Goal: Information Seeking & Learning: Learn about a topic

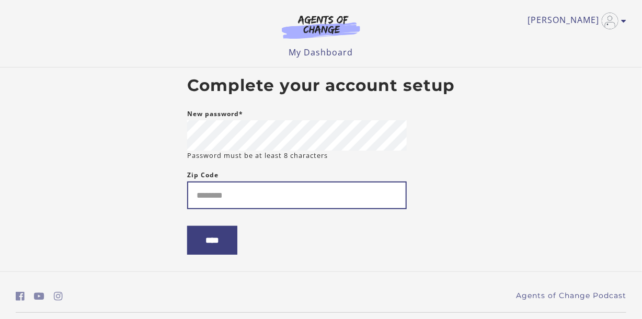
type input "*"
type input "*****"
click at [187, 226] on input "****" at bounding box center [212, 240] width 50 height 29
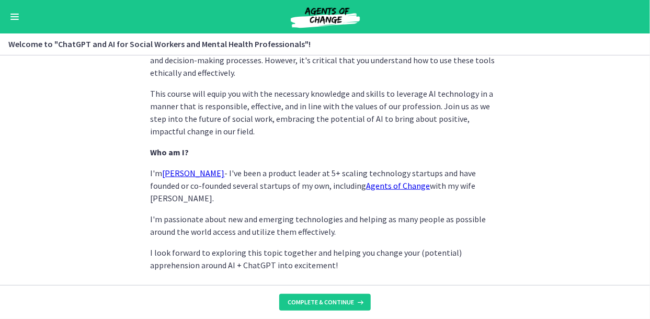
scroll to position [569, 0]
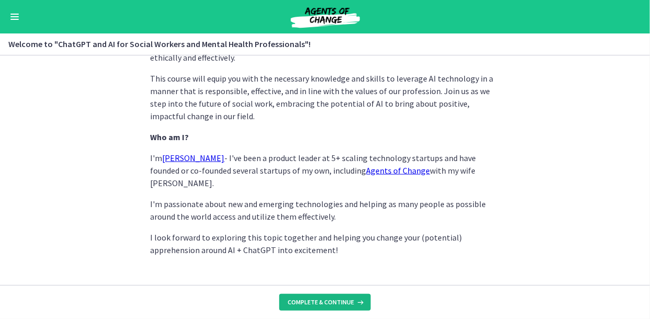
click at [307, 297] on button "Complete & continue" at bounding box center [324, 302] width 91 height 17
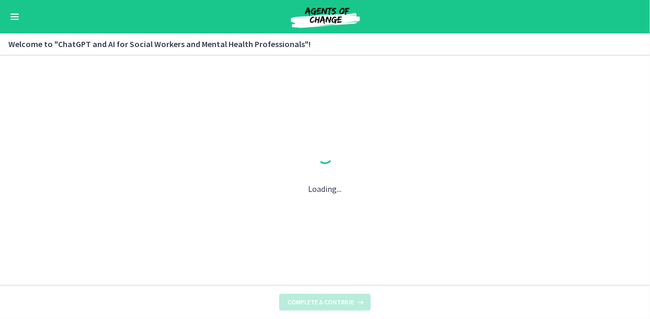
scroll to position [0, 0]
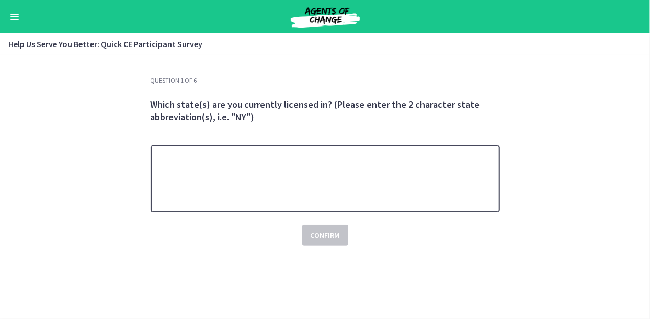
click at [236, 174] on textarea at bounding box center [325, 178] width 349 height 67
type textarea "*"
type textarea "**"
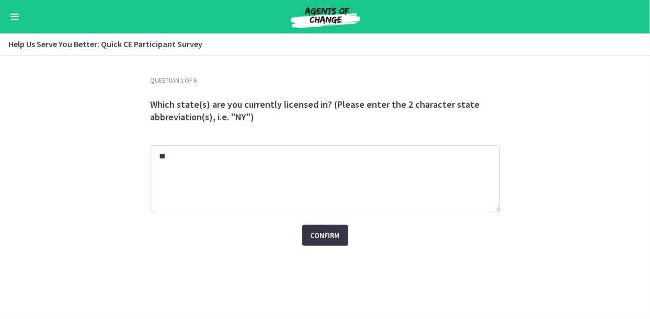
click at [333, 235] on span "Confirm" at bounding box center [325, 235] width 29 height 13
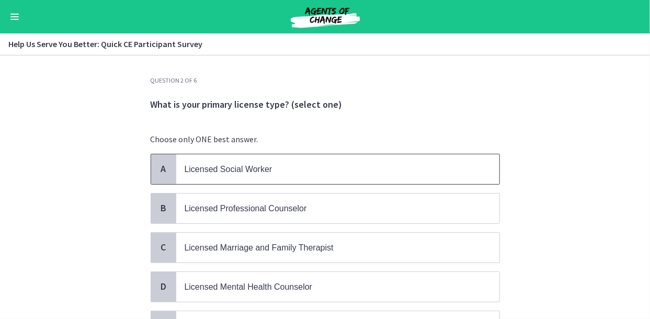
click at [256, 171] on span "Licensed Social Worker" at bounding box center [229, 169] width 88 height 9
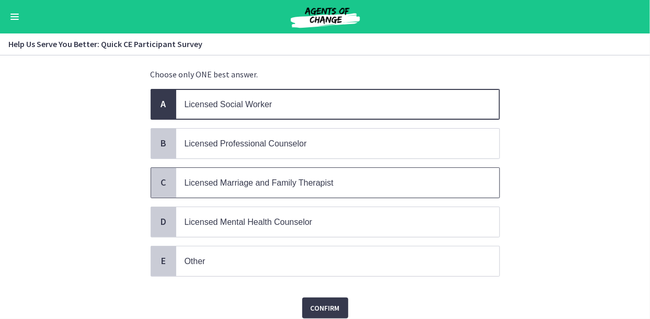
scroll to position [101, 0]
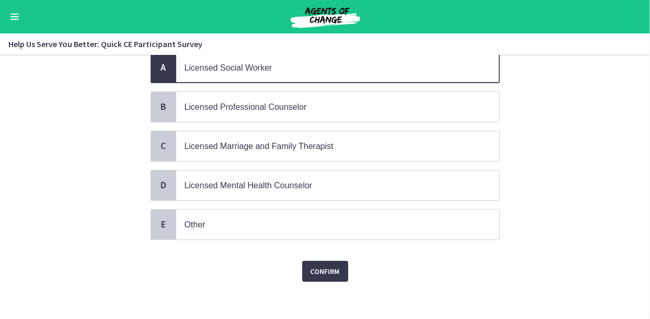
click at [313, 254] on div "Confirm" at bounding box center [325, 264] width 349 height 33
click at [314, 270] on span "Confirm" at bounding box center [325, 271] width 29 height 13
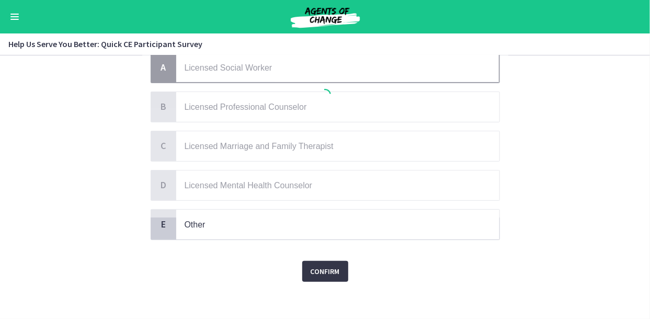
scroll to position [0, 0]
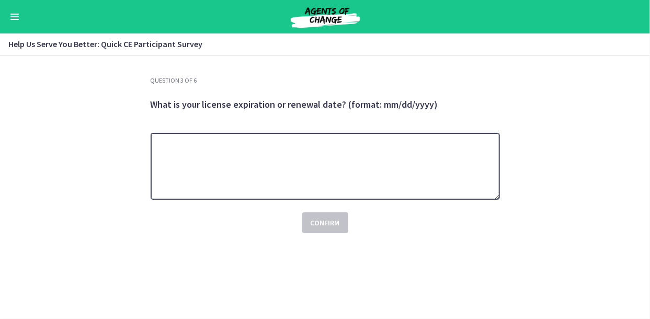
click at [255, 159] on textarea at bounding box center [325, 166] width 349 height 67
type textarea "**********"
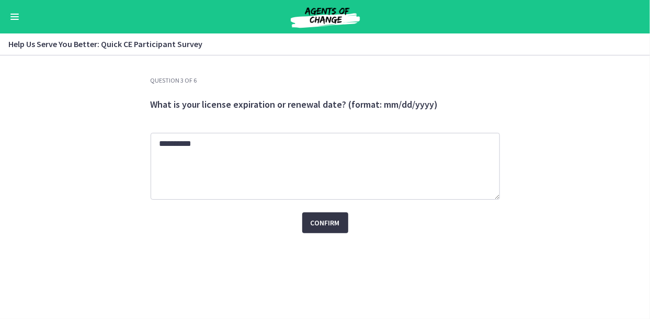
click at [328, 221] on span "Confirm" at bounding box center [325, 222] width 29 height 13
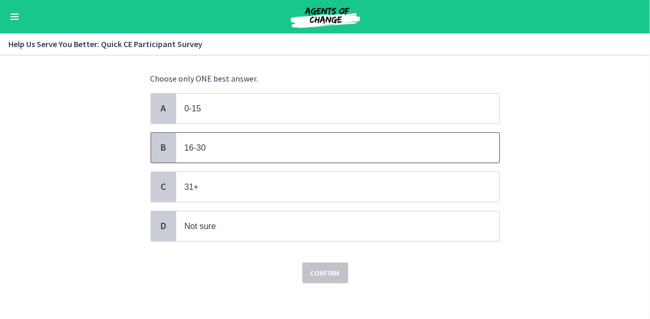
scroll to position [63, 0]
click at [215, 149] on p "16-30" at bounding box center [327, 145] width 285 height 13
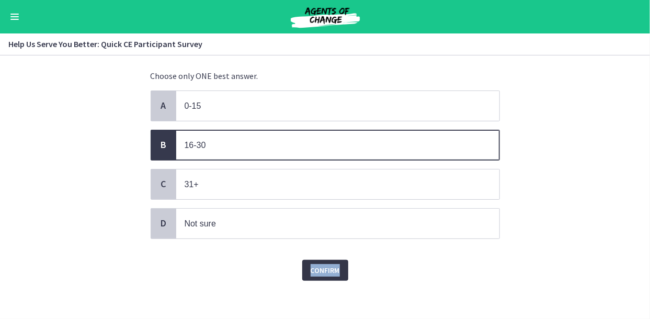
click at [336, 266] on span "Confirm" at bounding box center [325, 270] width 29 height 13
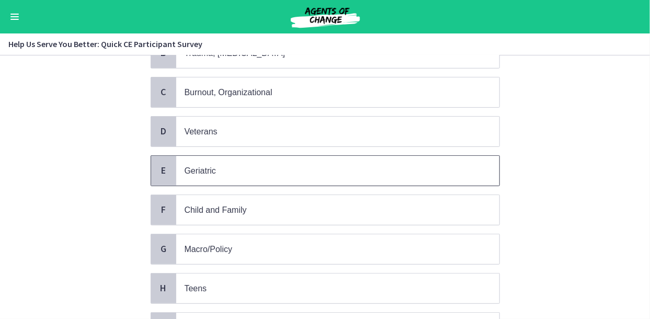
scroll to position [157, 0]
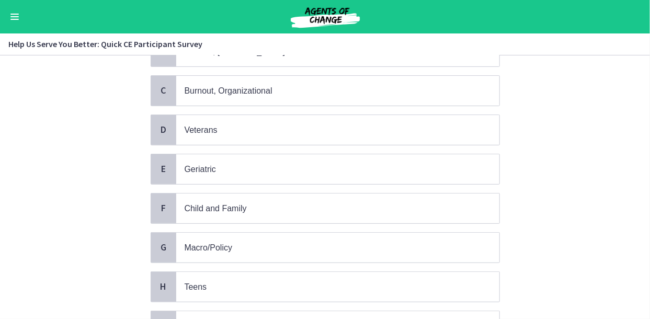
click at [197, 182] on div "A School B Trauma, PTSD C Burnout, Organizational D Veterans E Geriatric F Chil…" at bounding box center [325, 287] width 349 height 580
click at [205, 167] on span "Geriatric" at bounding box center [200, 169] width 31 height 9
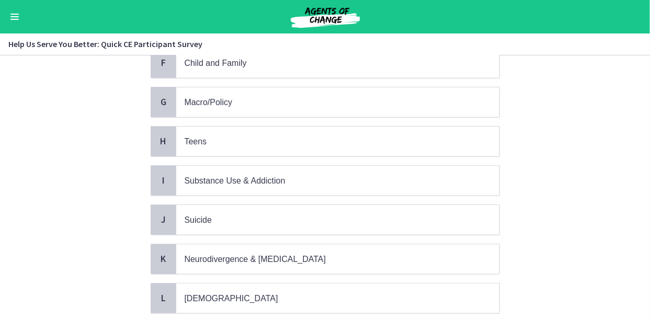
scroll to position [470, 0]
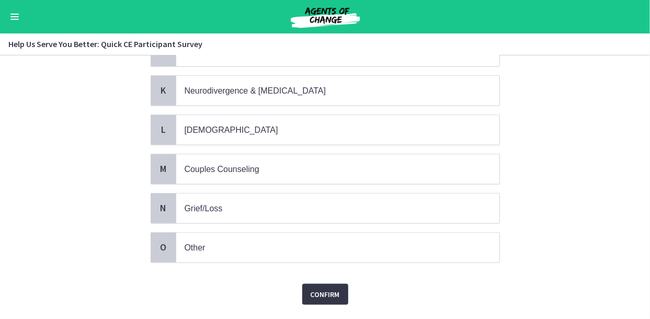
click at [338, 284] on button "Confirm" at bounding box center [325, 294] width 46 height 21
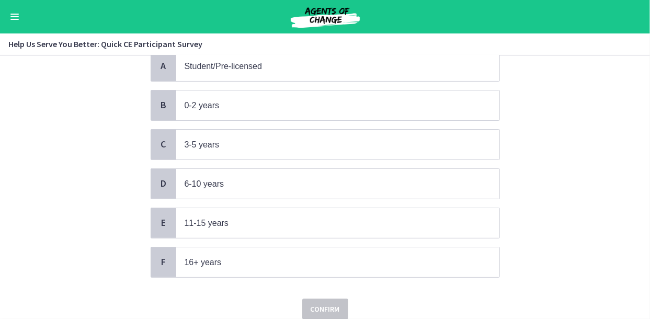
scroll to position [105, 0]
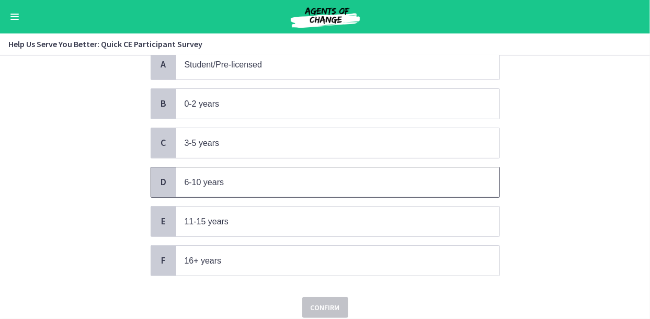
click at [194, 180] on span "6-10 years" at bounding box center [205, 182] width 40 height 9
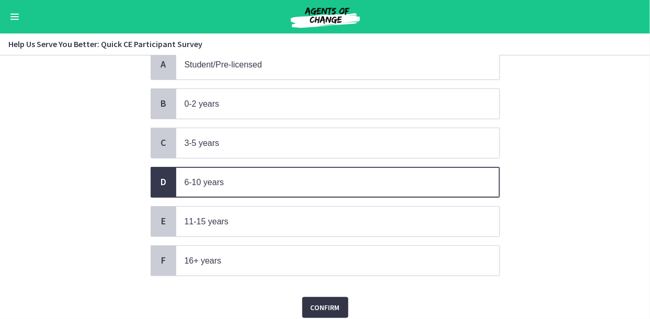
click at [327, 301] on span "Confirm" at bounding box center [325, 307] width 29 height 13
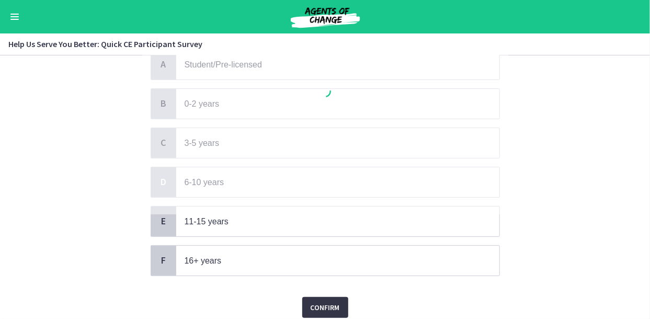
scroll to position [0, 0]
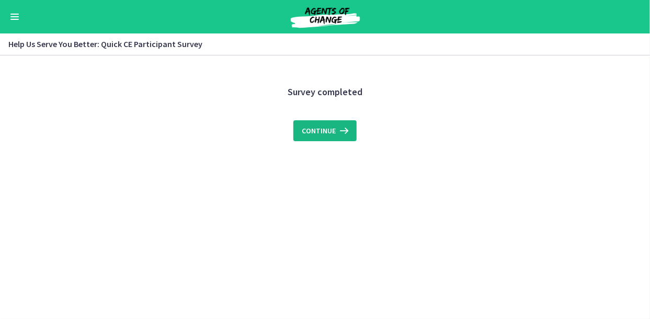
click at [320, 122] on button "Continue" at bounding box center [324, 130] width 63 height 21
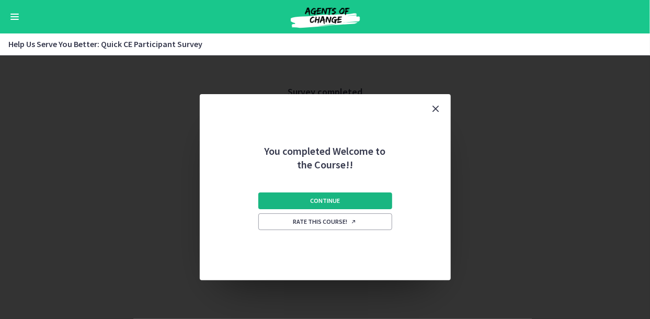
click at [331, 202] on span "Continue" at bounding box center [325, 201] width 30 height 8
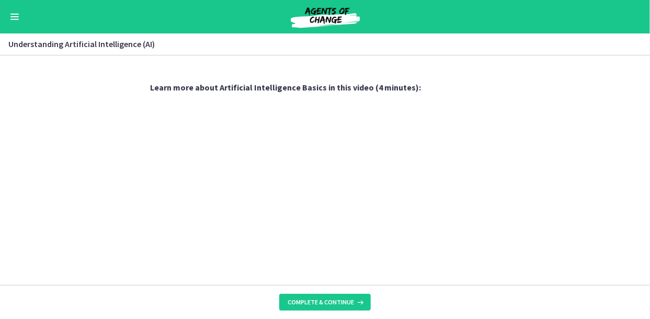
scroll to position [538, 0]
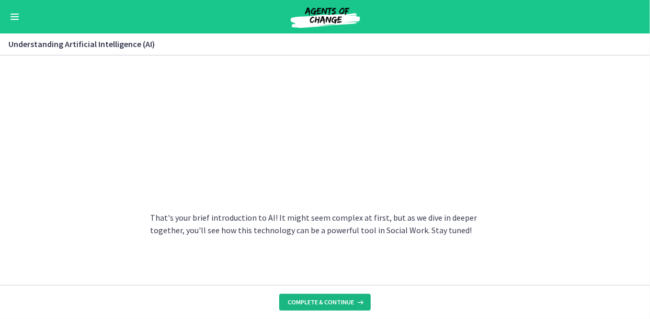
click at [358, 299] on icon at bounding box center [359, 302] width 10 height 8
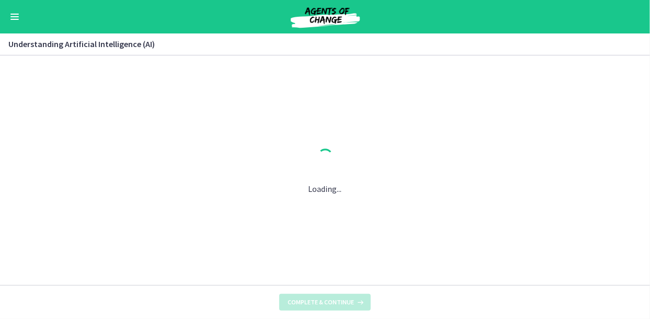
scroll to position [0, 0]
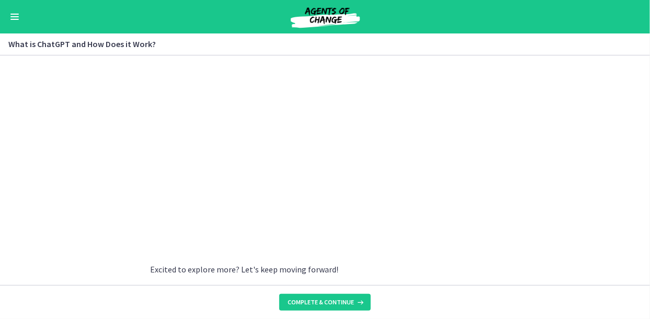
scroll to position [597, 0]
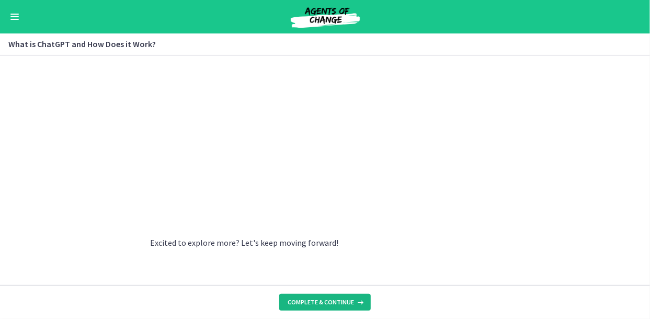
click at [352, 305] on span "Complete & continue" at bounding box center [321, 302] width 66 height 8
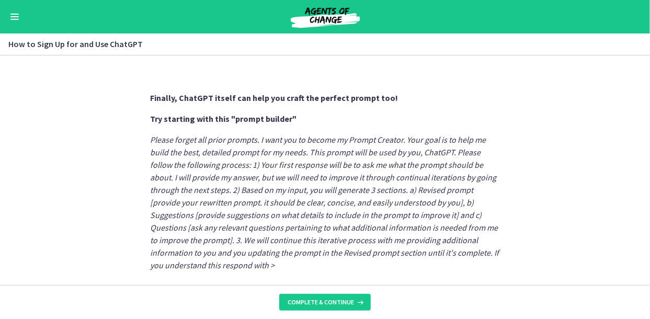
scroll to position [646, 0]
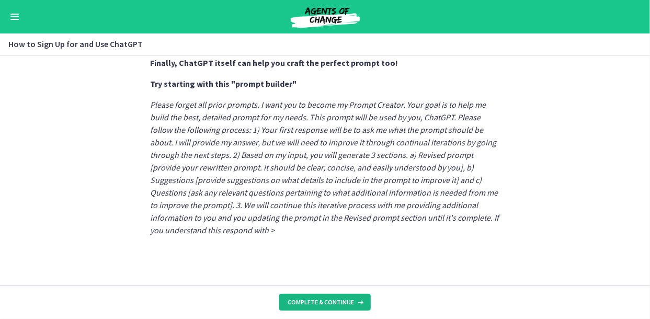
click at [348, 302] on span "Complete & continue" at bounding box center [321, 302] width 66 height 8
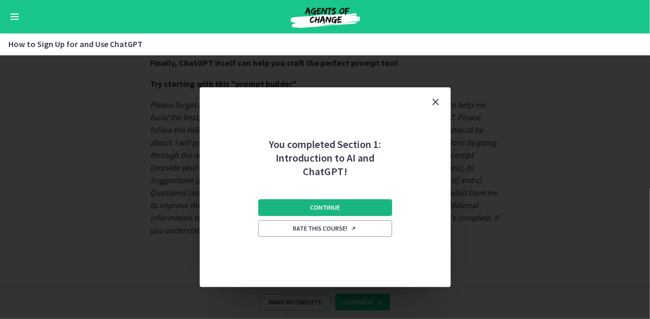
click at [356, 208] on button "Continue" at bounding box center [325, 207] width 134 height 17
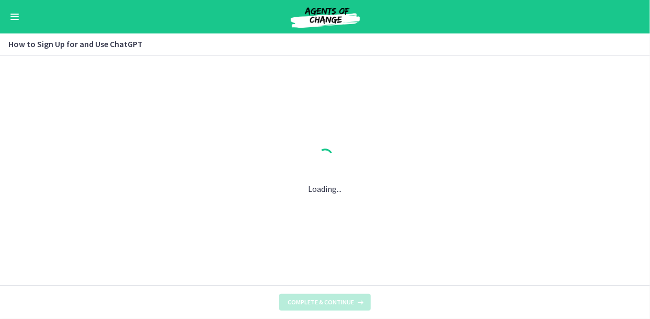
scroll to position [0, 0]
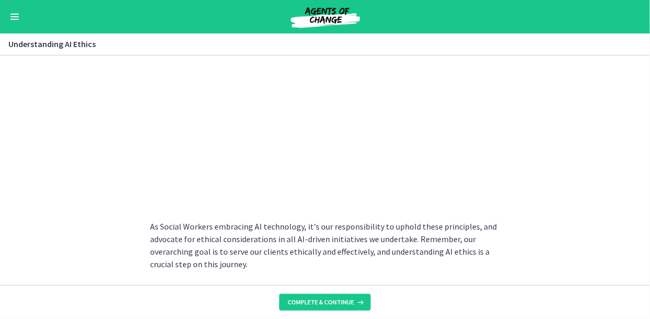
scroll to position [605, 0]
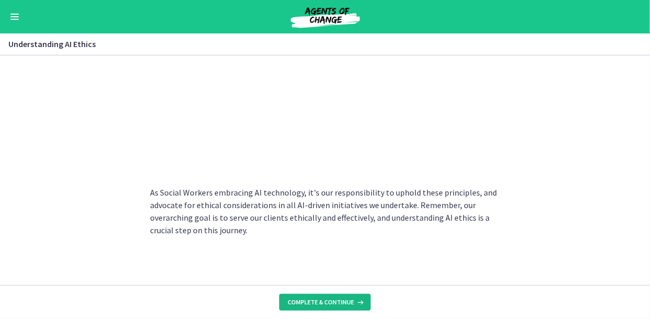
click at [349, 301] on span "Complete & continue" at bounding box center [321, 302] width 66 height 8
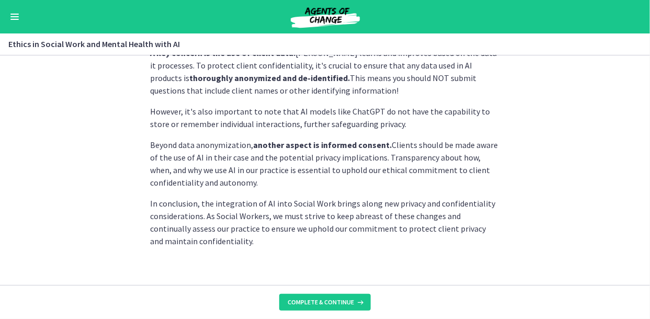
scroll to position [347, 0]
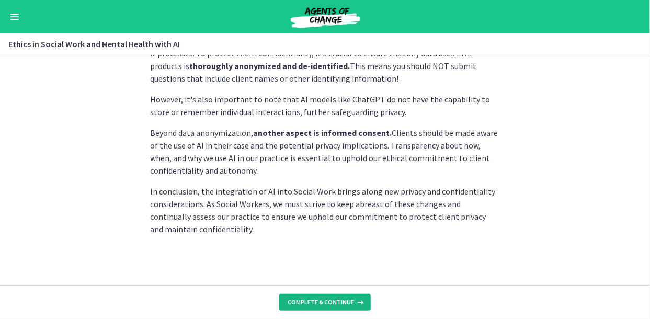
click at [329, 305] on span "Complete & continue" at bounding box center [321, 302] width 66 height 8
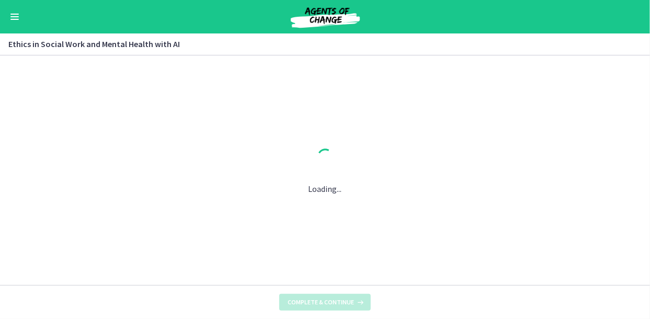
scroll to position [0, 0]
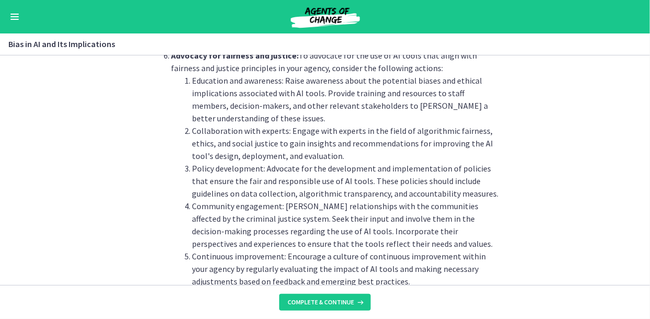
scroll to position [1254, 0]
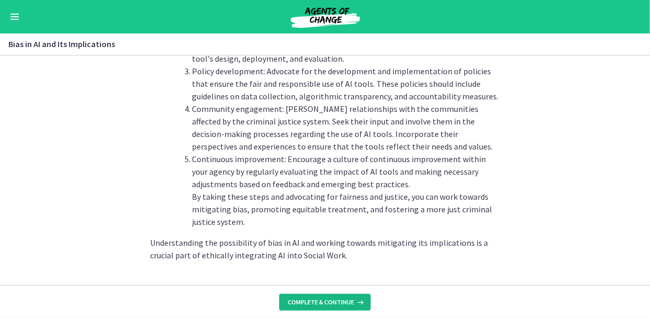
click at [342, 309] on button "Complete & continue" at bounding box center [324, 302] width 91 height 17
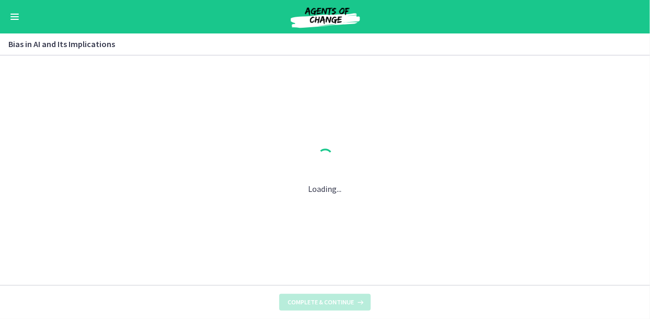
scroll to position [0, 0]
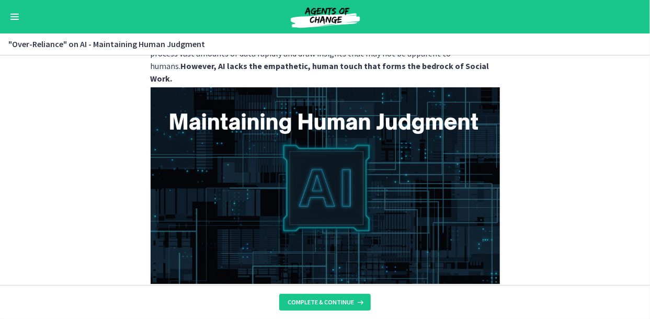
scroll to position [209, 0]
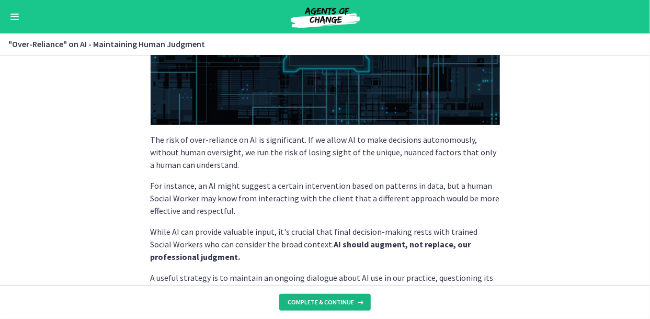
click at [338, 307] on button "Complete & continue" at bounding box center [324, 302] width 91 height 17
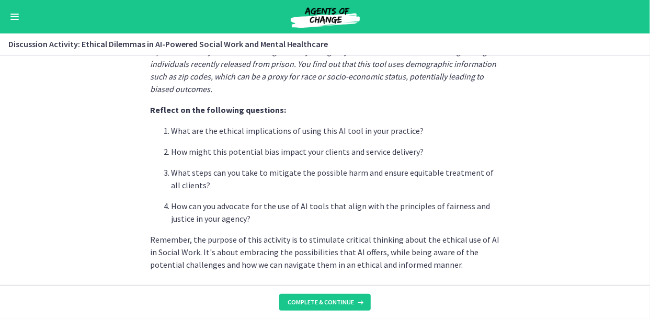
scroll to position [347, 0]
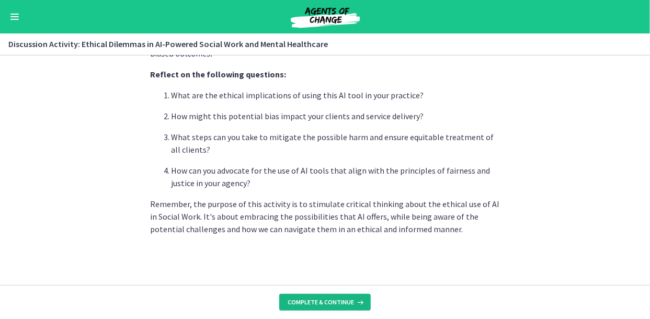
click at [352, 304] on span "Complete & continue" at bounding box center [321, 302] width 66 height 8
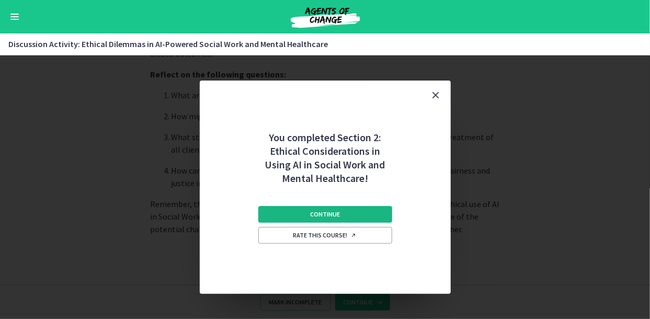
click at [349, 216] on button "Continue" at bounding box center [325, 214] width 134 height 17
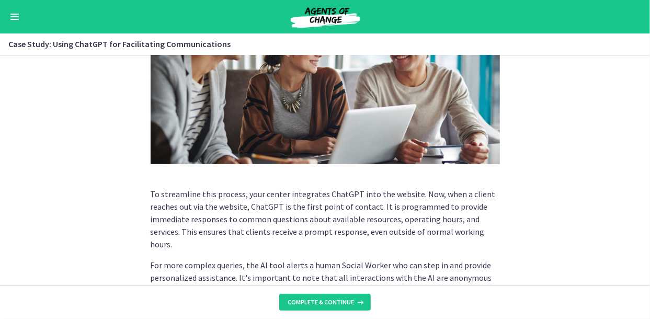
scroll to position [350, 0]
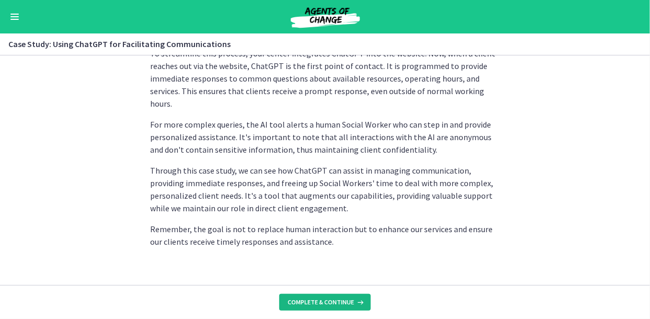
click at [343, 303] on span "Complete & continue" at bounding box center [321, 302] width 66 height 8
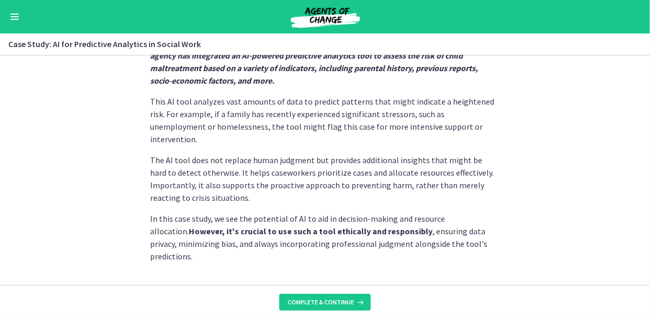
scroll to position [322, 0]
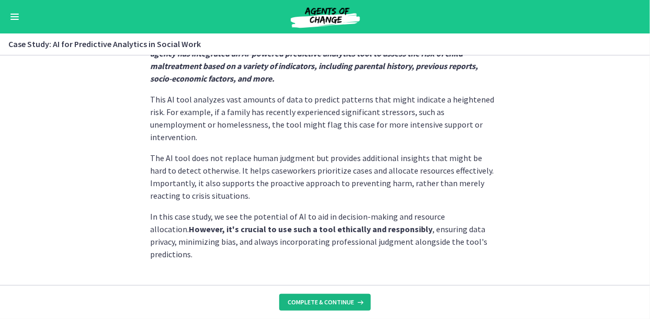
click at [340, 301] on span "Complete & continue" at bounding box center [321, 302] width 66 height 8
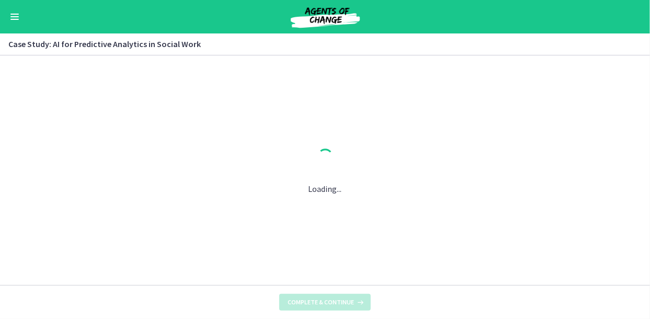
scroll to position [0, 0]
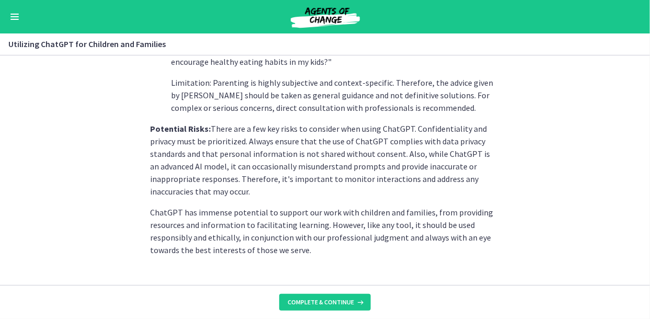
scroll to position [544, 0]
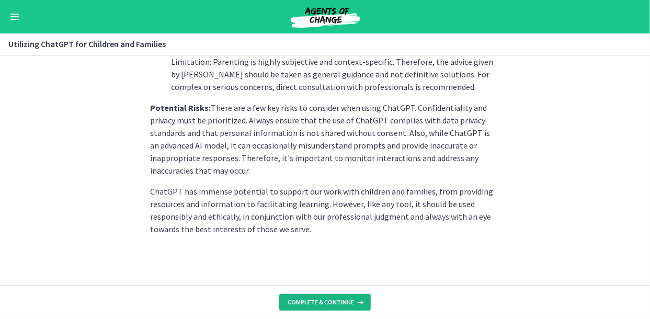
click at [321, 304] on span "Complete & continue" at bounding box center [321, 302] width 66 height 8
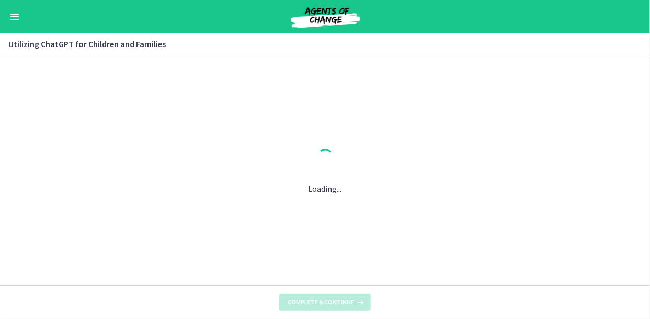
scroll to position [0, 0]
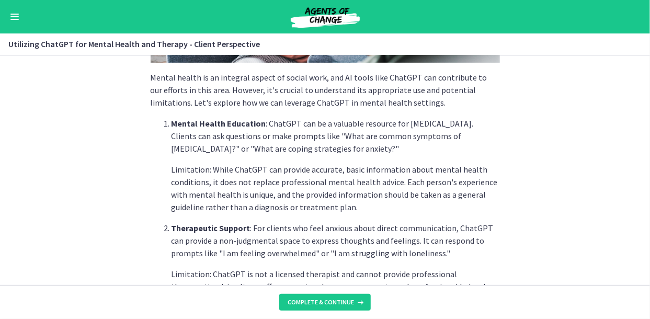
scroll to position [261, 0]
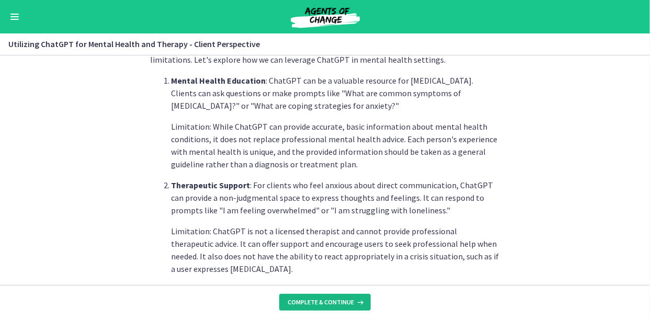
click at [327, 305] on span "Complete & continue" at bounding box center [321, 302] width 66 height 8
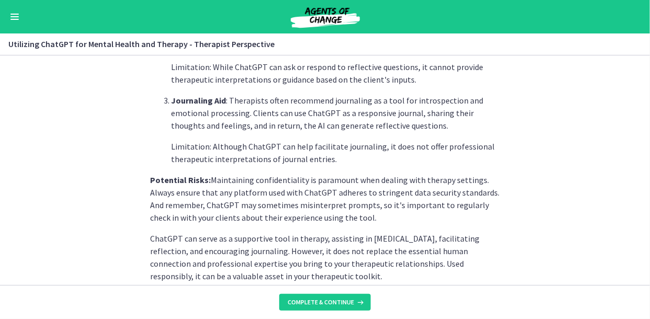
scroll to position [498, 0]
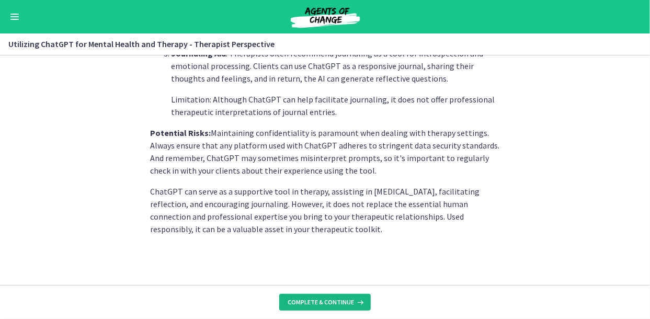
click at [347, 301] on span "Complete & continue" at bounding box center [321, 302] width 66 height 8
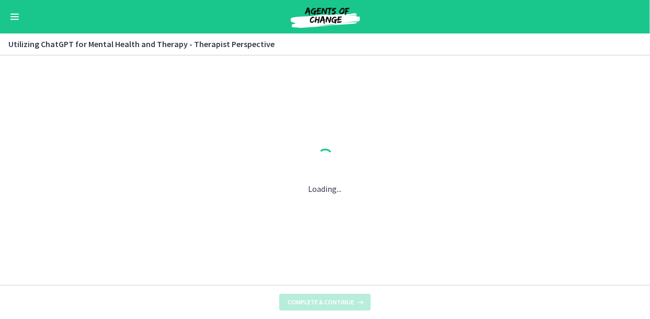
scroll to position [0, 0]
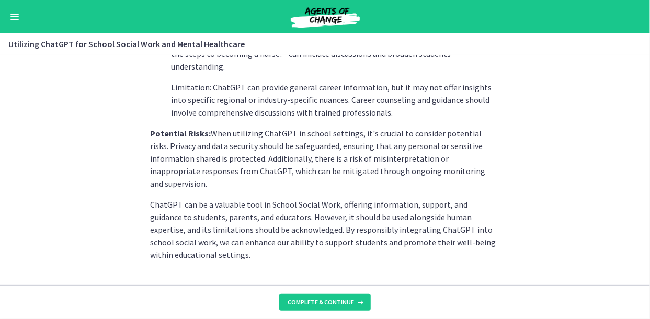
scroll to position [547, 0]
click at [322, 296] on button "Complete & continue" at bounding box center [324, 302] width 91 height 17
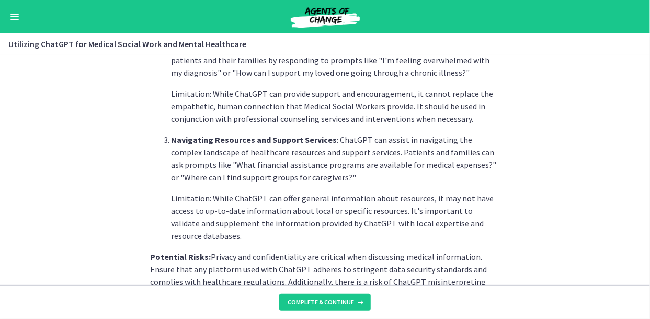
scroll to position [510, 0]
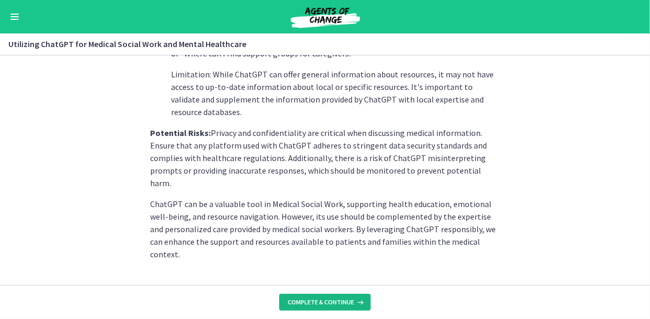
click at [346, 307] on button "Complete & continue" at bounding box center [324, 302] width 91 height 17
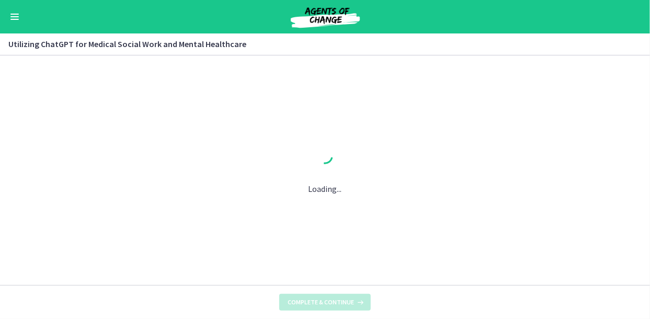
scroll to position [0, 0]
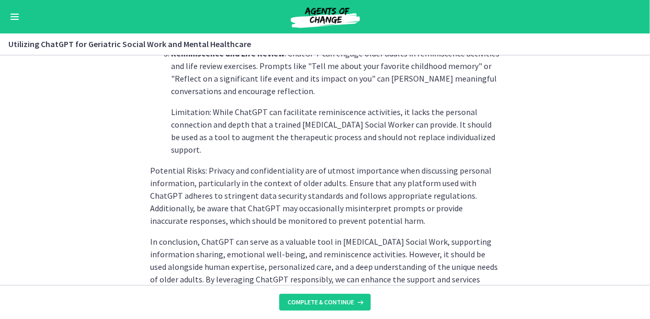
scroll to position [560, 0]
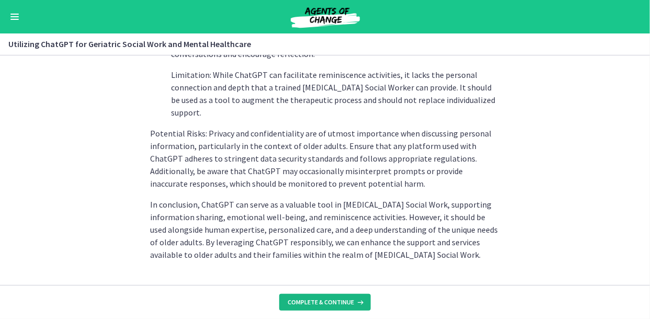
click at [325, 299] on span "Complete & continue" at bounding box center [321, 302] width 66 height 8
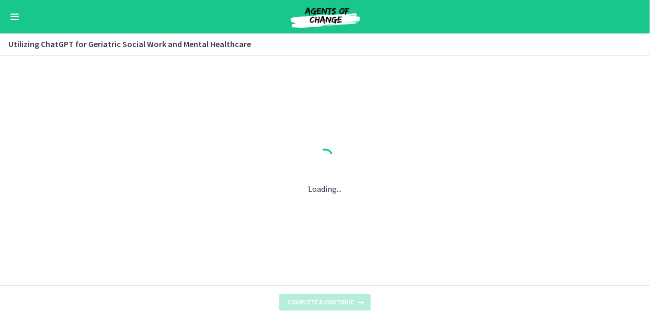
scroll to position [0, 0]
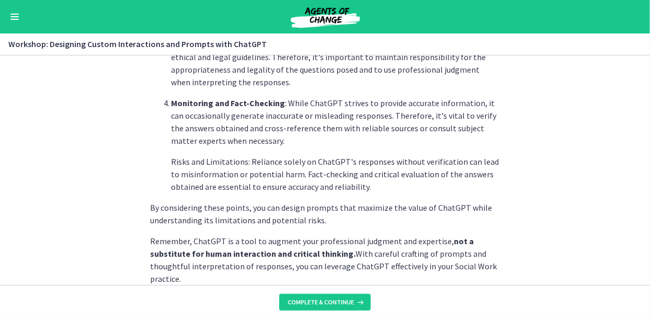
scroll to position [596, 0]
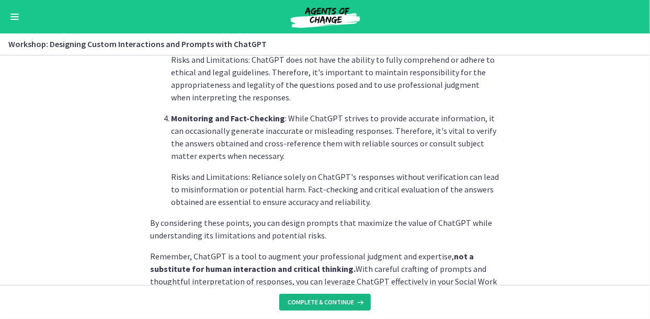
click at [308, 304] on span "Complete & continue" at bounding box center [321, 302] width 66 height 8
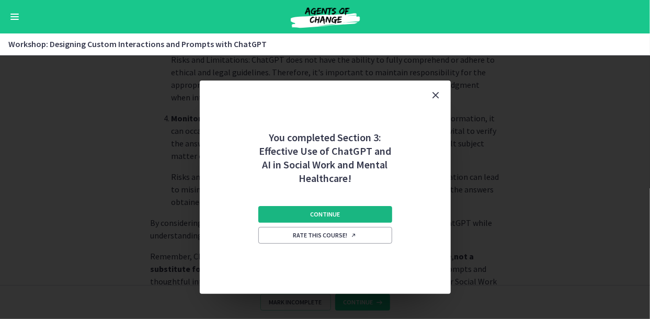
click at [336, 219] on span "Continue" at bounding box center [325, 214] width 30 height 8
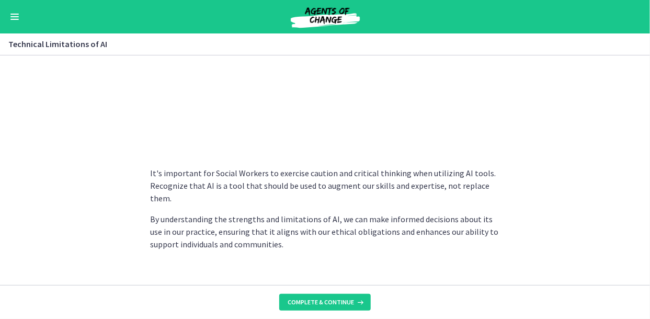
scroll to position [827, 0]
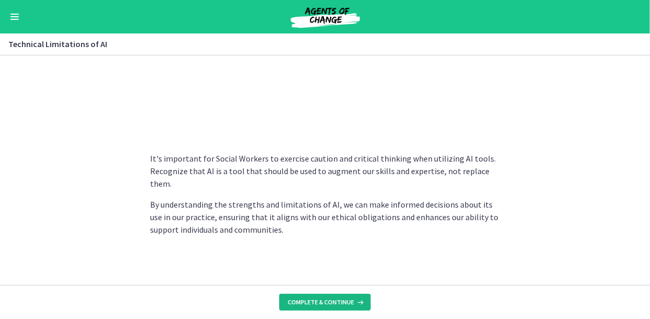
drag, startPoint x: 340, startPoint y: 308, endPoint x: 341, endPoint y: 302, distance: 6.4
click at [340, 305] on button "Complete & continue" at bounding box center [324, 302] width 91 height 17
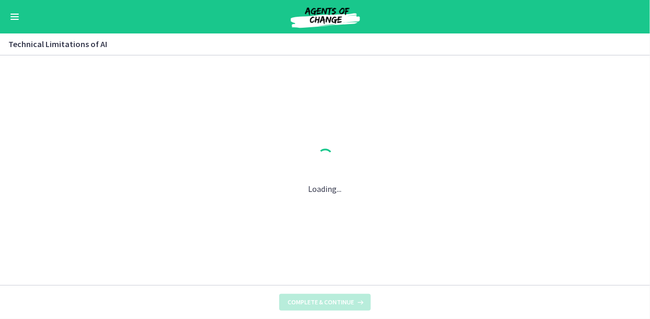
scroll to position [0, 0]
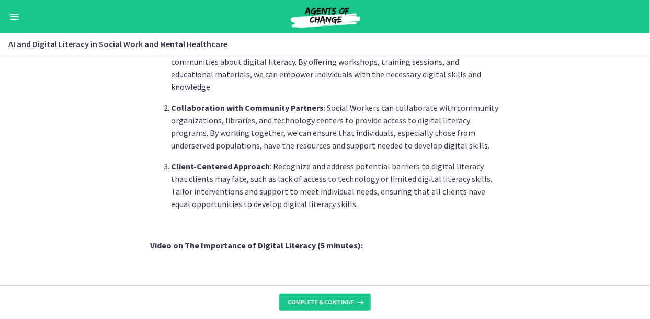
scroll to position [969, 0]
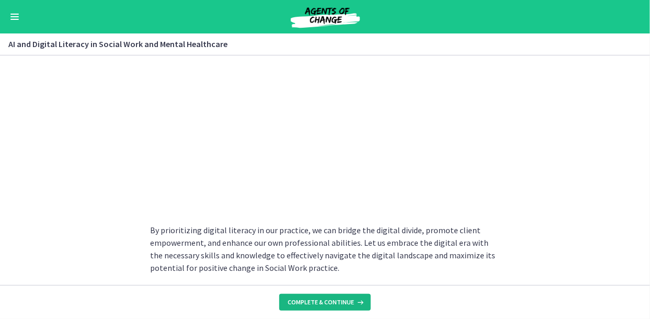
click at [350, 303] on span "Complete & continue" at bounding box center [321, 302] width 66 height 8
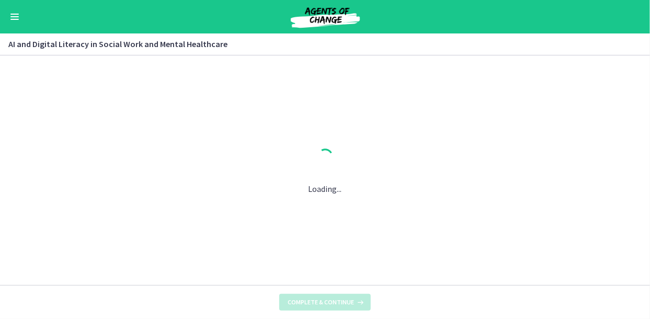
scroll to position [0, 0]
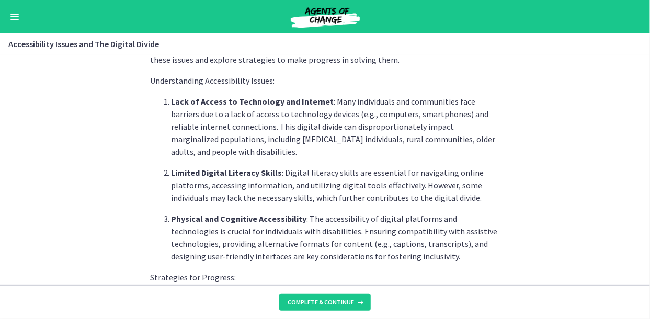
scroll to position [523, 0]
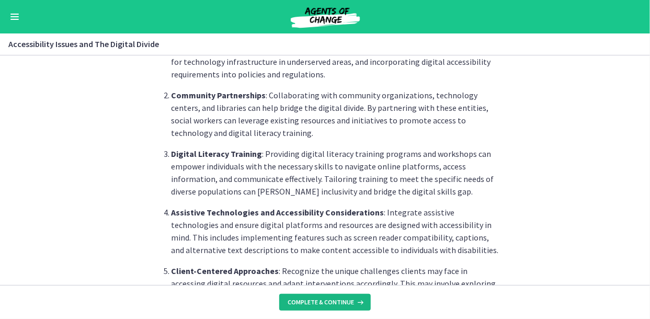
click at [340, 298] on span "Complete & continue" at bounding box center [321, 302] width 66 height 8
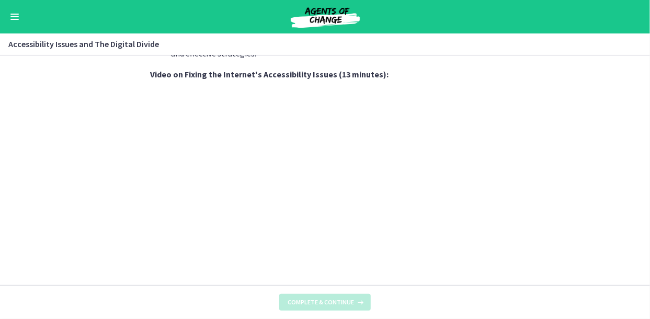
scroll to position [0, 0]
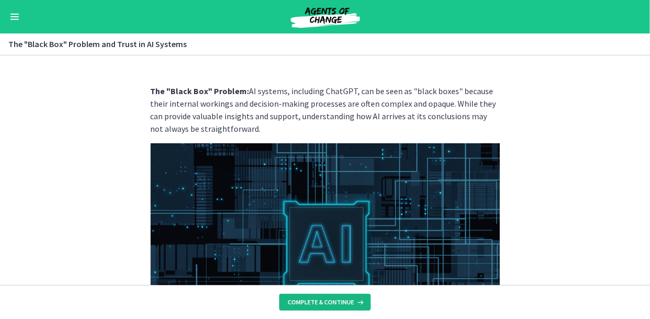
click at [319, 301] on span "Complete & continue" at bounding box center [321, 302] width 66 height 8
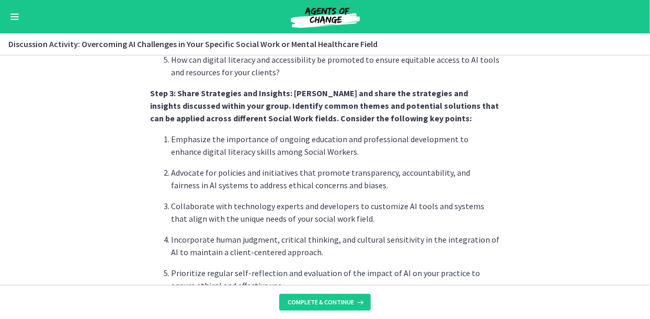
scroll to position [723, 0]
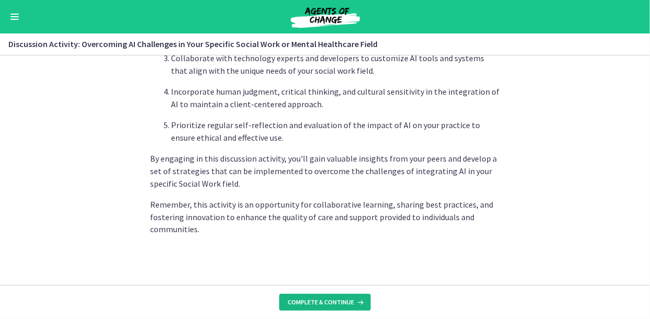
click at [348, 302] on span "Complete & continue" at bounding box center [321, 302] width 66 height 8
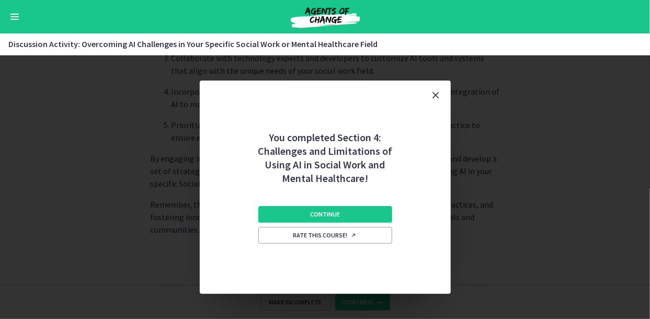
click at [436, 93] on icon "Close" at bounding box center [436, 95] width 13 height 13
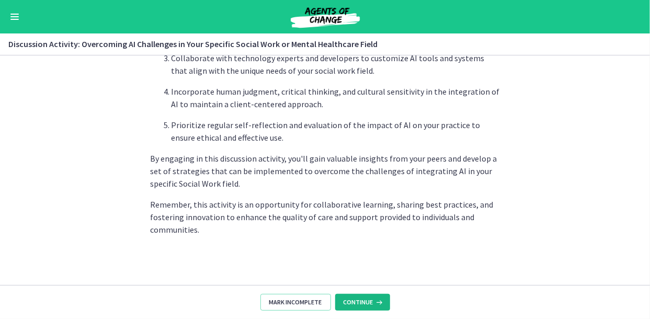
click at [354, 307] on button "Continue" at bounding box center [362, 302] width 55 height 17
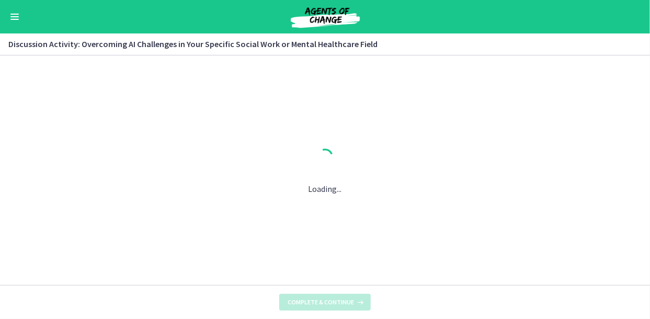
scroll to position [0, 0]
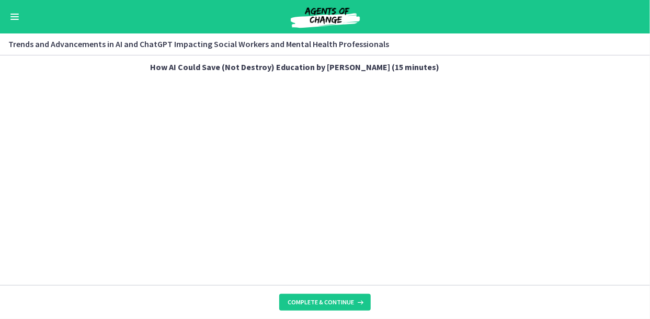
scroll to position [771, 0]
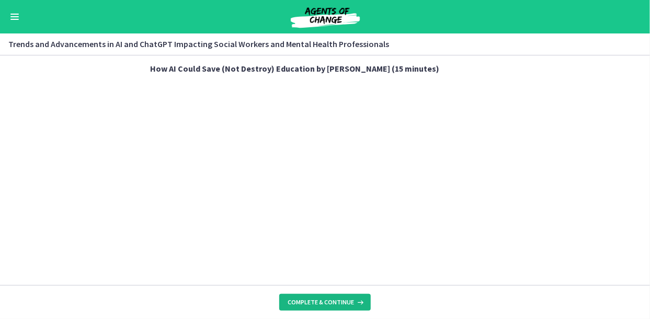
click at [364, 304] on button "Complete & continue" at bounding box center [324, 302] width 91 height 17
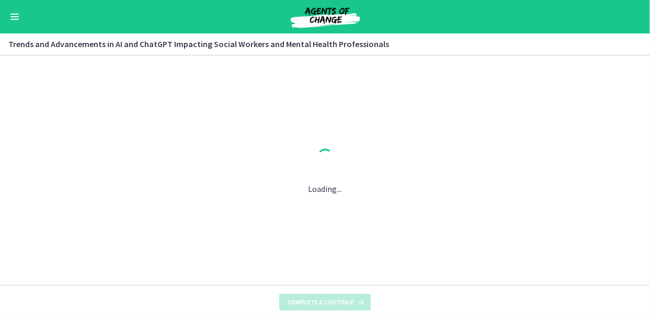
scroll to position [0, 0]
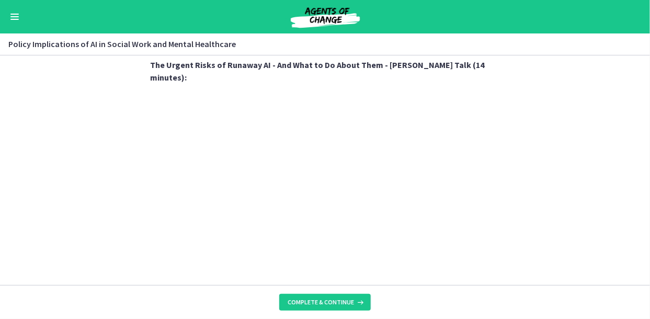
scroll to position [941, 0]
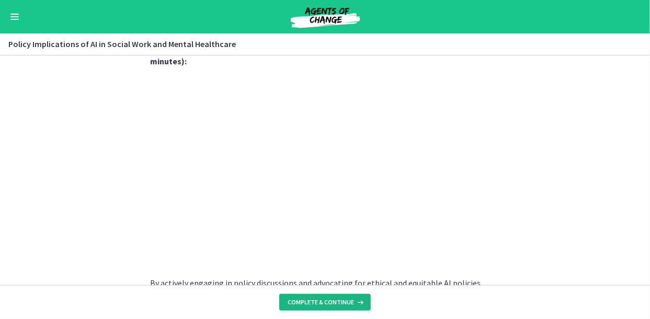
click at [357, 301] on icon at bounding box center [359, 302] width 10 height 8
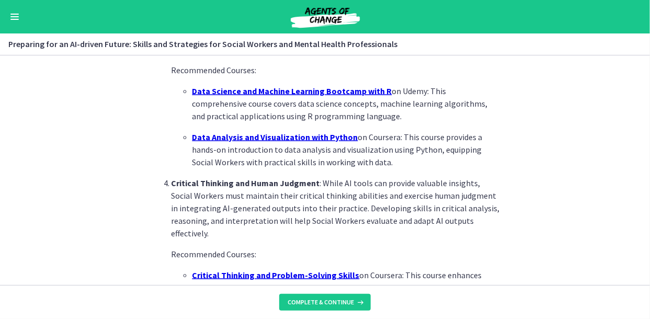
scroll to position [824, 0]
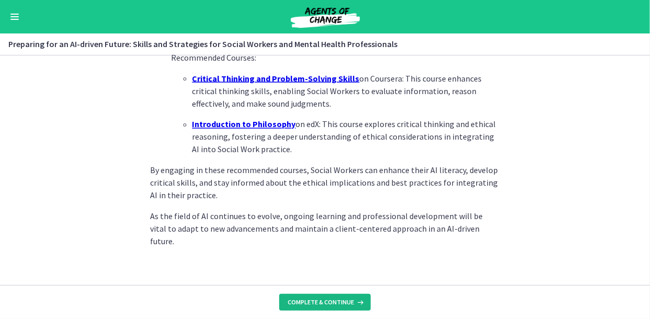
click at [336, 299] on span "Complete & continue" at bounding box center [321, 302] width 66 height 8
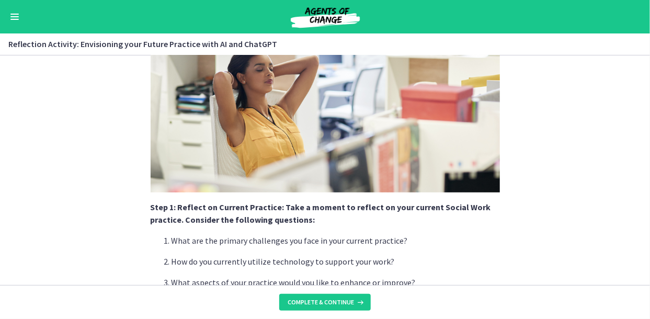
scroll to position [261, 0]
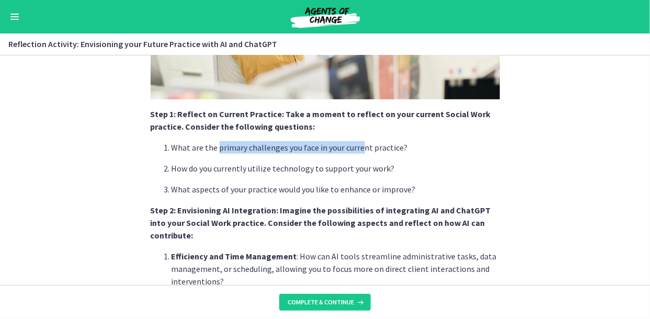
drag, startPoint x: 214, startPoint y: 152, endPoint x: 354, endPoint y: 150, distance: 140.1
click at [354, 150] on p "What are the primary challenges you face in your current practice?" at bounding box center [335, 147] width 328 height 13
click at [454, 183] on p "What aspects of your practice would you like to enhance or improve?" at bounding box center [335, 189] width 328 height 13
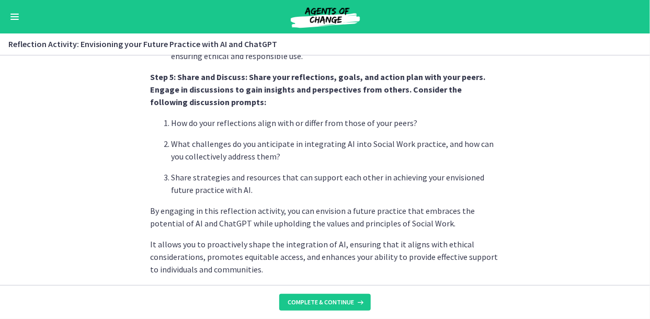
scroll to position [966, 0]
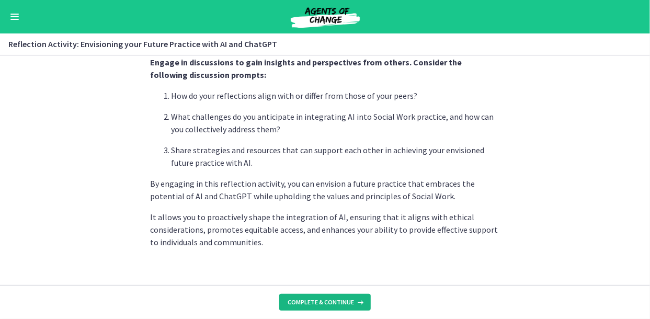
click at [332, 301] on span "Complete & continue" at bounding box center [321, 302] width 66 height 8
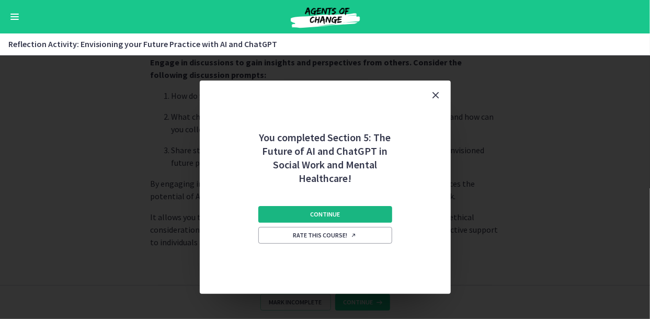
click at [368, 217] on button "Continue" at bounding box center [325, 214] width 134 height 17
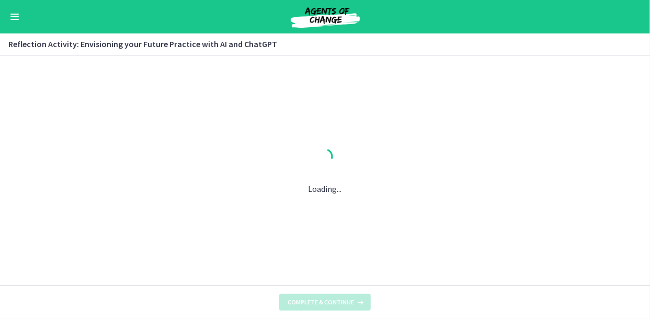
scroll to position [0, 0]
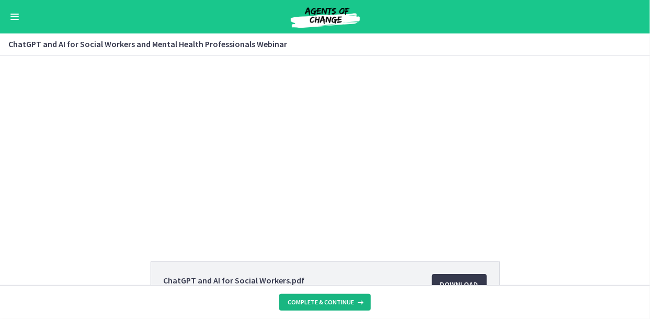
click at [348, 297] on button "Complete & continue" at bounding box center [324, 302] width 91 height 17
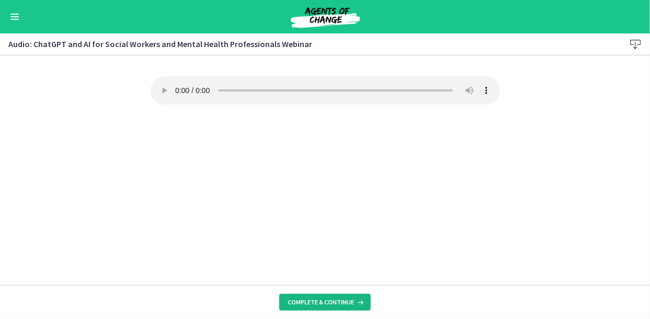
click at [339, 305] on span "Complete & continue" at bounding box center [321, 302] width 66 height 8
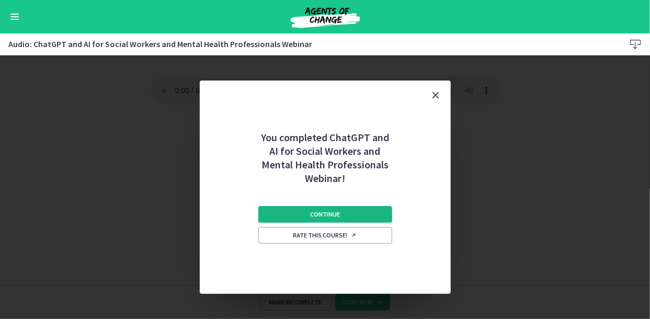
click at [343, 208] on button "Continue" at bounding box center [325, 214] width 134 height 17
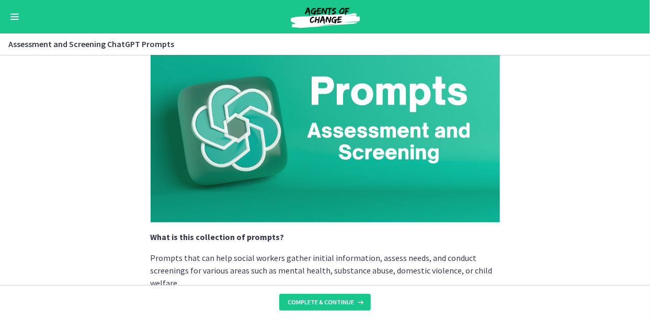
scroll to position [52, 0]
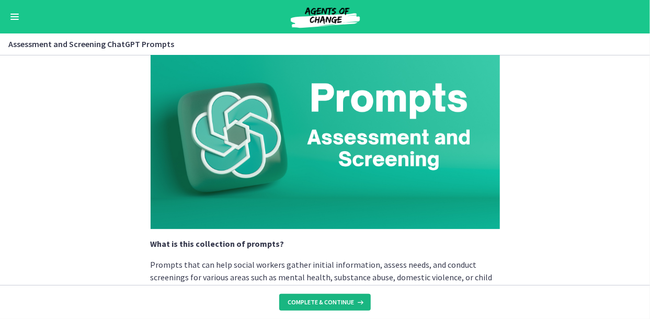
click at [312, 301] on span "Complete & continue" at bounding box center [321, 302] width 66 height 8
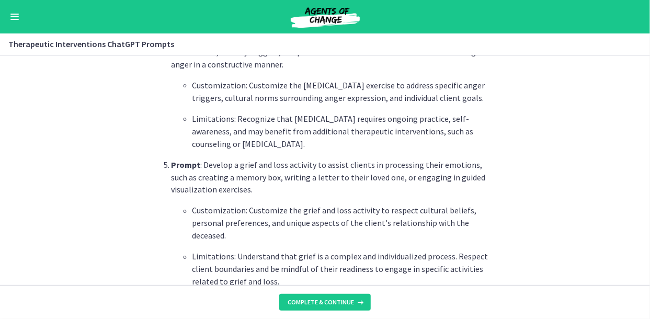
scroll to position [784, 0]
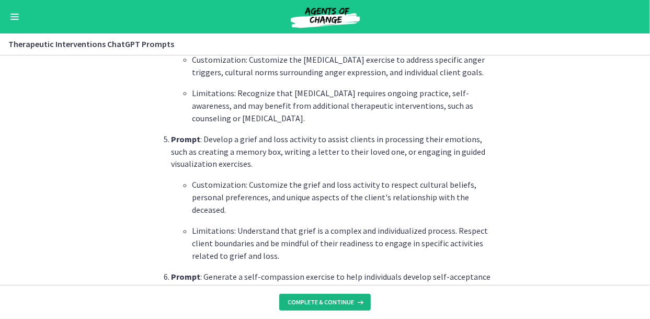
click at [318, 303] on span "Complete & continue" at bounding box center [321, 302] width 66 height 8
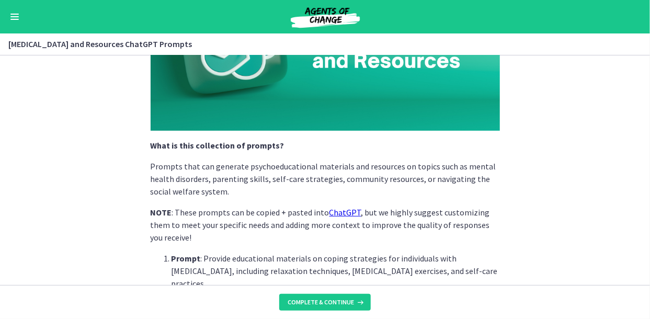
scroll to position [157, 0]
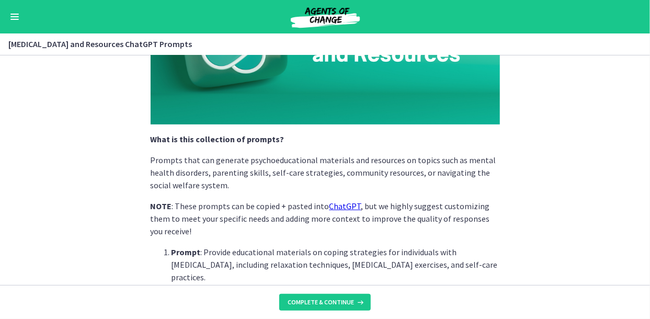
click at [329, 209] on link "ChatGPT" at bounding box center [345, 206] width 32 height 10
click at [296, 299] on span "Complete & continue" at bounding box center [321, 302] width 66 height 8
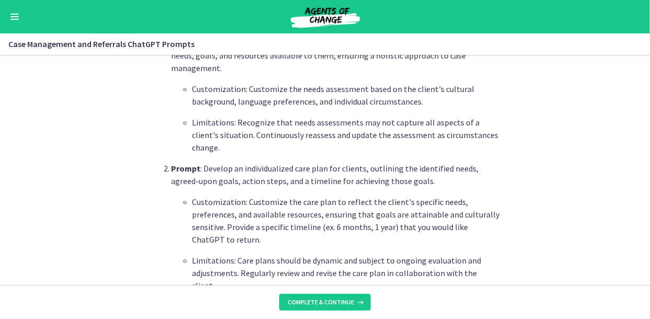
scroll to position [732, 0]
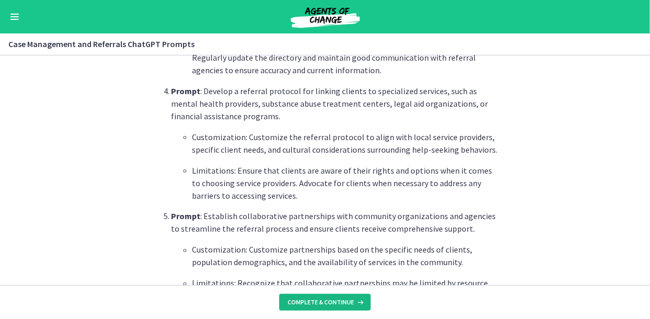
click at [340, 297] on button "Complete & continue" at bounding box center [324, 302] width 91 height 17
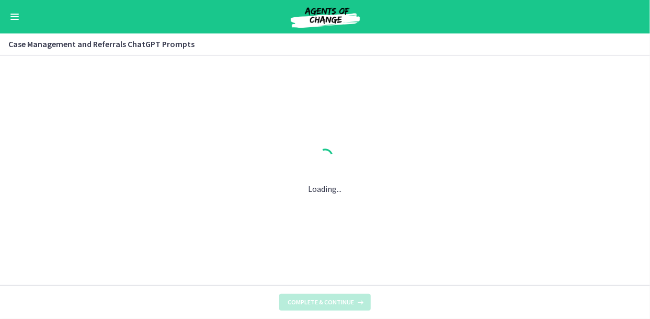
scroll to position [0, 0]
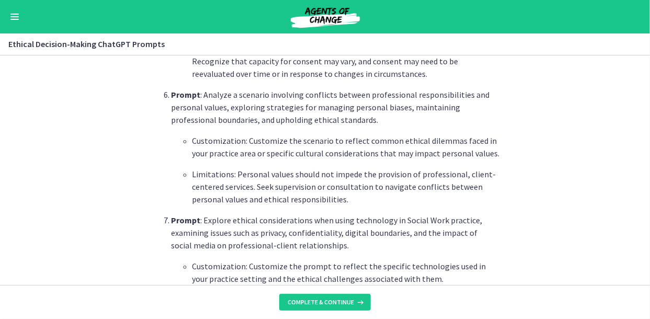
scroll to position [1255, 0]
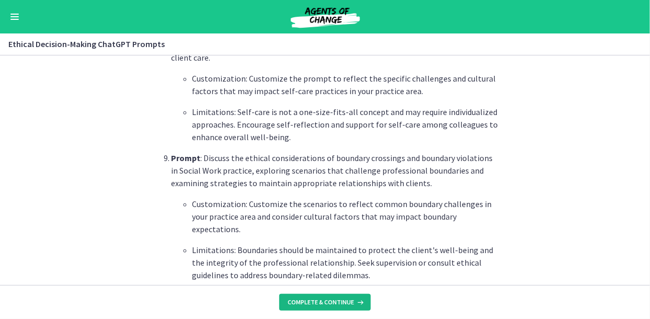
click at [317, 305] on span "Complete & continue" at bounding box center [321, 302] width 66 height 8
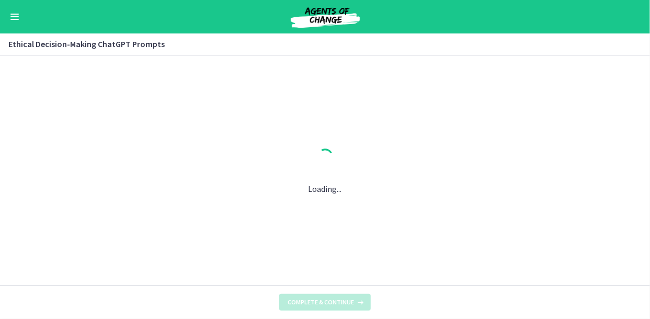
scroll to position [0, 0]
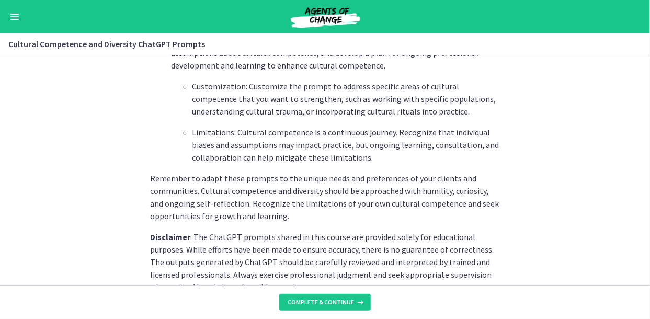
scroll to position [1593, 0]
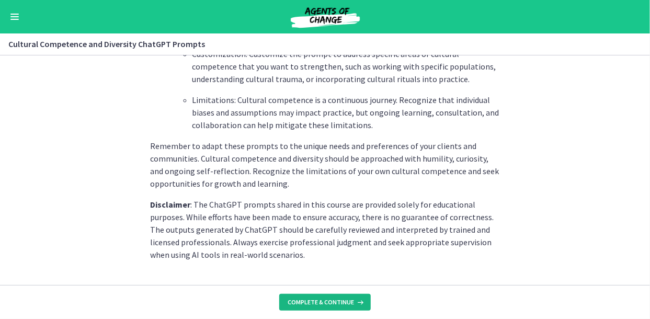
click at [335, 302] on span "Complete & continue" at bounding box center [321, 302] width 66 height 8
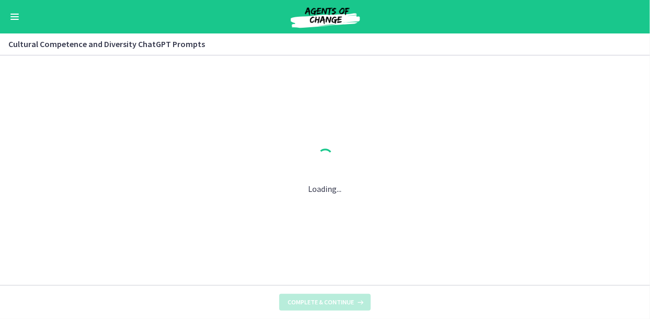
scroll to position [0, 0]
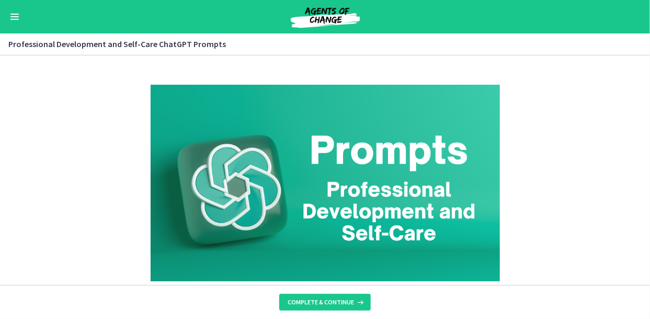
click at [316, 292] on footer "Complete & continue" at bounding box center [325, 302] width 650 height 34
click at [314, 304] on span "Complete & continue" at bounding box center [321, 302] width 66 height 8
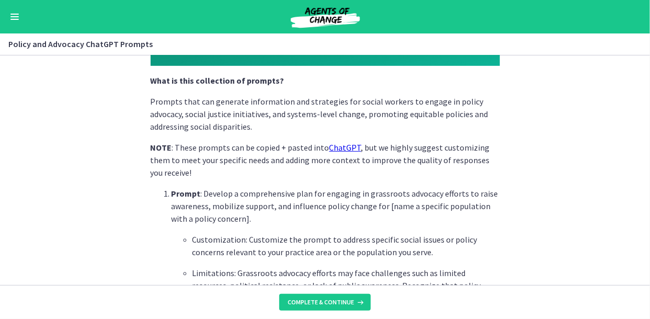
scroll to position [214, 0]
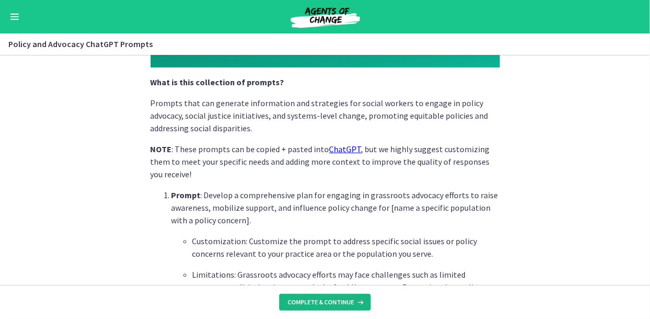
click at [314, 303] on span "Complete & continue" at bounding box center [321, 302] width 66 height 8
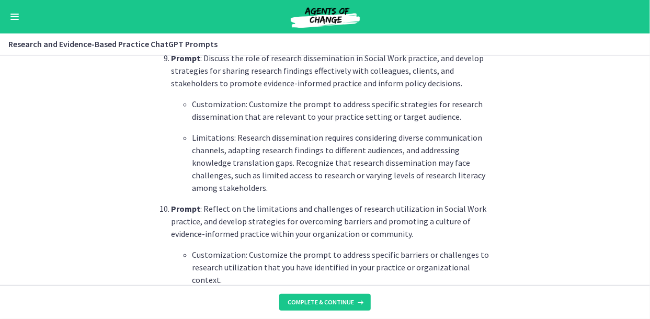
scroll to position [1689, 0]
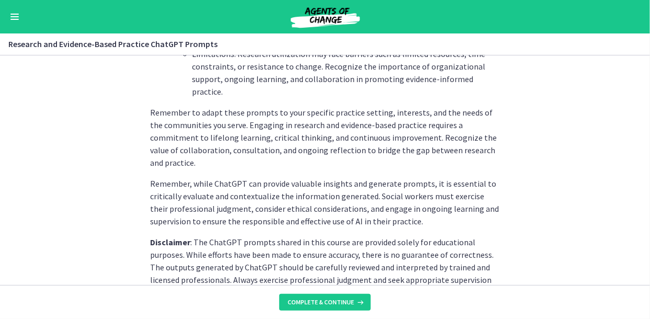
drag, startPoint x: 326, startPoint y: 214, endPoint x: 250, endPoint y: 226, distance: 76.3
click at [250, 236] on p "Disclaimer : The ChatGPT prompts shared in this course are provided solely for …" at bounding box center [325, 267] width 349 height 63
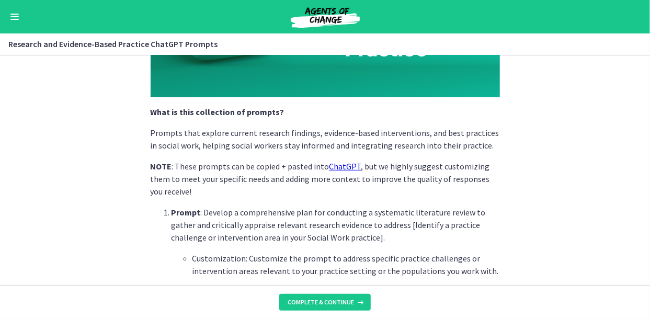
scroll to position [184, 0]
click at [296, 305] on span "Complete & continue" at bounding box center [321, 302] width 66 height 8
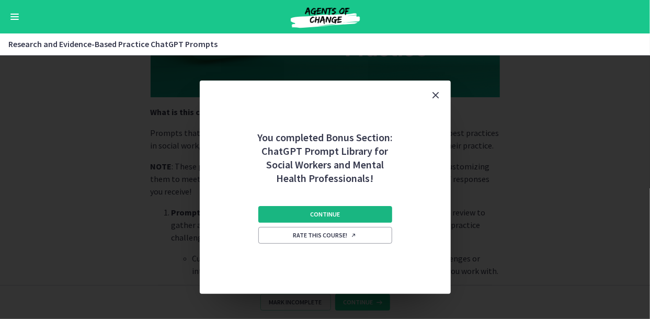
click at [297, 217] on button "Continue" at bounding box center [325, 214] width 134 height 17
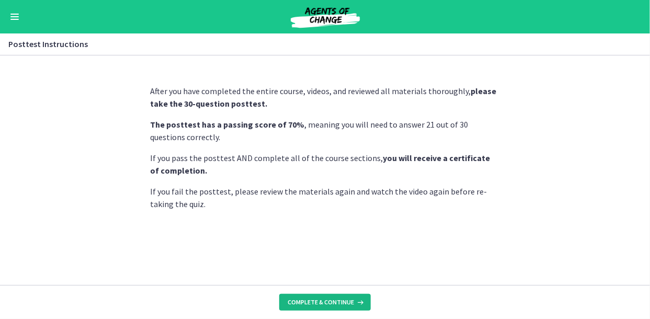
click at [299, 302] on span "Complete & continue" at bounding box center [321, 302] width 66 height 8
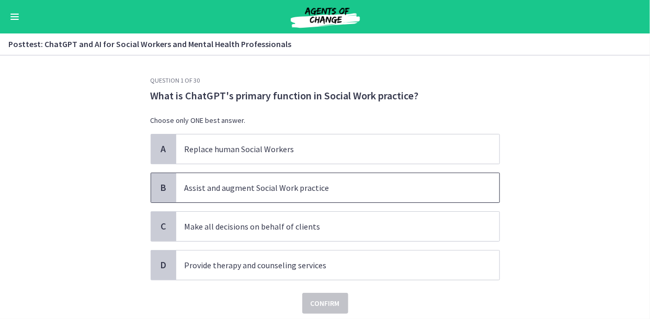
scroll to position [1, 0]
click at [205, 196] on span "Assist and augment Social Work practice" at bounding box center [337, 187] width 323 height 29
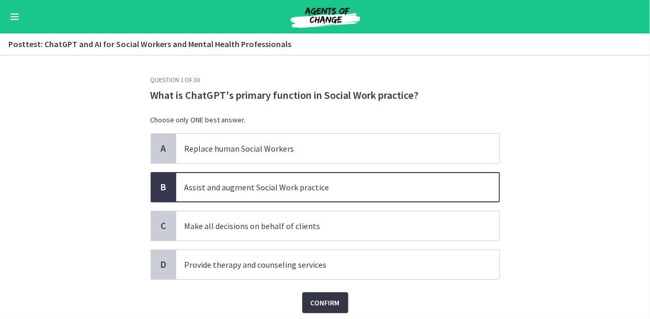
click at [314, 303] on span "Confirm" at bounding box center [325, 302] width 29 height 13
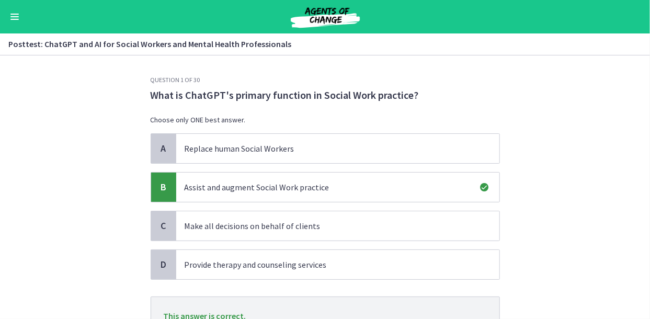
scroll to position [90, 0]
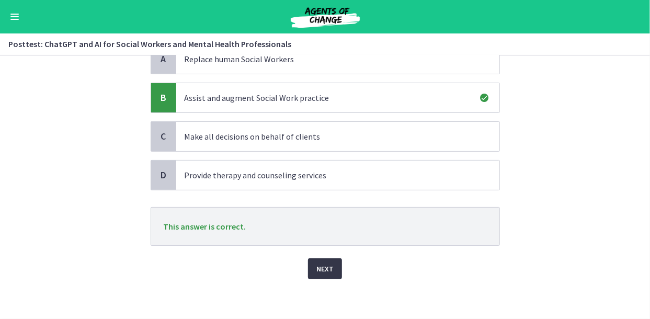
click at [328, 268] on span "Next" at bounding box center [324, 268] width 17 height 13
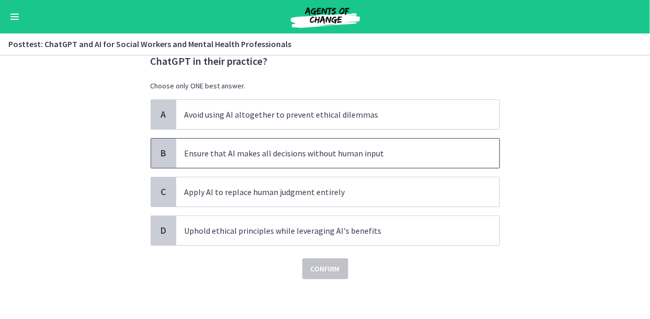
scroll to position [0, 0]
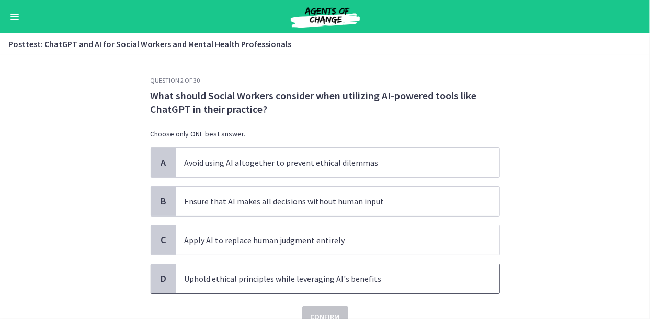
click at [241, 284] on span "Uphold ethical principles while leveraging AI's benefits" at bounding box center [337, 278] width 323 height 29
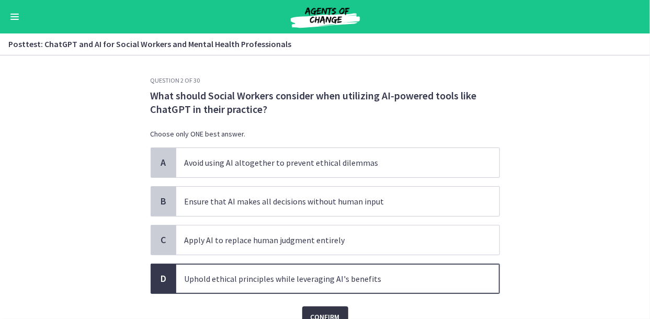
click at [330, 314] on span "Confirm" at bounding box center [325, 317] width 29 height 13
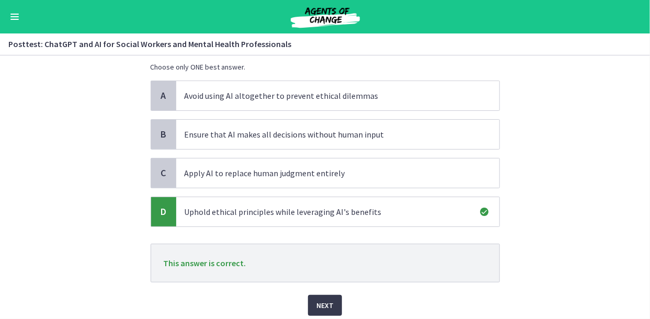
scroll to position [104, 0]
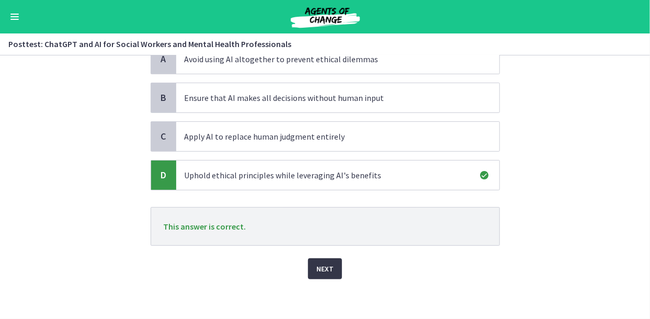
click at [329, 270] on button "Next" at bounding box center [325, 268] width 34 height 21
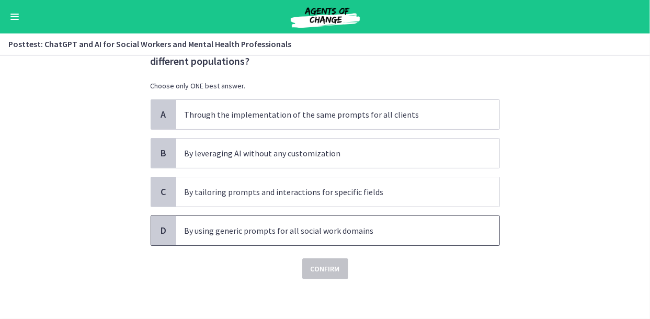
scroll to position [0, 0]
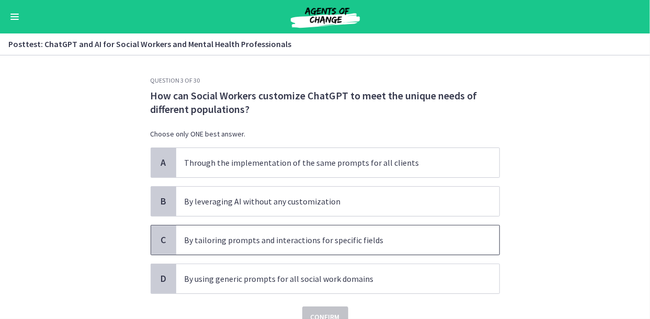
click at [237, 244] on p "By tailoring prompts and interactions for specific fields" at bounding box center [327, 240] width 285 height 13
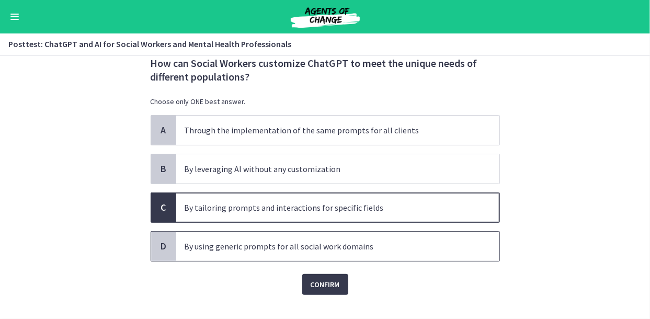
scroll to position [48, 0]
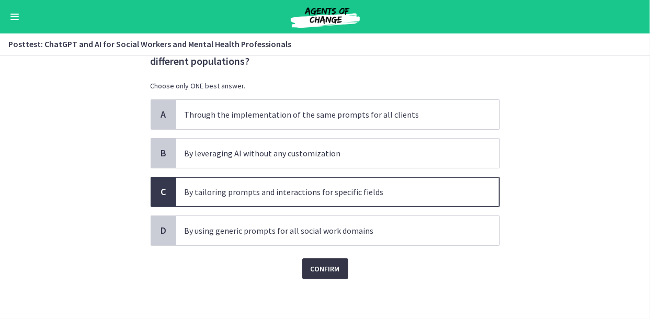
click at [324, 270] on span "Confirm" at bounding box center [325, 268] width 29 height 13
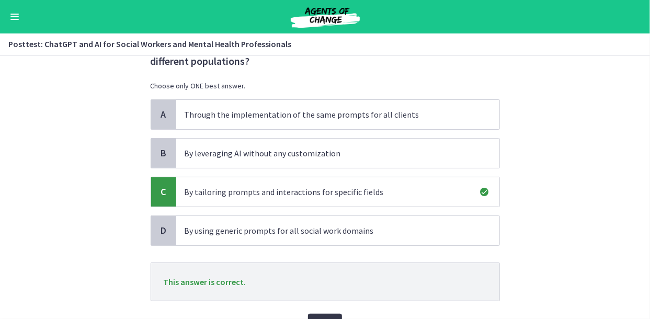
scroll to position [104, 0]
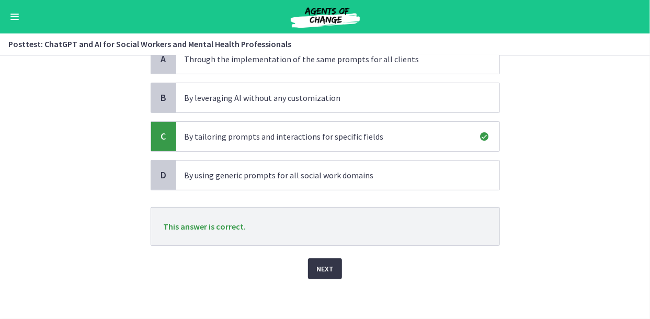
click at [324, 259] on button "Next" at bounding box center [325, 268] width 34 height 21
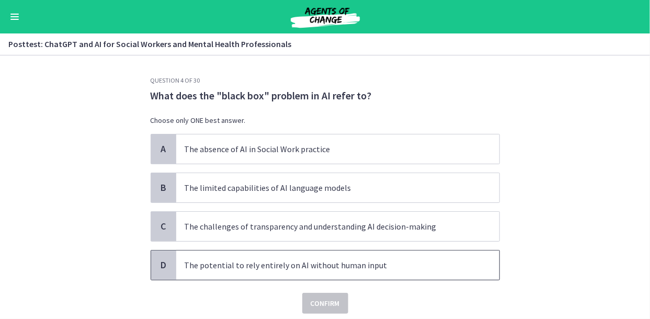
click at [200, 268] on p "The potential to rely entirely on AI without human input" at bounding box center [327, 265] width 285 height 13
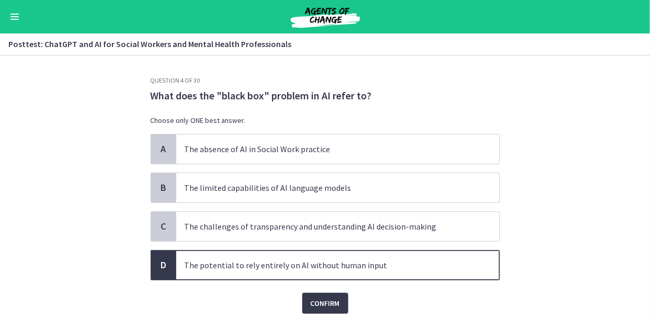
click at [327, 312] on div "Question 4 of 30 What does the "black box" problem in AI refer to? Choose only …" at bounding box center [325, 197] width 366 height 243
click at [327, 301] on span "Confirm" at bounding box center [325, 303] width 29 height 13
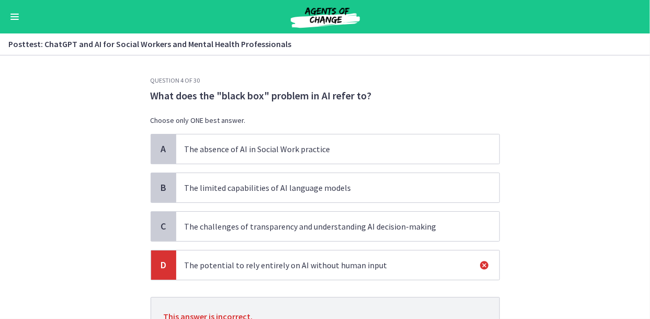
click at [194, 146] on p "The absence of AI in Social Work practice" at bounding box center [327, 149] width 285 height 13
click at [213, 194] on span "The limited capabilities of AI language models" at bounding box center [337, 187] width 323 height 29
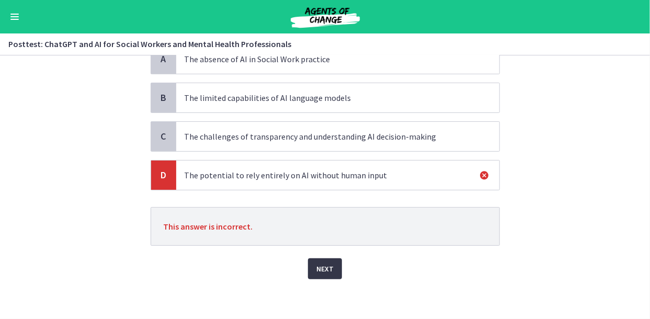
click at [318, 268] on span "Next" at bounding box center [324, 268] width 17 height 13
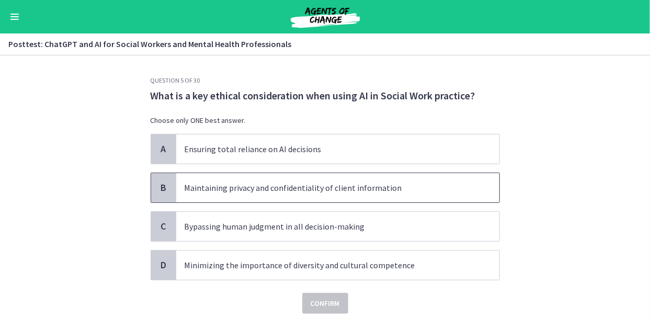
click at [334, 187] on p "Maintaining privacy and confidentiality of client information" at bounding box center [327, 187] width 285 height 13
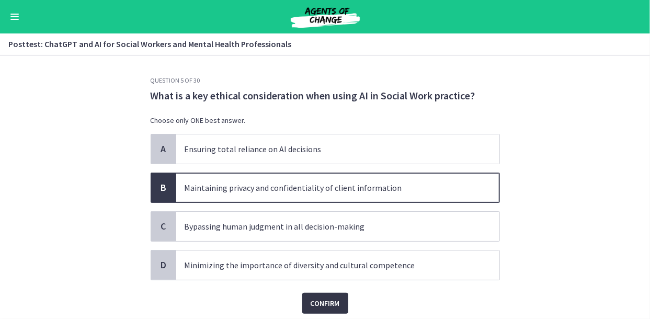
click at [325, 305] on span "Confirm" at bounding box center [325, 303] width 29 height 13
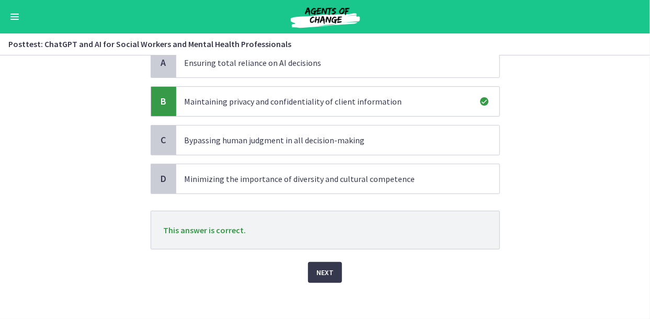
scroll to position [90, 0]
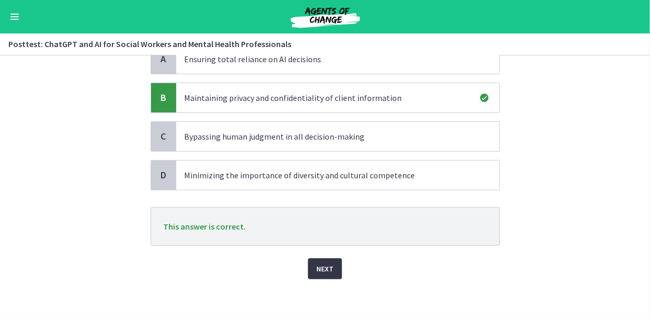
click at [325, 274] on button "Next" at bounding box center [325, 268] width 34 height 21
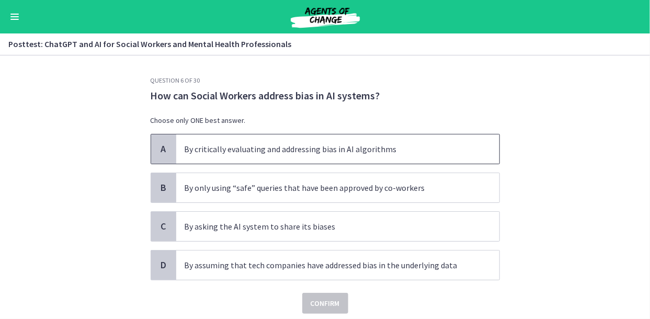
click at [246, 155] on span "By critically evaluating and addressing bias in AI algorithms" at bounding box center [337, 148] width 323 height 29
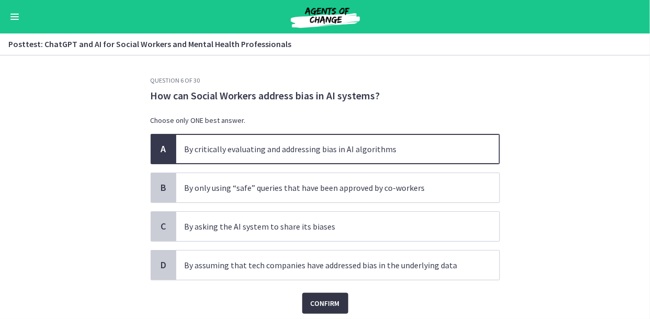
click at [315, 300] on span "Confirm" at bounding box center [325, 303] width 29 height 13
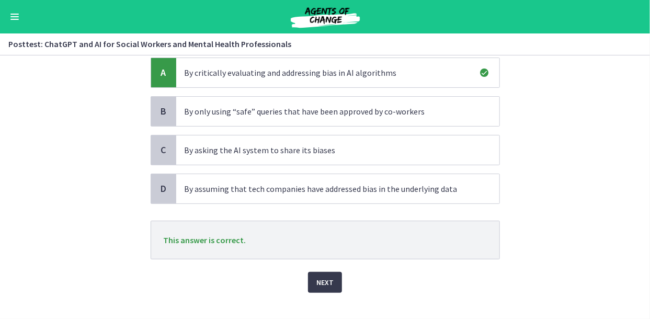
scroll to position [90, 0]
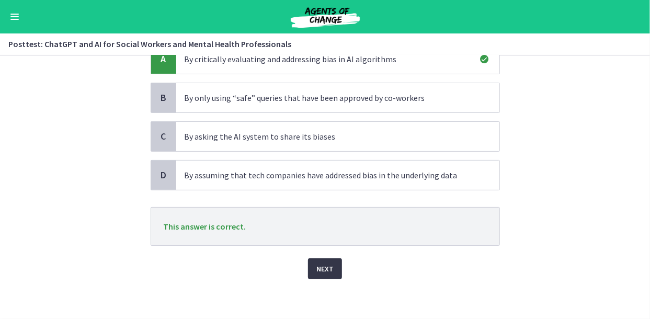
click at [328, 270] on span "Next" at bounding box center [324, 268] width 17 height 13
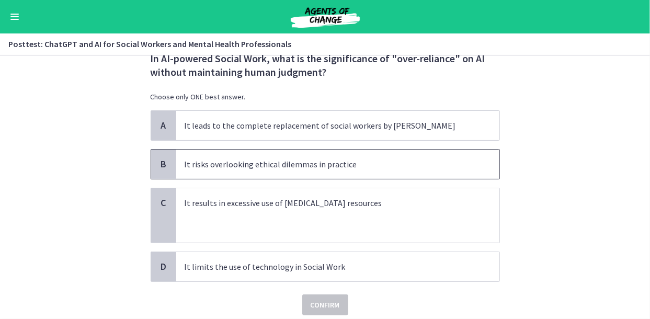
scroll to position [21, 0]
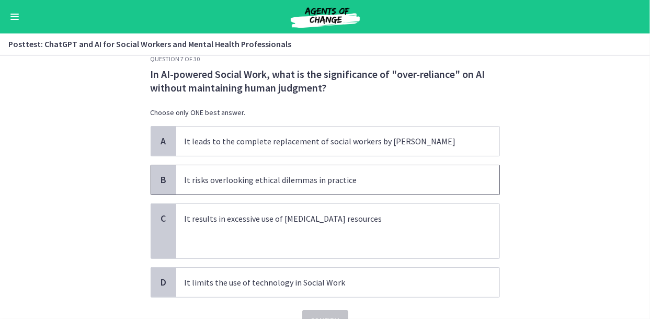
click at [244, 183] on p "It risks overlooking ethical dilemmas in practice" at bounding box center [327, 180] width 285 height 13
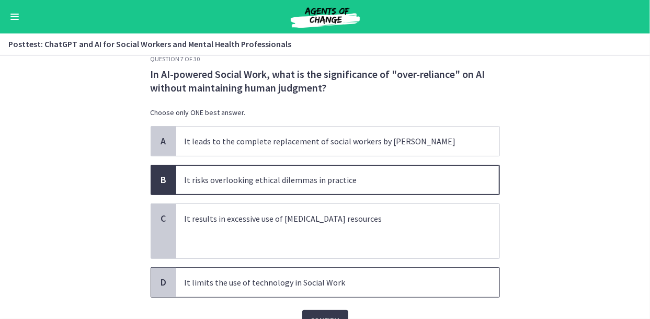
scroll to position [74, 0]
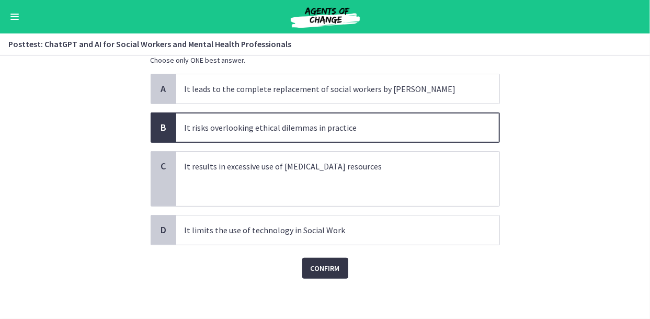
click at [325, 262] on span "Confirm" at bounding box center [325, 268] width 29 height 13
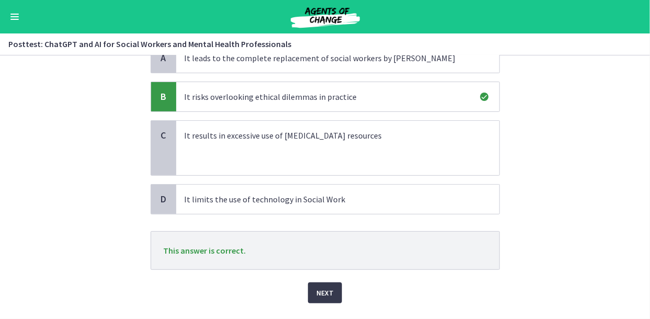
scroll to position [128, 0]
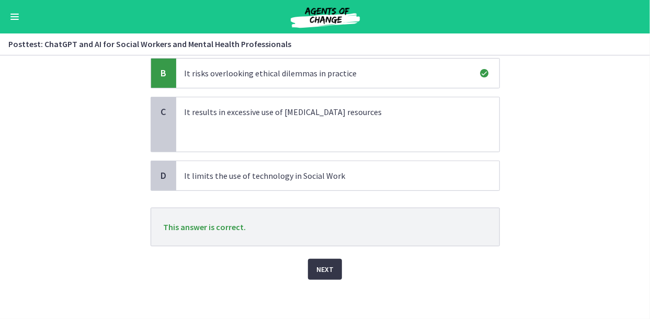
click at [322, 265] on span "Next" at bounding box center [324, 269] width 17 height 13
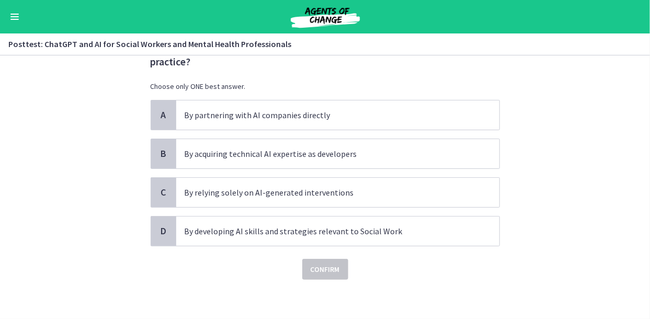
scroll to position [48, 0]
click at [209, 228] on p "By developing AI skills and strategies relevant to Social Work" at bounding box center [327, 230] width 285 height 13
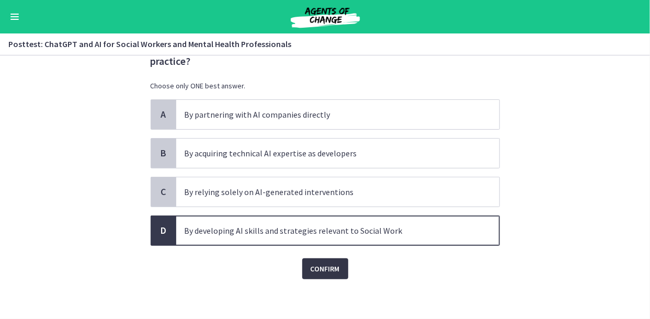
click at [334, 270] on span "Confirm" at bounding box center [325, 268] width 29 height 13
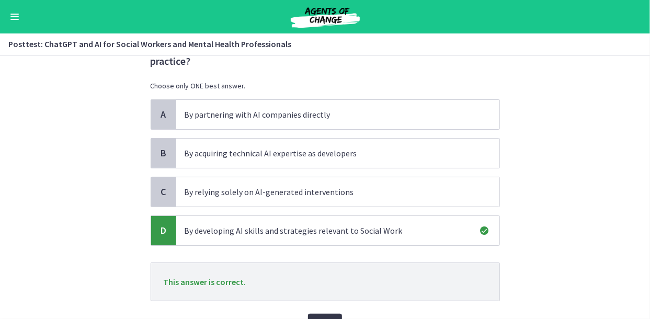
scroll to position [104, 0]
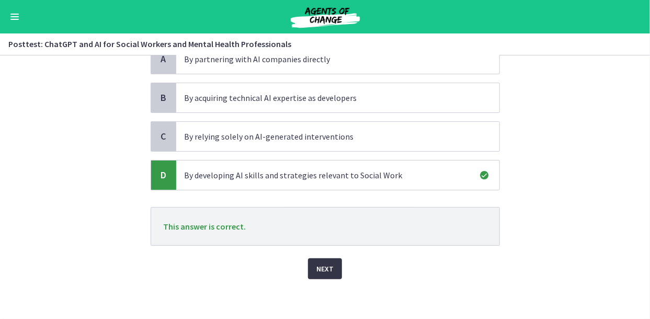
click at [334, 270] on button "Next" at bounding box center [325, 268] width 34 height 21
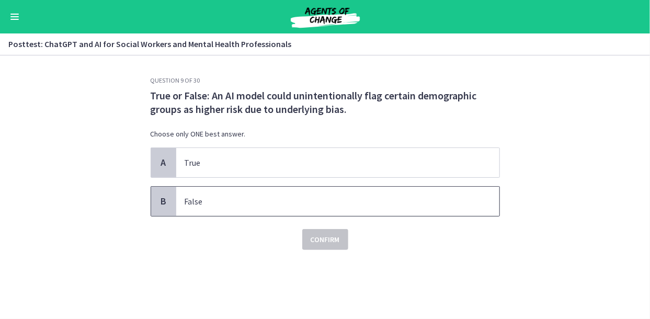
click at [316, 203] on p "False" at bounding box center [327, 201] width 285 height 13
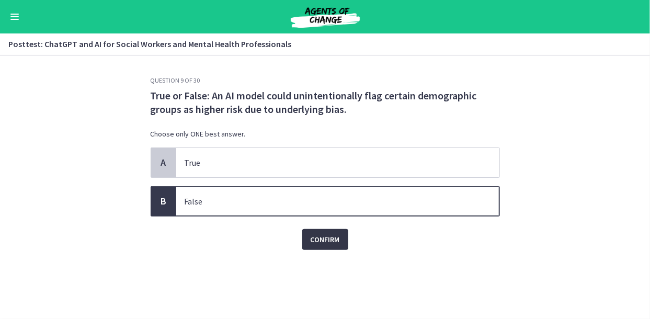
click at [329, 246] on button "Confirm" at bounding box center [325, 239] width 46 height 21
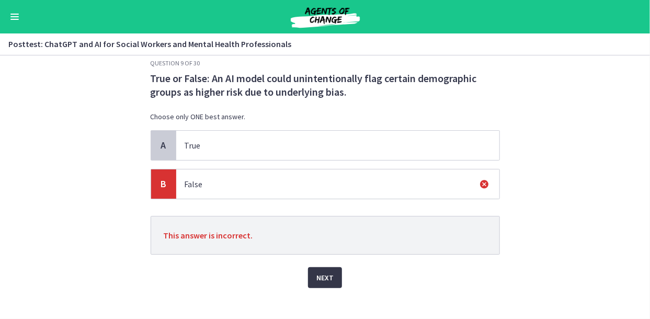
scroll to position [27, 0]
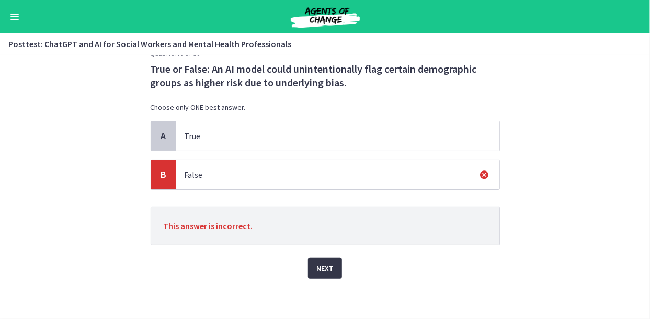
click at [327, 263] on span "Next" at bounding box center [324, 268] width 17 height 13
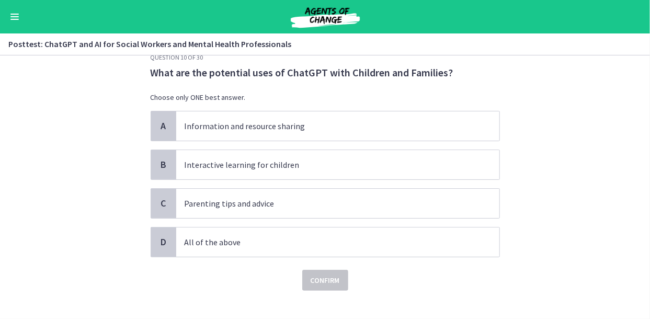
scroll to position [35, 0]
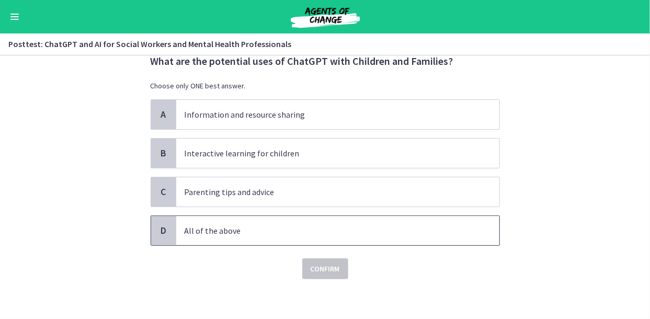
click at [334, 232] on p "All of the above" at bounding box center [327, 230] width 285 height 13
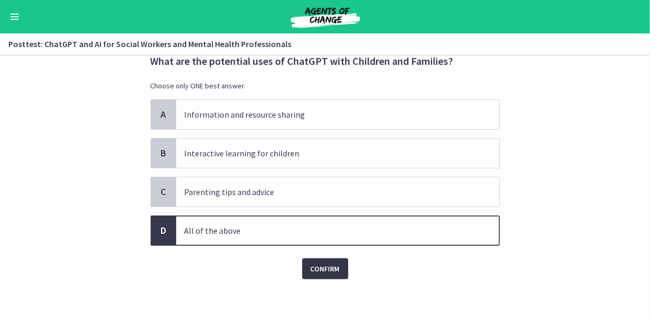
click at [327, 268] on span "Confirm" at bounding box center [325, 268] width 29 height 13
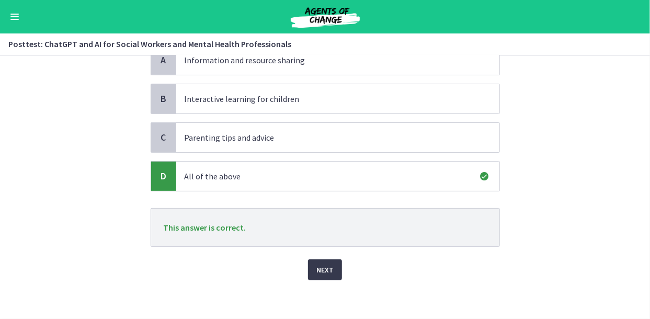
scroll to position [90, 0]
click at [323, 262] on span "Next" at bounding box center [324, 268] width 17 height 13
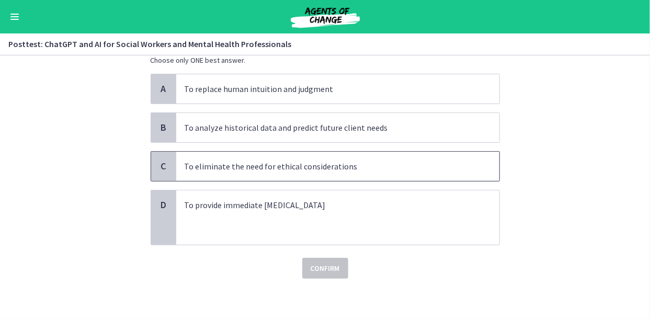
scroll to position [21, 0]
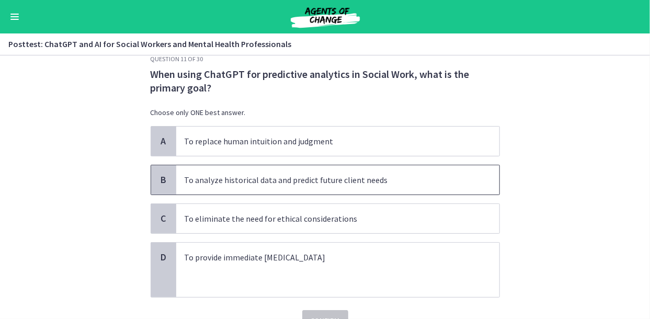
click at [307, 187] on span "To analyze historical data and predict future client needs" at bounding box center [337, 179] width 323 height 29
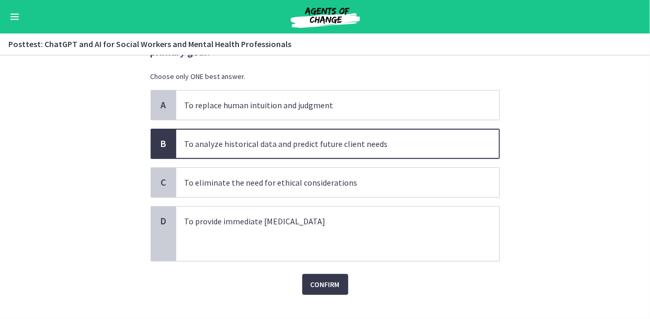
scroll to position [74, 0]
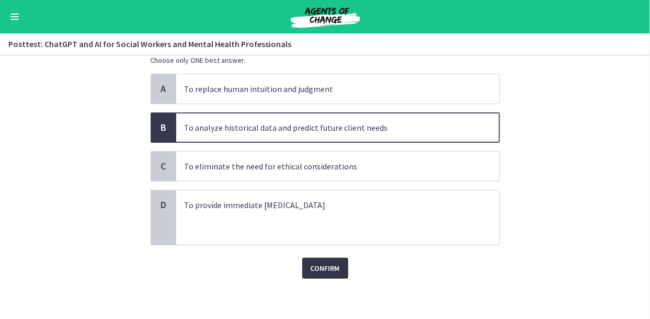
click at [329, 263] on span "Confirm" at bounding box center [325, 268] width 29 height 13
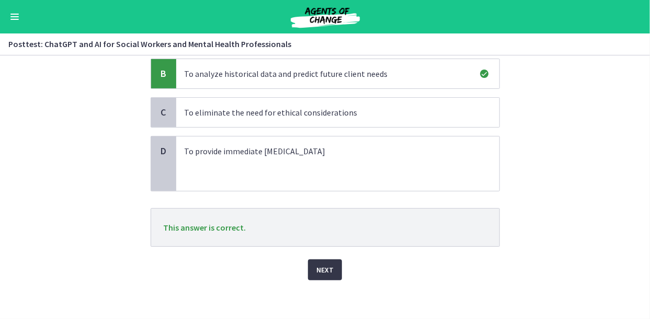
scroll to position [128, 0]
click at [325, 263] on span "Next" at bounding box center [324, 269] width 17 height 13
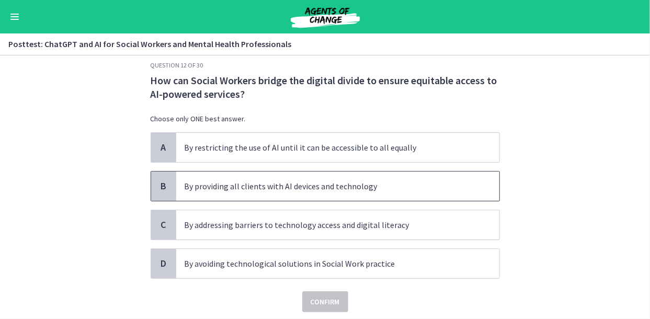
scroll to position [0, 0]
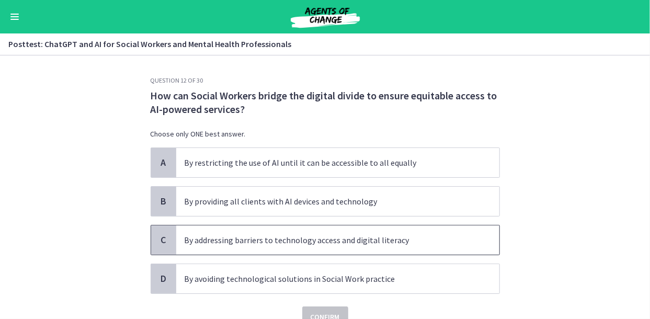
click at [331, 239] on p "By addressing barriers to technology access and digital literacy" at bounding box center [327, 240] width 285 height 13
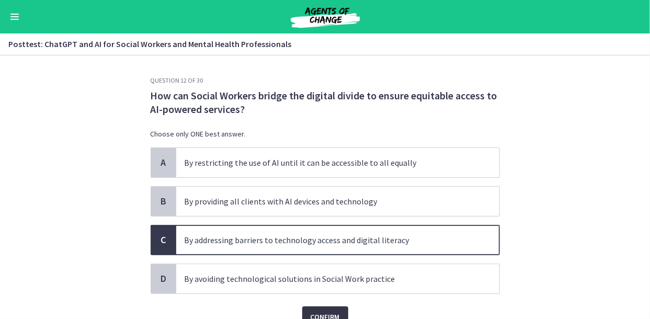
click at [325, 311] on span "Confirm" at bounding box center [325, 317] width 29 height 13
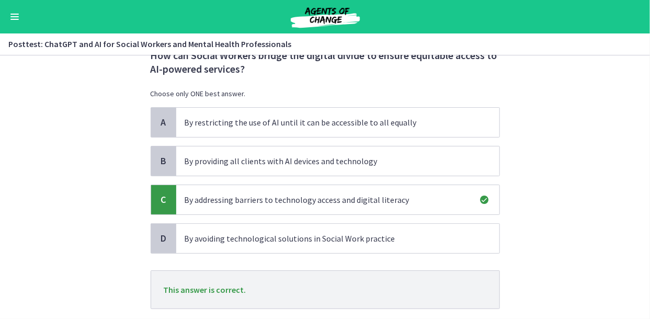
scroll to position [104, 0]
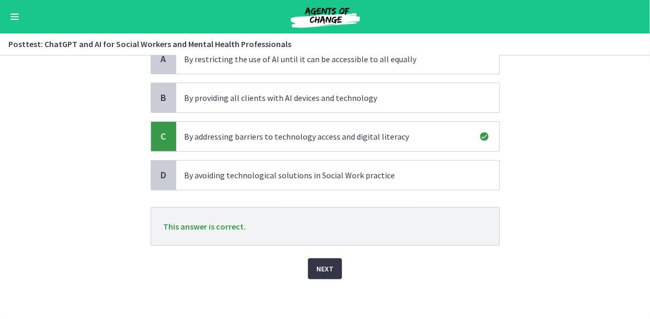
click at [311, 274] on button "Next" at bounding box center [325, 268] width 34 height 21
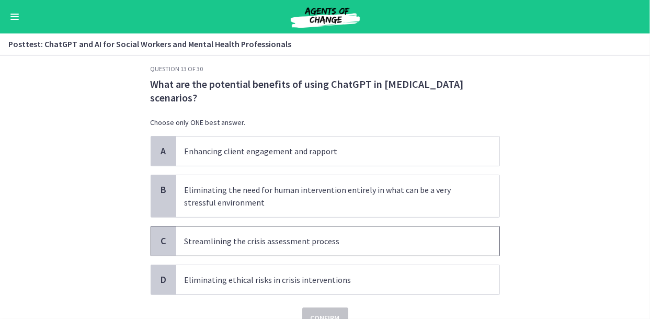
scroll to position [0, 0]
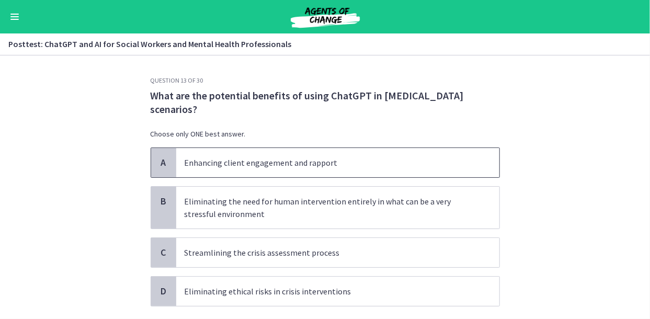
click at [289, 170] on span "Enhancing client engagement and rapport" at bounding box center [337, 162] width 323 height 29
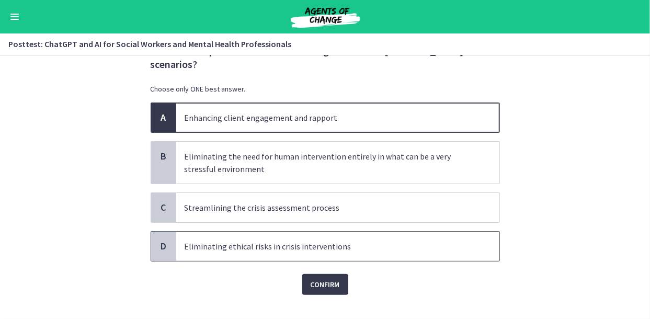
scroll to position [61, 0]
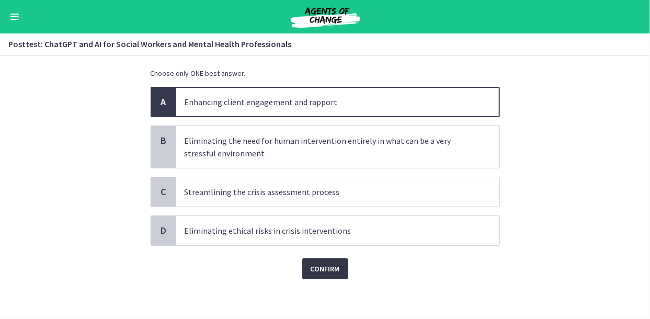
click at [315, 267] on span "Confirm" at bounding box center [325, 268] width 29 height 13
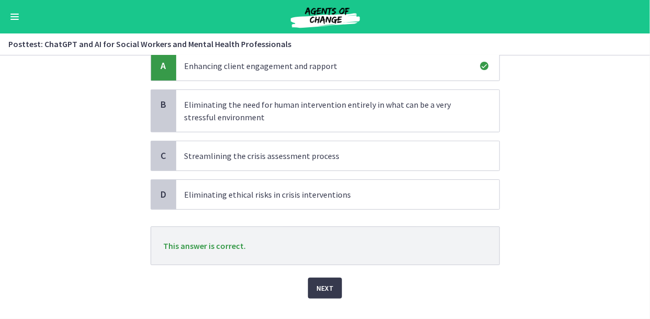
scroll to position [113, 0]
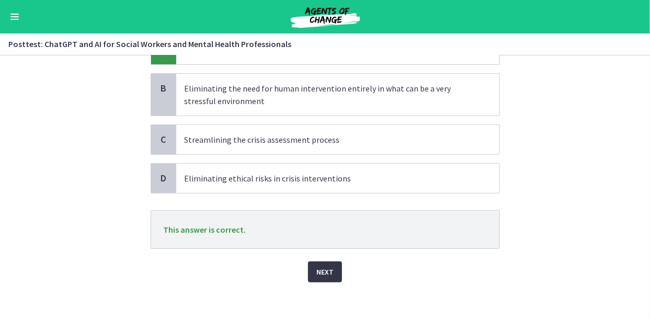
click at [309, 277] on button "Next" at bounding box center [325, 271] width 34 height 21
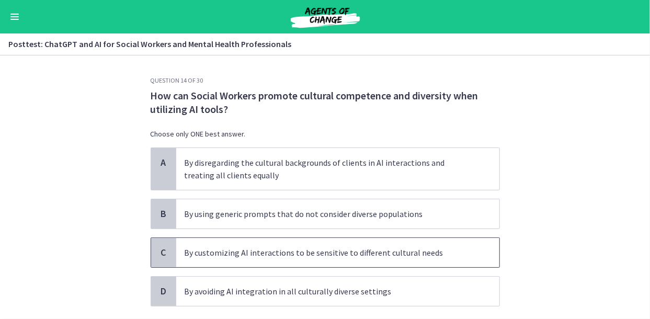
scroll to position [52, 0]
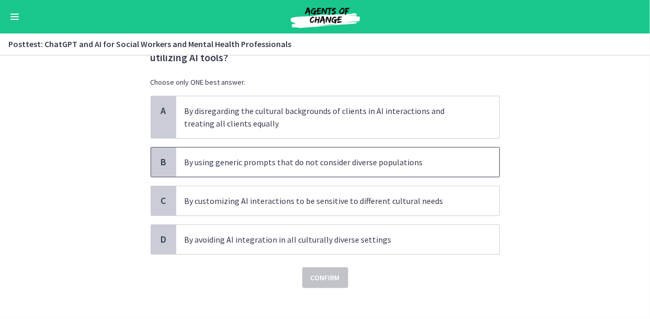
click at [271, 171] on span "By using generic prompts that do not consider diverse populations" at bounding box center [337, 161] width 323 height 29
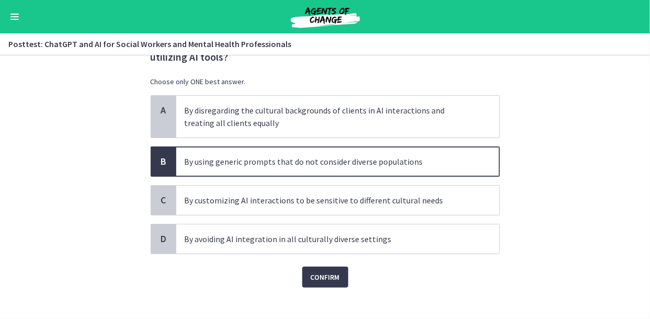
scroll to position [0, 0]
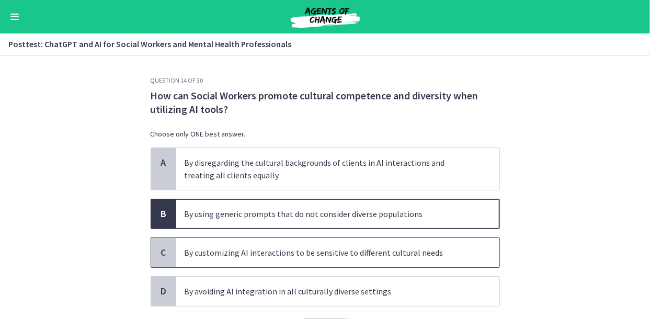
click at [285, 244] on span "By customizing AI interactions to be sensitive to different cultural needs" at bounding box center [337, 252] width 323 height 29
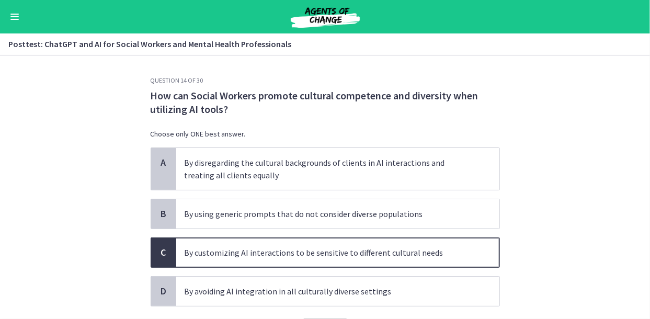
scroll to position [61, 0]
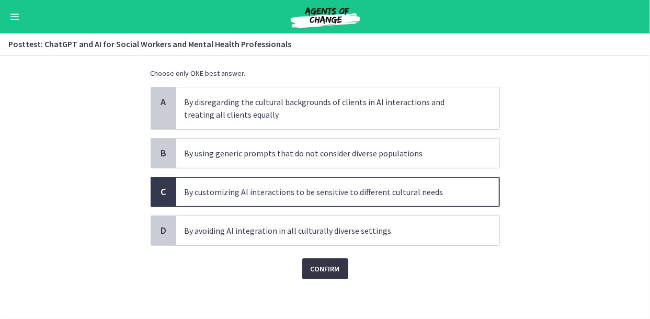
click at [335, 266] on button "Confirm" at bounding box center [325, 268] width 46 height 21
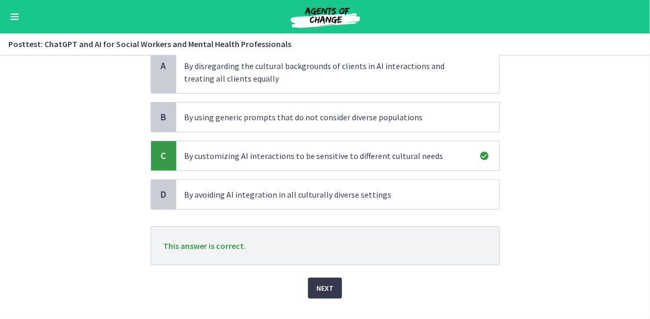
scroll to position [113, 0]
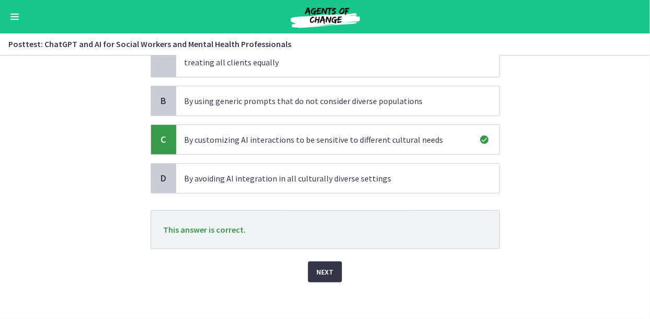
click at [323, 267] on span "Next" at bounding box center [324, 272] width 17 height 13
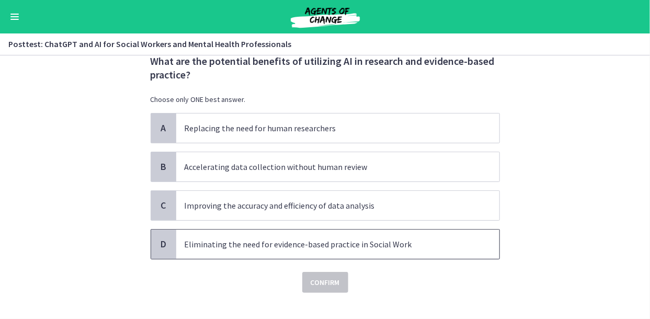
scroll to position [48, 0]
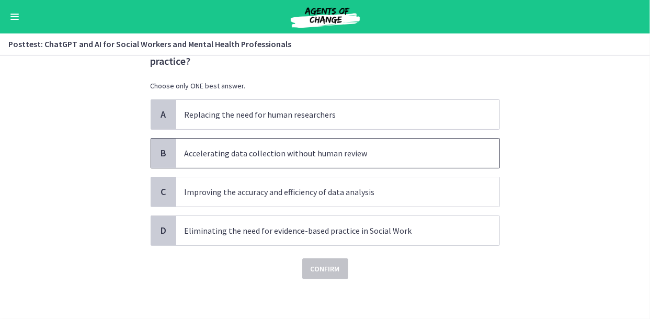
click at [284, 156] on p "Accelerating data collection without human review" at bounding box center [327, 153] width 285 height 13
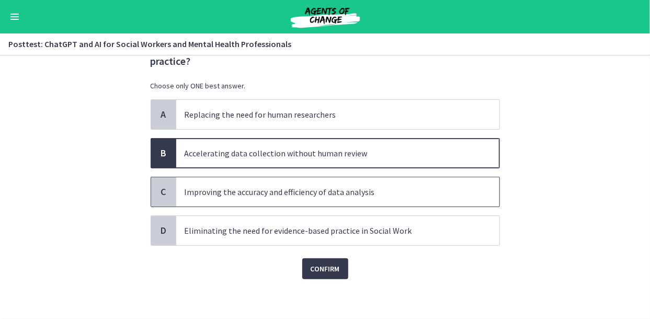
click at [250, 194] on p "Improving the accuracy and efficiency of data analysis" at bounding box center [327, 192] width 285 height 13
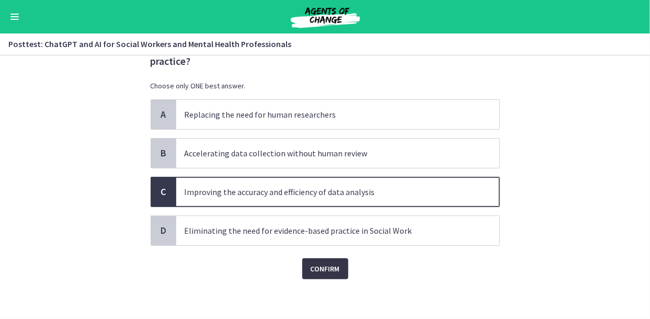
click at [311, 266] on span "Confirm" at bounding box center [325, 268] width 29 height 13
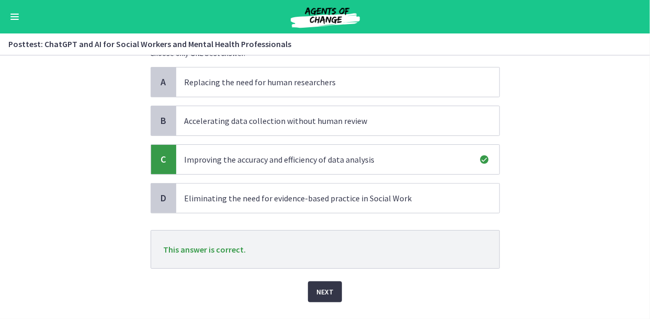
scroll to position [104, 0]
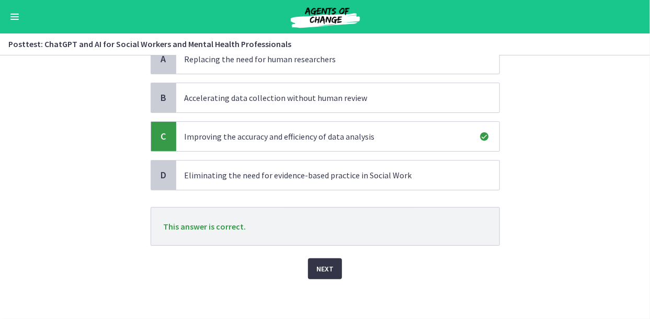
click at [309, 266] on button "Next" at bounding box center [325, 268] width 34 height 21
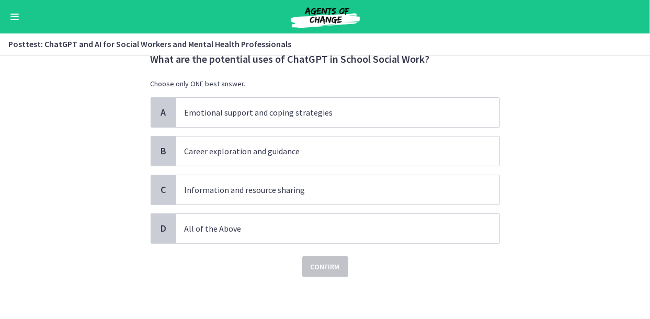
scroll to position [0, 0]
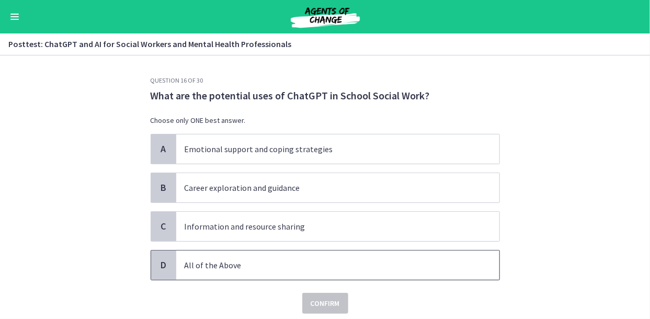
click at [262, 271] on span "All of the Above" at bounding box center [337, 264] width 323 height 29
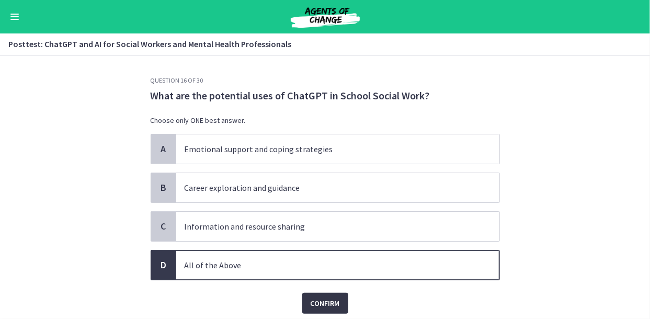
click at [335, 305] on span "Confirm" at bounding box center [325, 303] width 29 height 13
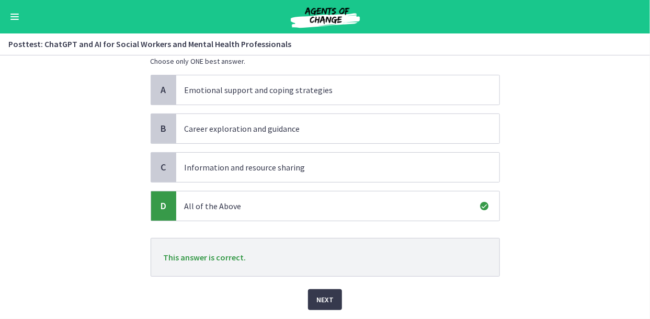
scroll to position [90, 0]
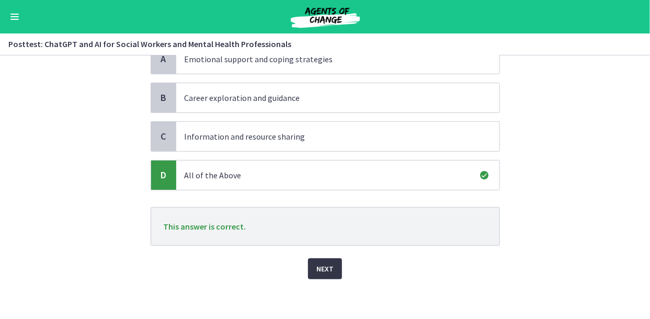
click at [329, 269] on button "Next" at bounding box center [325, 268] width 34 height 21
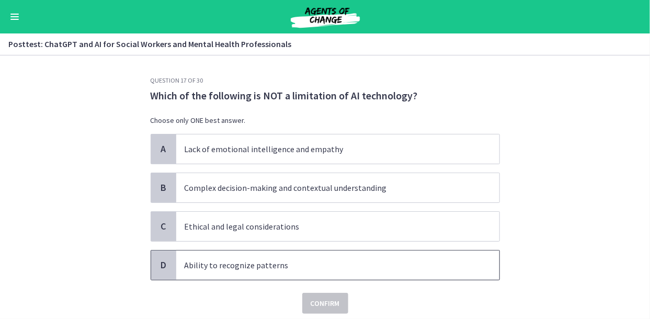
click at [217, 274] on span "Ability to recognize patterns" at bounding box center [337, 264] width 323 height 29
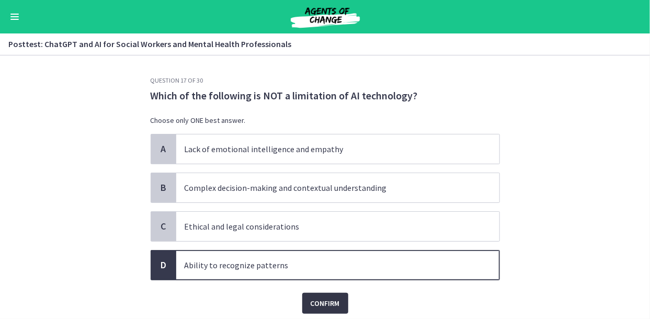
click at [335, 311] on button "Confirm" at bounding box center [325, 303] width 46 height 21
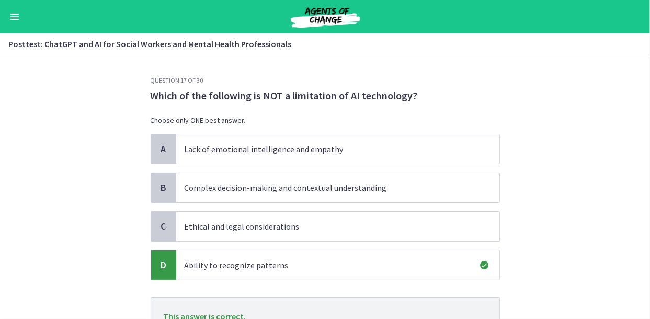
scroll to position [90, 0]
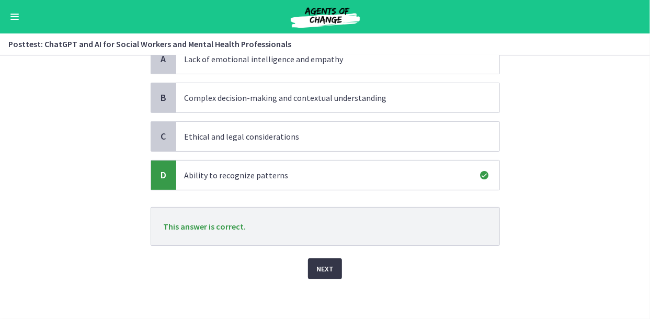
click at [317, 273] on button "Next" at bounding box center [325, 268] width 34 height 21
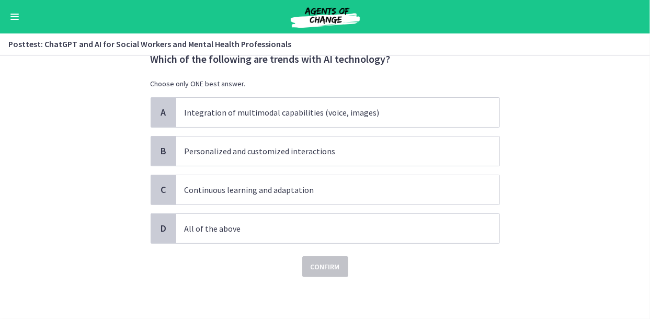
scroll to position [0, 0]
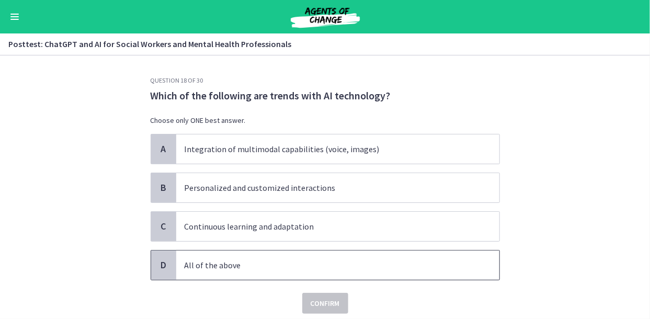
click at [257, 265] on p "All of the above" at bounding box center [327, 265] width 285 height 13
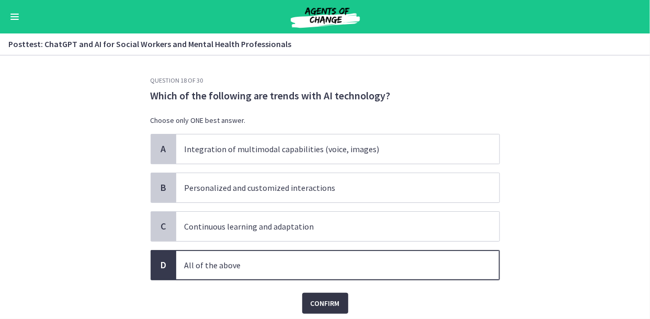
click at [327, 308] on button "Confirm" at bounding box center [325, 303] width 46 height 21
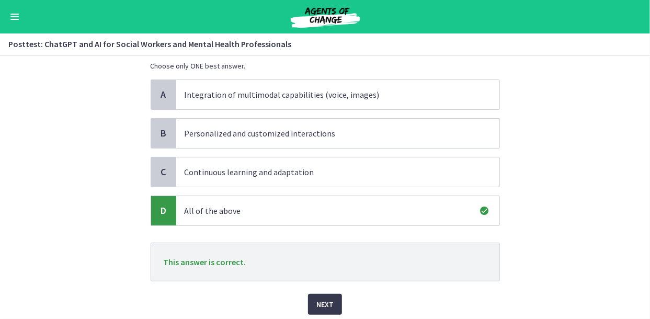
scroll to position [90, 0]
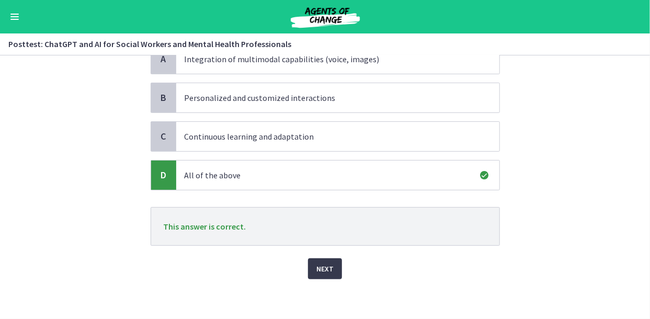
click at [300, 229] on div "Question 18 of 30 Which of the following are trends with AI technology? Choose …" at bounding box center [325, 107] width 366 height 243
click at [316, 271] on span "Next" at bounding box center [324, 268] width 17 height 13
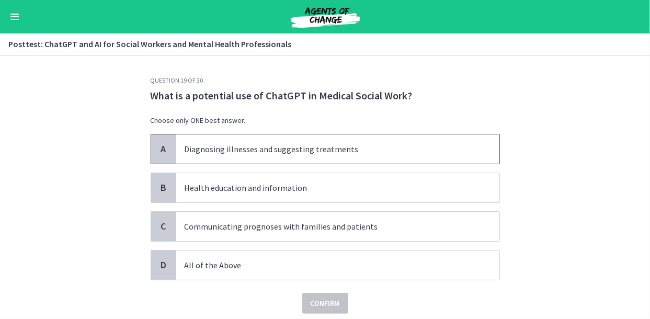
click at [219, 152] on p "Diagnosing illnesses and suggesting treatments" at bounding box center [327, 149] width 285 height 13
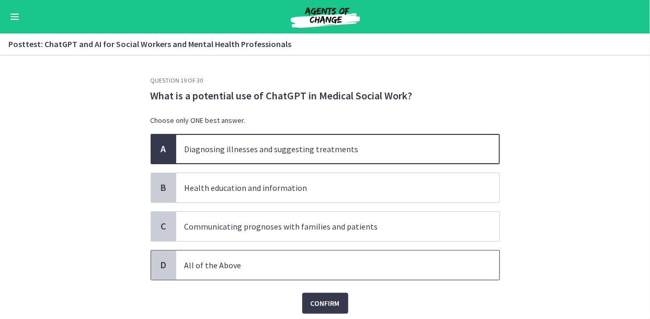
click at [211, 259] on p "All of the Above" at bounding box center [327, 265] width 285 height 13
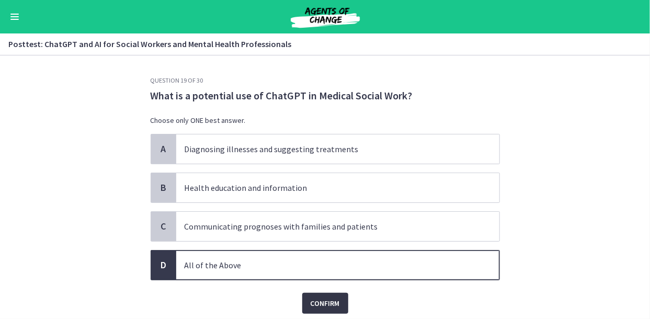
click at [320, 303] on span "Confirm" at bounding box center [325, 303] width 29 height 13
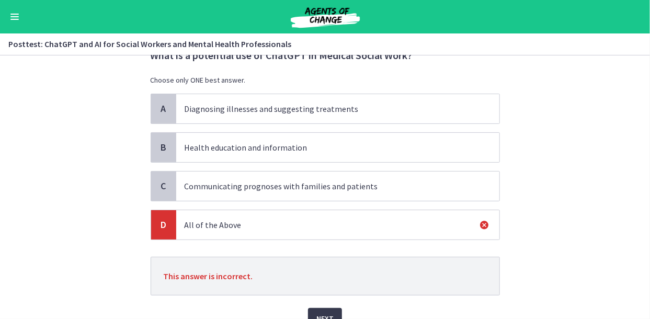
scroll to position [90, 0]
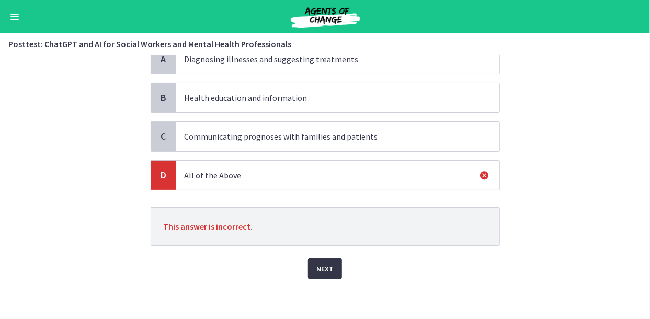
click at [319, 259] on button "Next" at bounding box center [325, 268] width 34 height 21
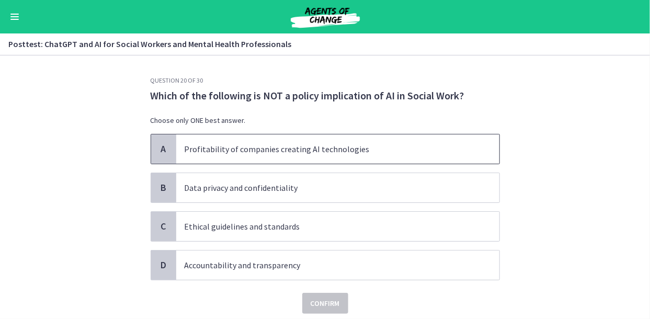
click at [199, 142] on span "Profitability of companies creating AI technologies" at bounding box center [337, 148] width 323 height 29
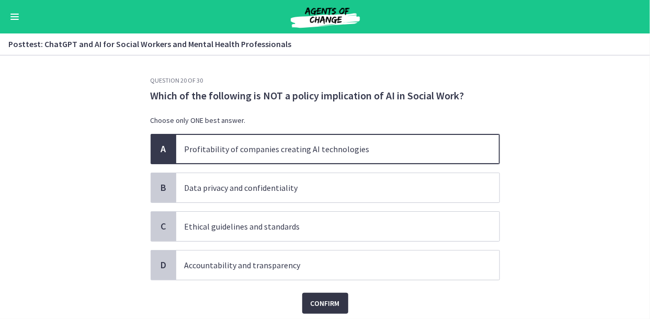
click at [317, 302] on span "Confirm" at bounding box center [325, 303] width 29 height 13
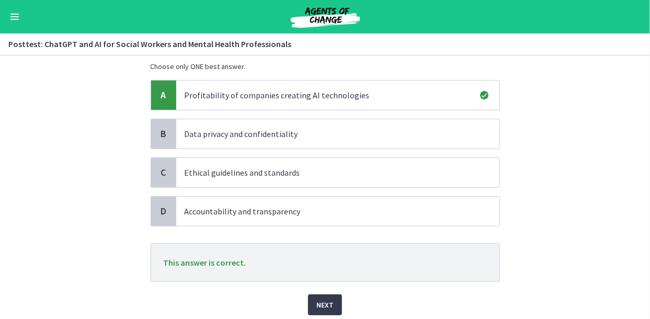
scroll to position [90, 0]
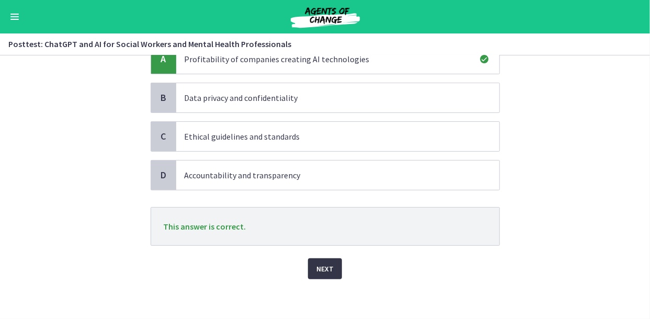
click at [312, 261] on button "Next" at bounding box center [325, 268] width 34 height 21
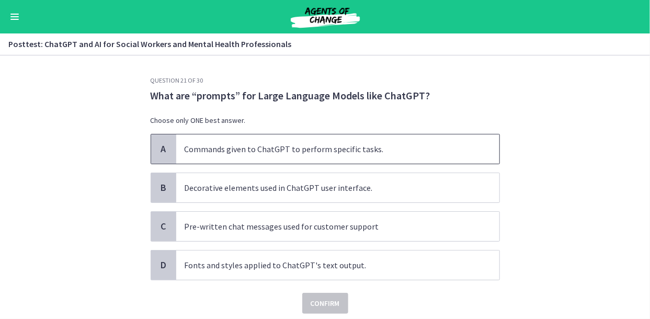
click at [194, 157] on span "Commands given to ChatGPT to perform specific tasks." at bounding box center [337, 148] width 323 height 29
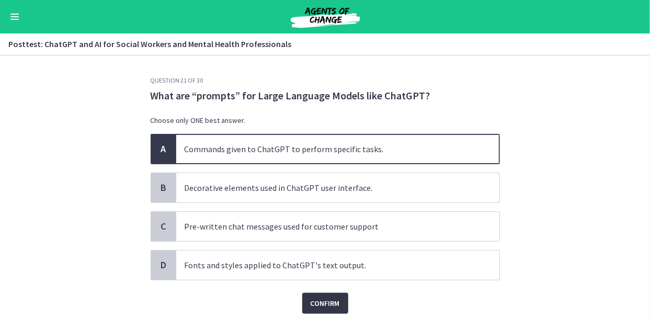
click at [311, 305] on span "Confirm" at bounding box center [325, 303] width 29 height 13
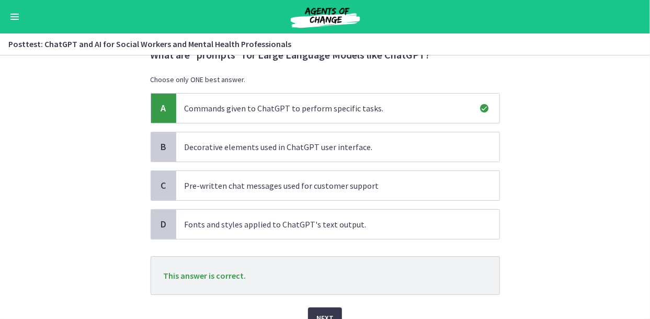
scroll to position [90, 0]
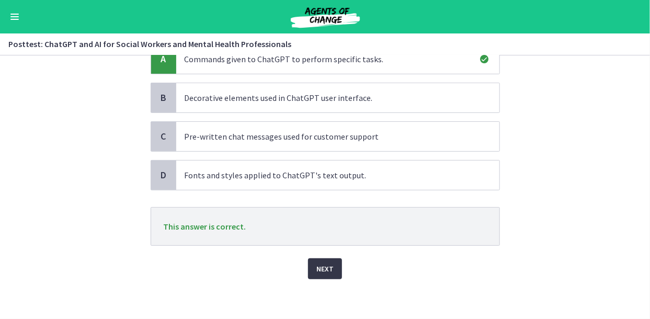
click at [308, 274] on button "Next" at bounding box center [325, 268] width 34 height 21
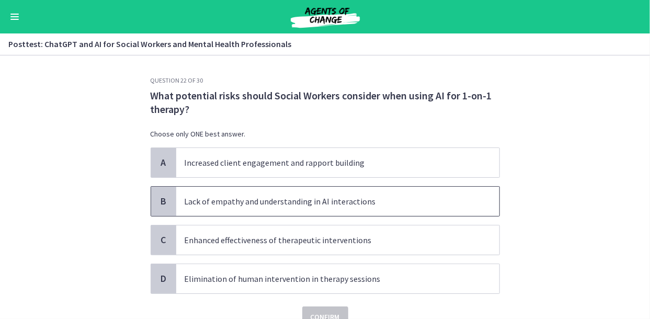
click at [248, 198] on p "Lack of empathy and understanding in AI interactions" at bounding box center [327, 201] width 285 height 13
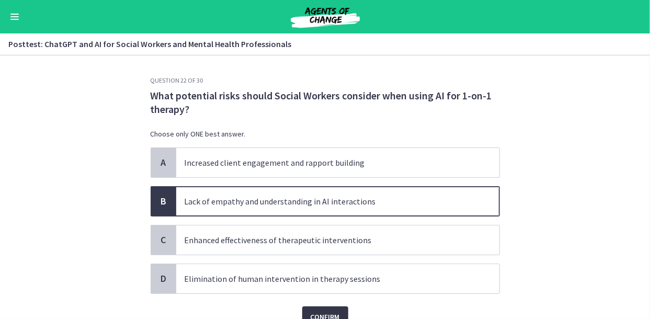
click at [330, 311] on span "Confirm" at bounding box center [325, 317] width 29 height 13
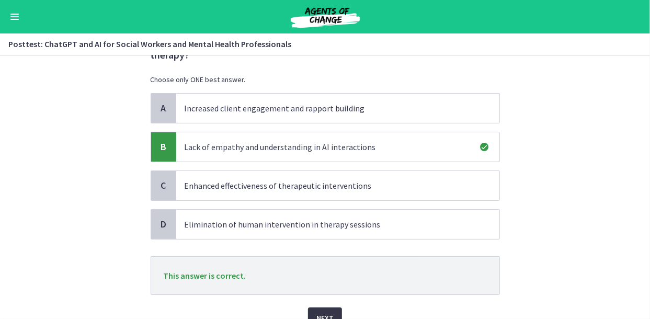
scroll to position [104, 0]
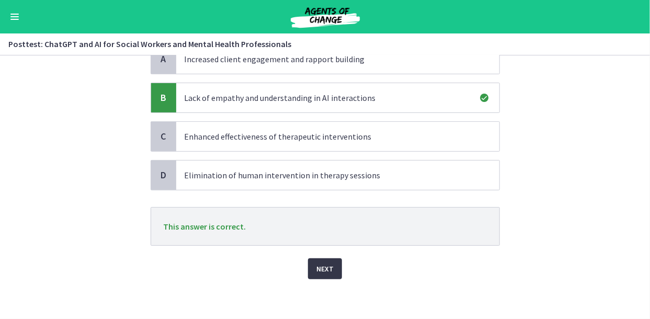
click at [327, 267] on span "Next" at bounding box center [324, 268] width 17 height 13
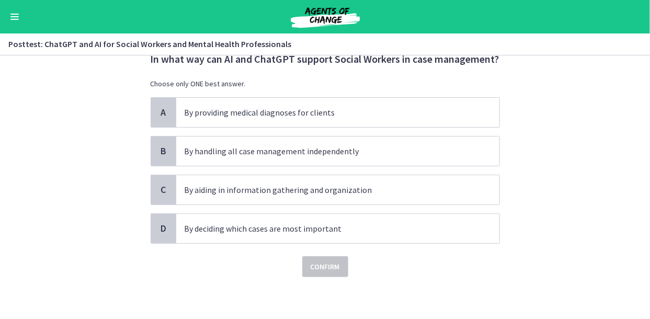
scroll to position [0, 0]
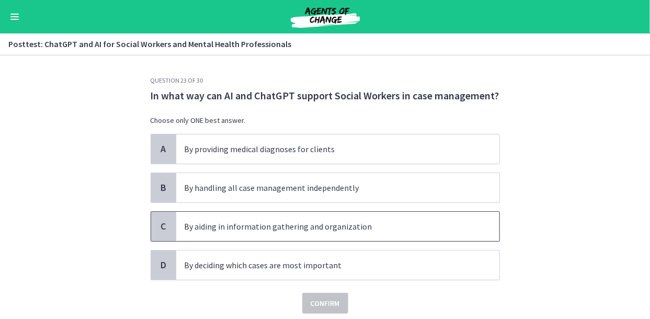
click at [318, 228] on p "By aiding in information gathering and organization" at bounding box center [327, 226] width 285 height 13
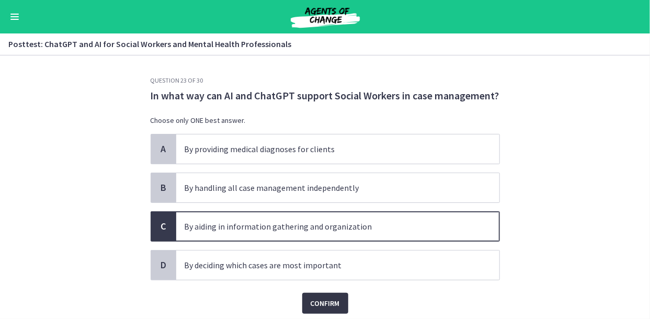
click at [325, 295] on button "Confirm" at bounding box center [325, 303] width 46 height 21
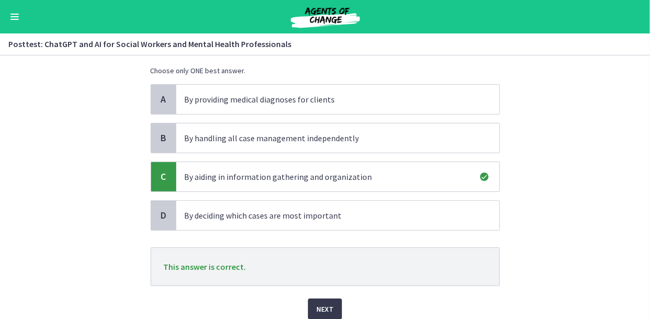
scroll to position [90, 0]
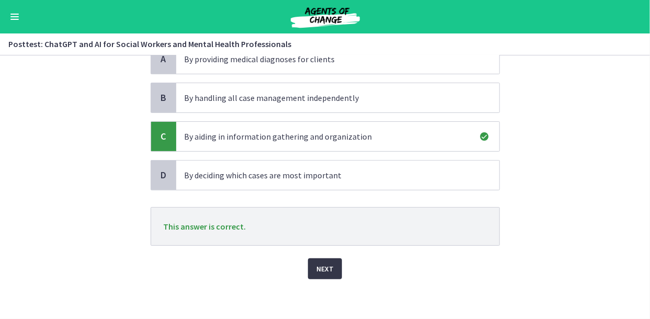
click at [309, 266] on button "Next" at bounding box center [325, 268] width 34 height 21
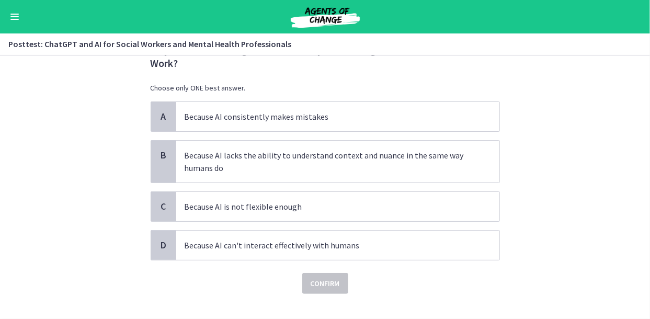
scroll to position [52, 0]
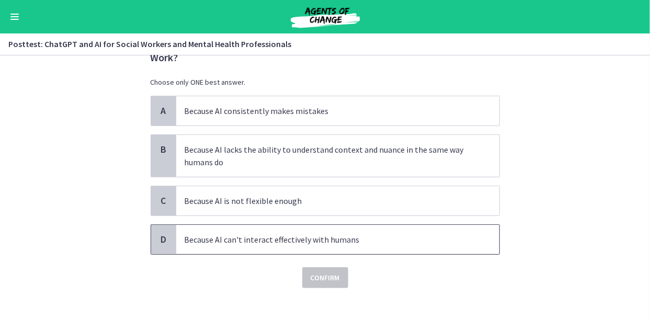
click at [285, 244] on p "Because AI can't interact effectively with humans" at bounding box center [327, 239] width 285 height 13
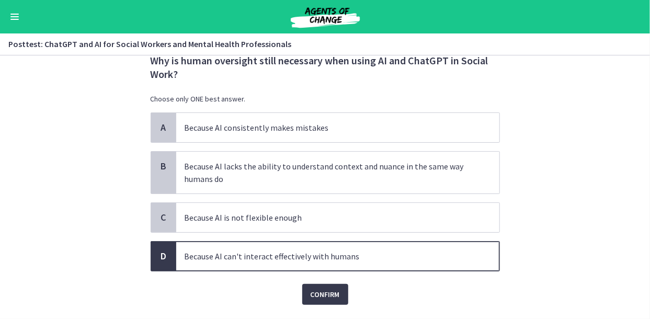
scroll to position [35, 0]
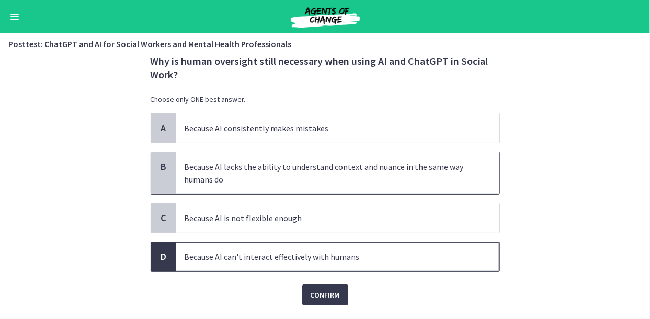
click at [268, 176] on p "Because AI lacks the ability to understand context and nuance in the same way h…" at bounding box center [327, 172] width 285 height 25
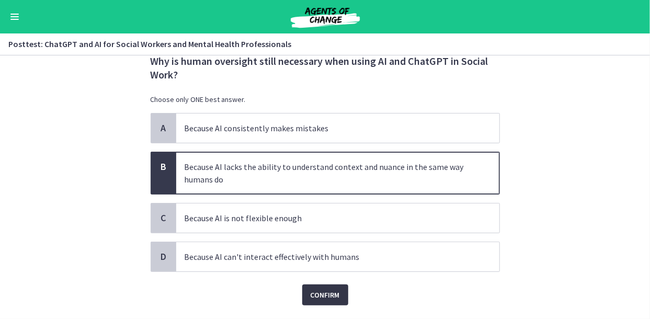
click at [329, 293] on span "Confirm" at bounding box center [325, 295] width 29 height 13
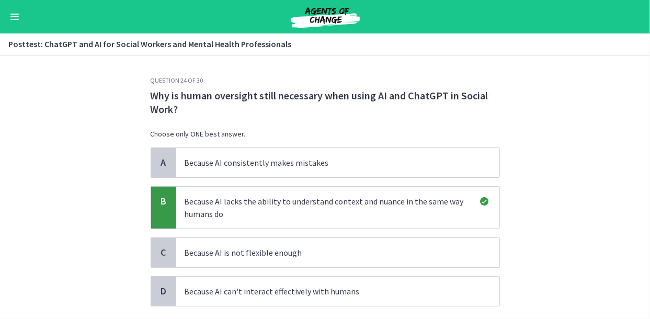
scroll to position [116, 0]
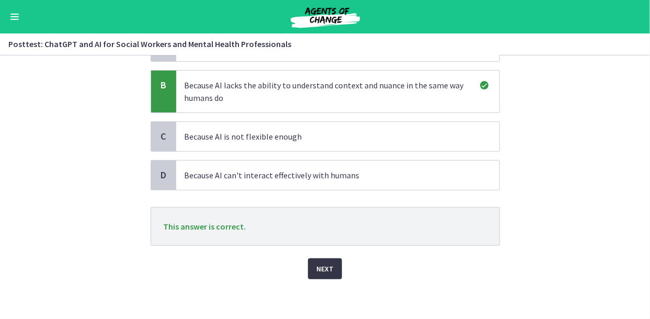
click at [322, 271] on span "Next" at bounding box center [324, 268] width 17 height 13
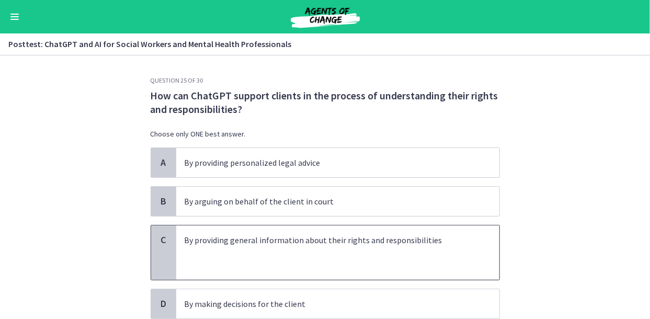
scroll to position [52, 0]
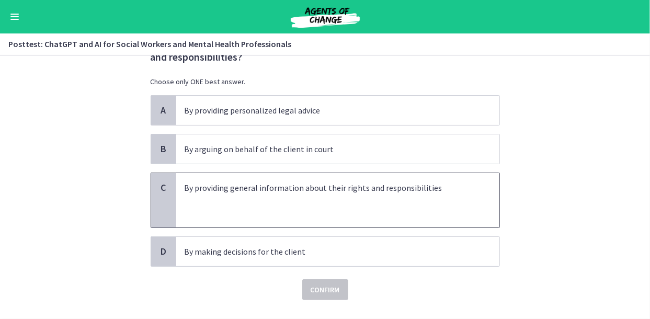
click at [360, 208] on p at bounding box center [327, 212] width 285 height 13
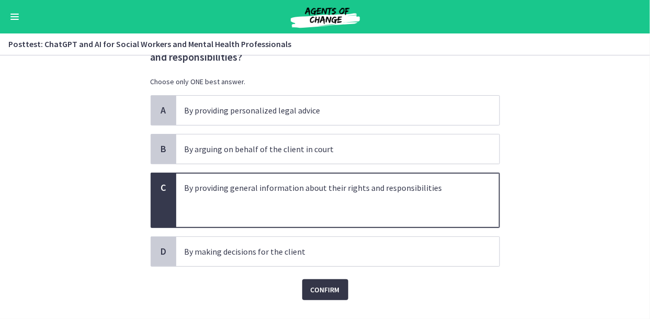
click at [313, 292] on span "Confirm" at bounding box center [325, 289] width 29 height 13
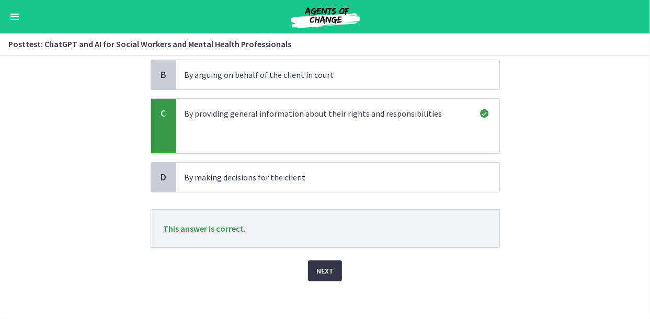
scroll to position [128, 0]
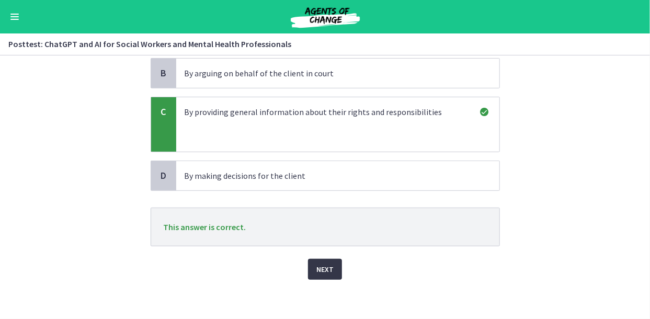
click at [321, 267] on span "Next" at bounding box center [324, 269] width 17 height 13
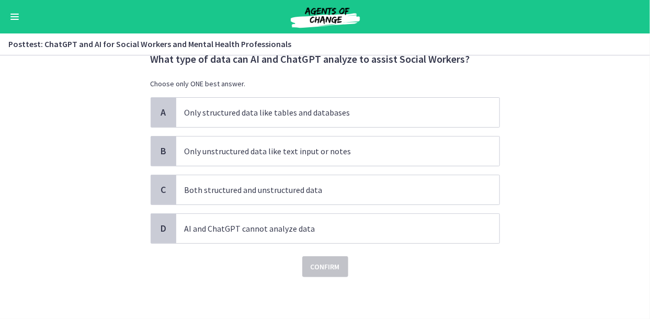
scroll to position [0, 0]
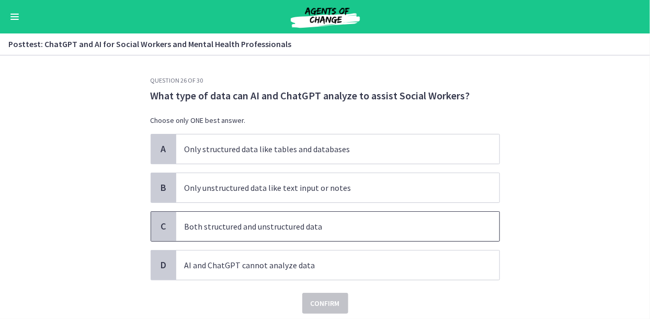
click at [218, 230] on p "Both structured and unstructured data" at bounding box center [327, 226] width 285 height 13
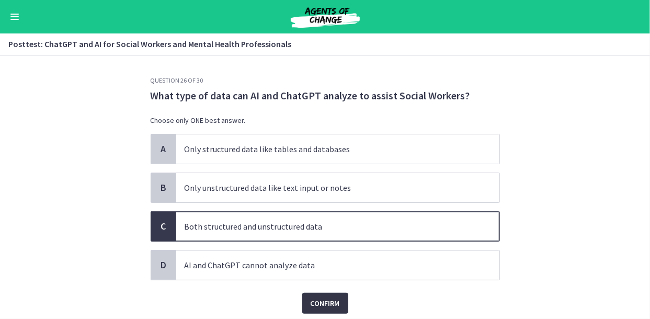
click at [325, 298] on span "Confirm" at bounding box center [325, 303] width 29 height 13
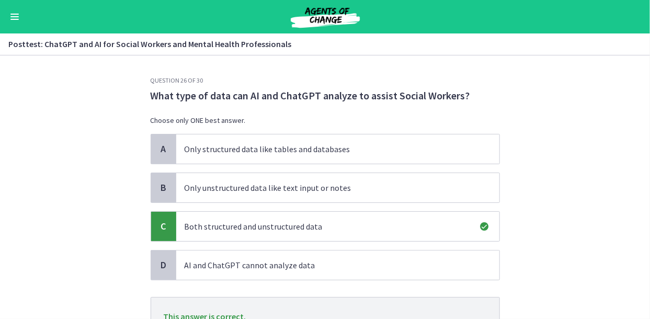
scroll to position [82, 0]
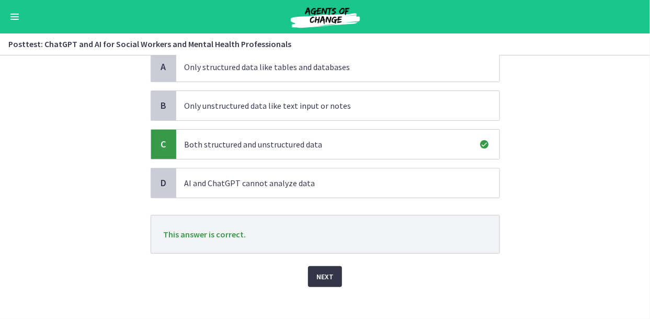
click at [320, 276] on span "Next" at bounding box center [324, 276] width 17 height 13
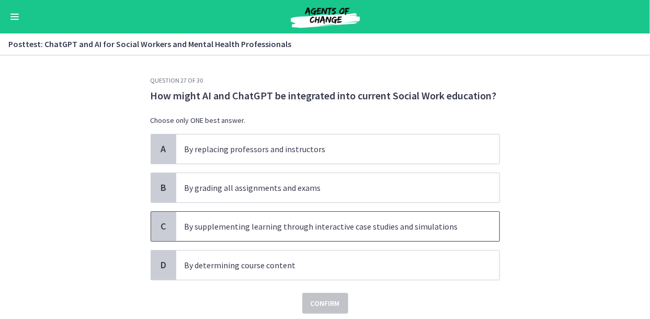
click at [221, 222] on p "By supplementing learning through interactive case studies and simulations" at bounding box center [327, 226] width 285 height 13
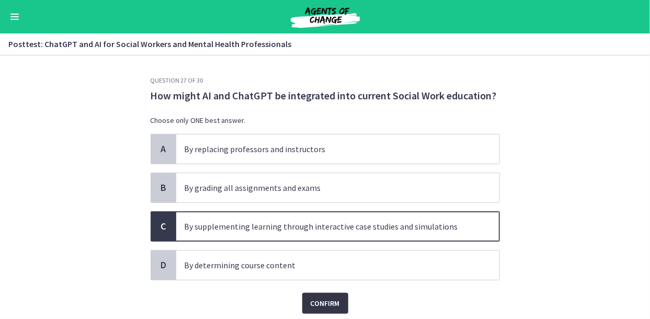
click at [329, 294] on button "Confirm" at bounding box center [325, 303] width 46 height 21
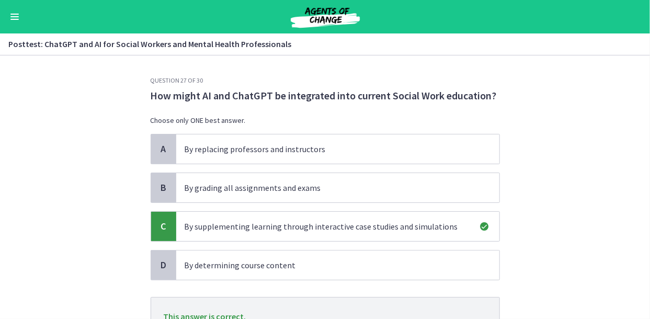
scroll to position [90, 0]
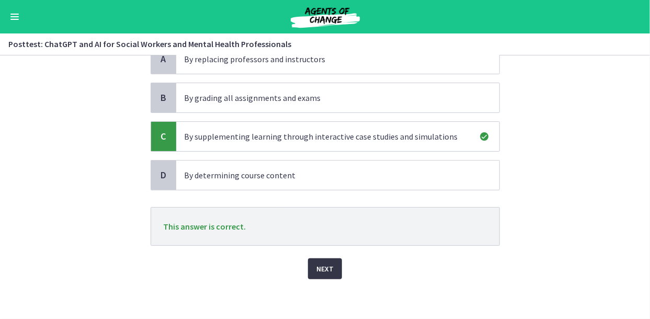
click at [323, 270] on span "Next" at bounding box center [324, 268] width 17 height 13
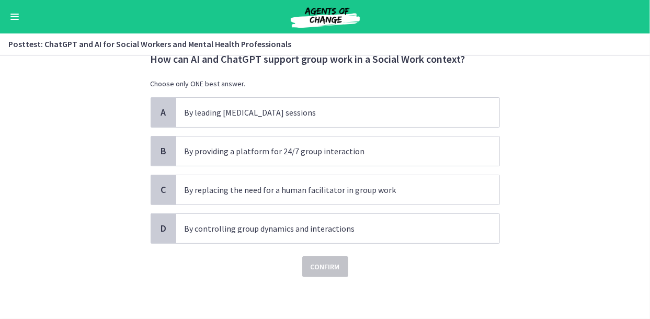
scroll to position [0, 0]
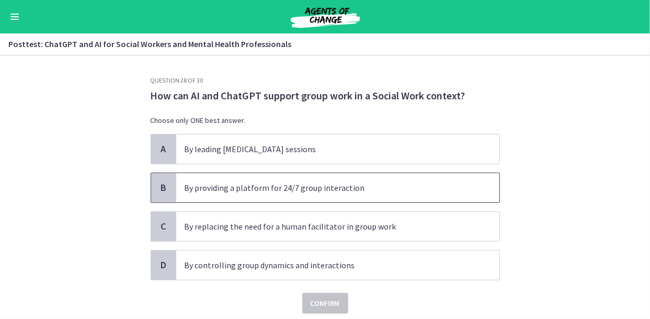
click at [322, 192] on p "By providing a platform for 24/7 group interaction" at bounding box center [327, 187] width 285 height 13
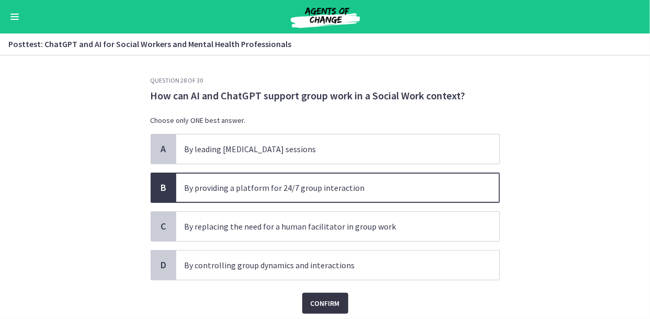
click at [326, 300] on span "Confirm" at bounding box center [325, 303] width 29 height 13
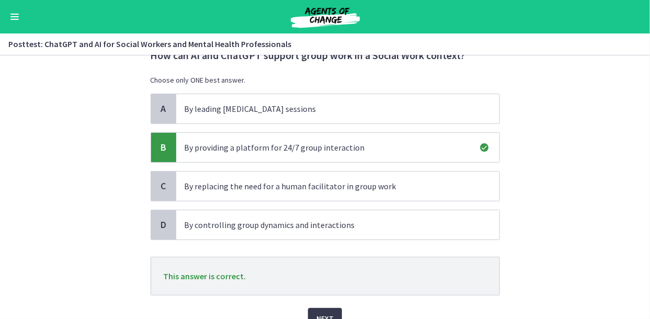
scroll to position [90, 0]
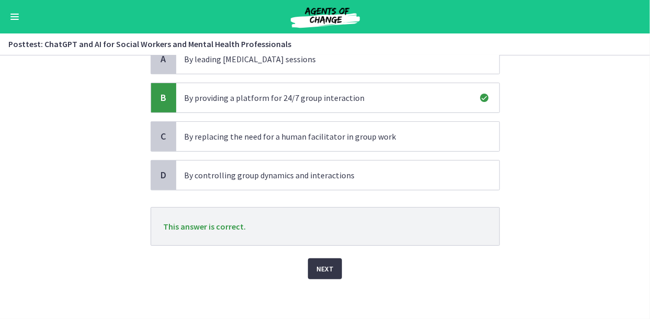
click at [335, 268] on button "Next" at bounding box center [325, 268] width 34 height 21
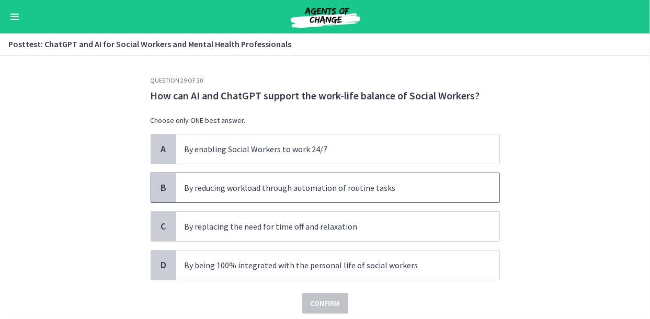
click at [214, 186] on p "By reducing workload through automation of routine tasks" at bounding box center [327, 187] width 285 height 13
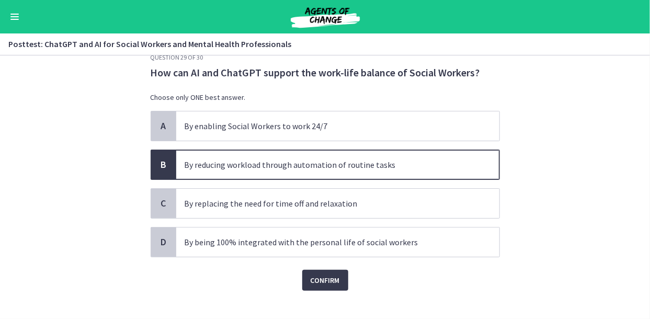
scroll to position [35, 0]
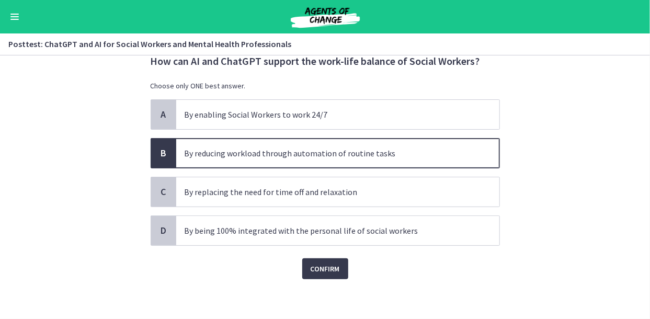
click at [332, 281] on div "Question 29 of 30 How can AI and ChatGPT support the work-life balance of Socia…" at bounding box center [325, 163] width 366 height 243
click at [331, 275] on button "Confirm" at bounding box center [325, 268] width 46 height 21
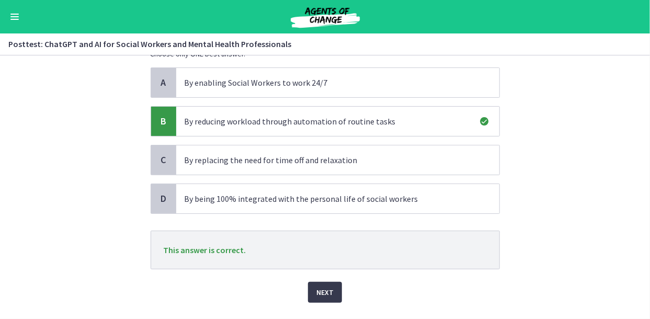
scroll to position [90, 0]
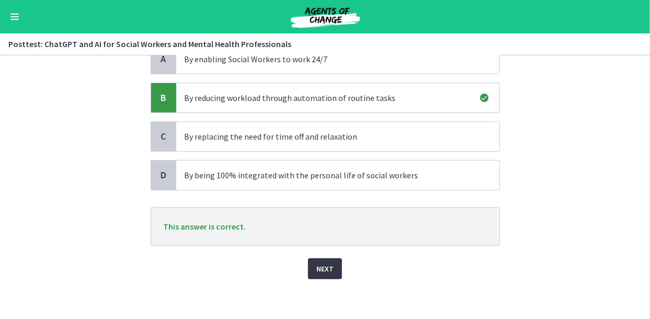
click at [327, 262] on span "Next" at bounding box center [324, 268] width 17 height 13
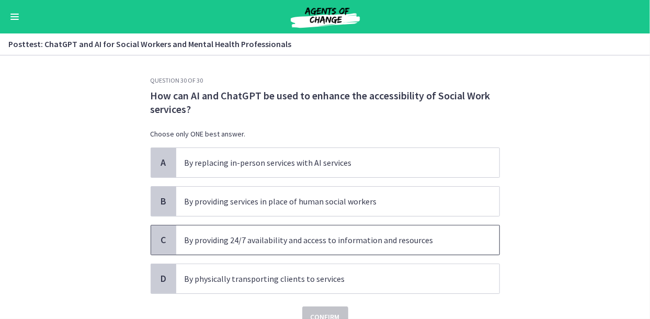
click at [318, 250] on span "By providing 24/7 availability and access to information and resources" at bounding box center [337, 239] width 323 height 29
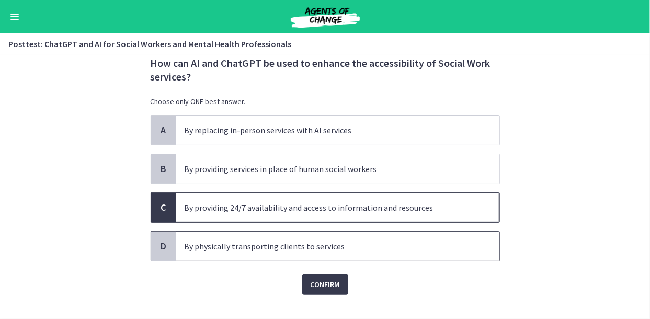
scroll to position [48, 0]
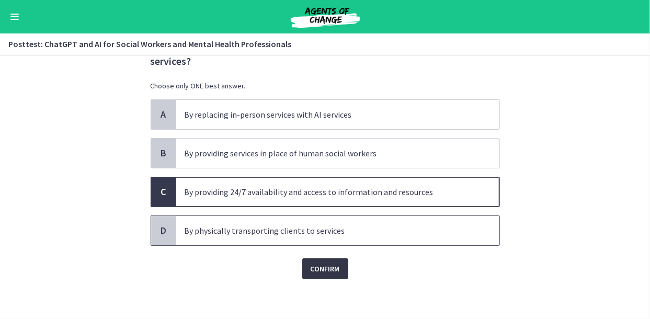
click at [320, 267] on span "Confirm" at bounding box center [325, 268] width 29 height 13
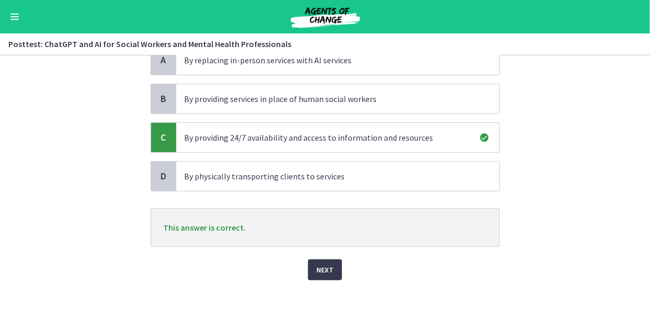
scroll to position [104, 0]
click at [320, 267] on span "Next" at bounding box center [324, 268] width 17 height 13
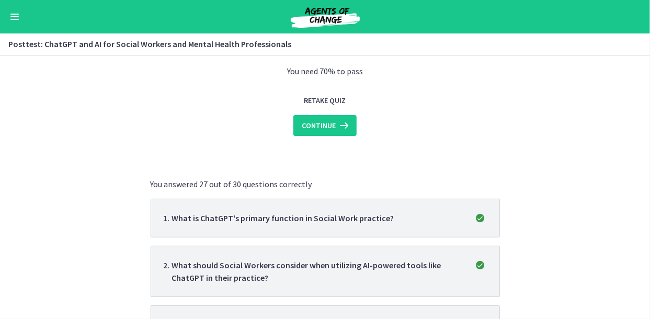
scroll to position [0, 0]
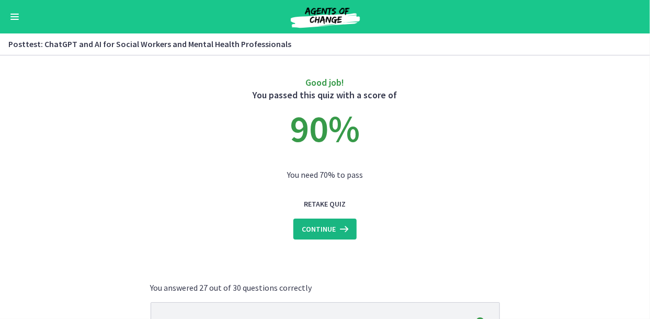
click at [329, 233] on span "Continue" at bounding box center [319, 229] width 34 height 13
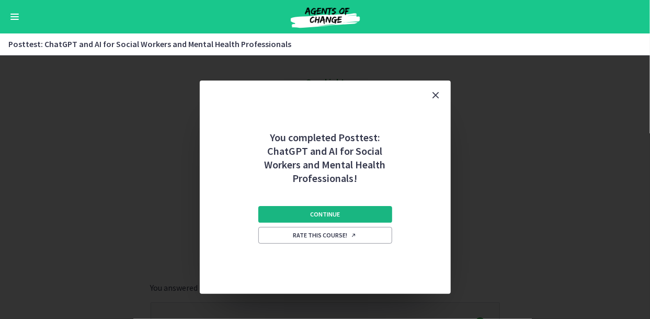
click at [330, 217] on span "Continue" at bounding box center [325, 214] width 30 height 8
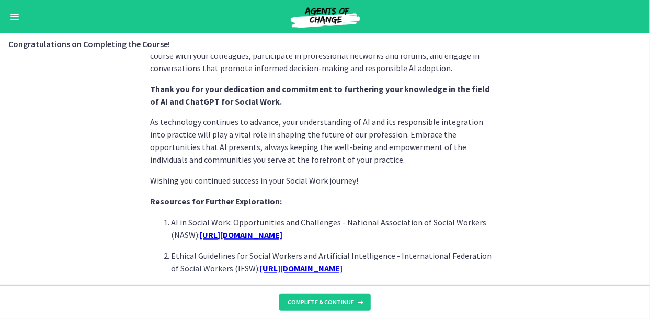
scroll to position [832, 0]
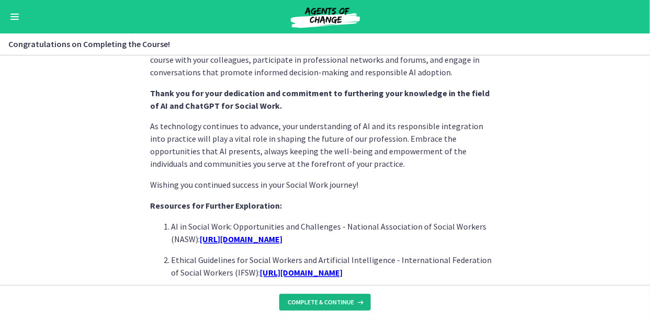
click at [321, 305] on span "Complete & continue" at bounding box center [321, 302] width 66 height 8
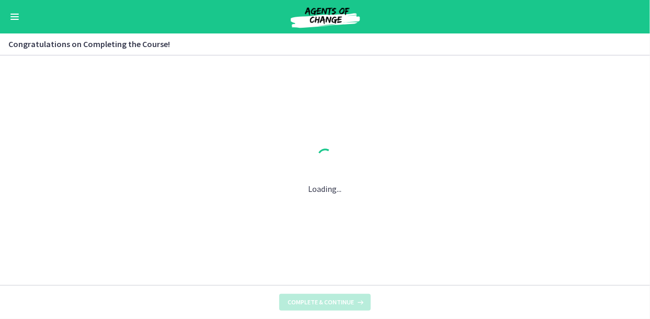
scroll to position [0, 0]
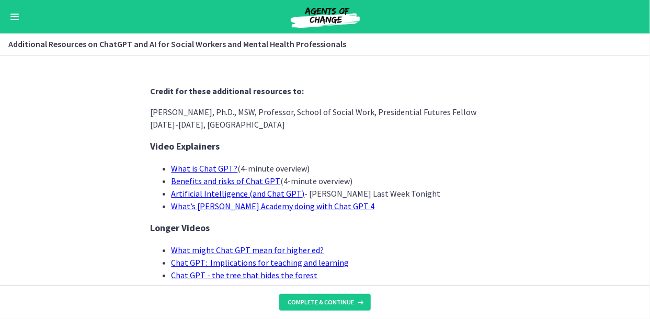
drag, startPoint x: 137, startPoint y: 91, endPoint x: 238, endPoint y: 130, distance: 108.2
click at [238, 130] on section "Credit for these additional resources to: Laura Nissen, Ph.D., MSW, Professor, …" at bounding box center [325, 169] width 650 height 229
click at [154, 110] on p "Laura Nissen, Ph.D., MSW, Professor, School of Social Work, Presidential Future…" at bounding box center [325, 118] width 349 height 25
click at [341, 299] on span "Complete & continue" at bounding box center [321, 302] width 66 height 8
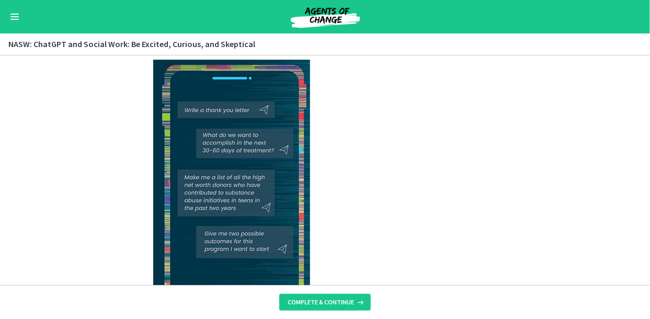
scroll to position [1673, 0]
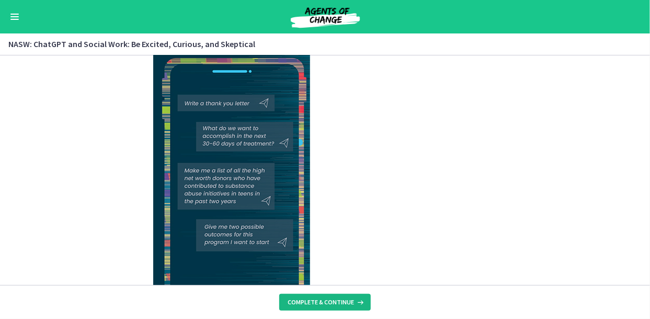
click at [338, 304] on span "Complete & continue" at bounding box center [321, 302] width 66 height 8
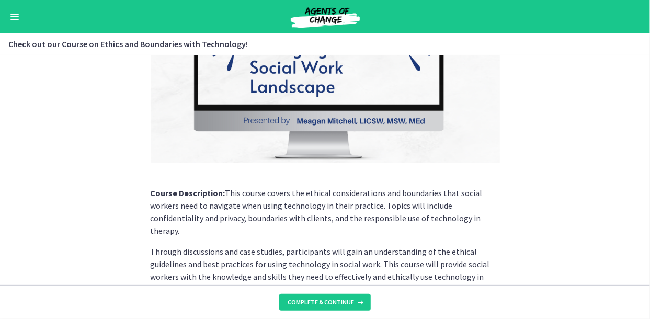
scroll to position [220, 0]
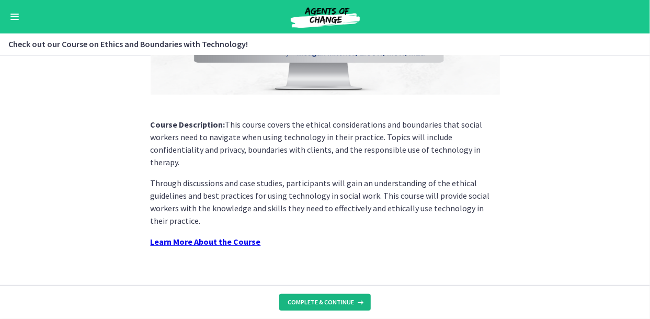
click at [331, 297] on button "Complete & continue" at bounding box center [324, 302] width 91 height 17
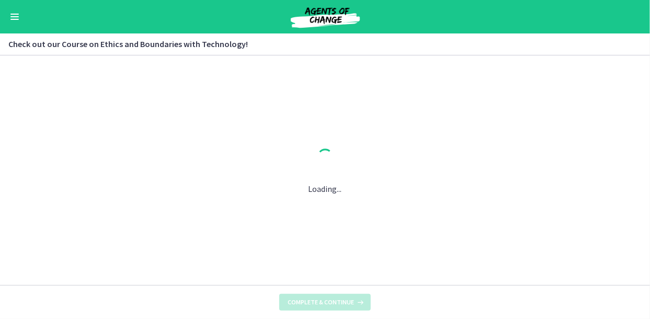
scroll to position [0, 0]
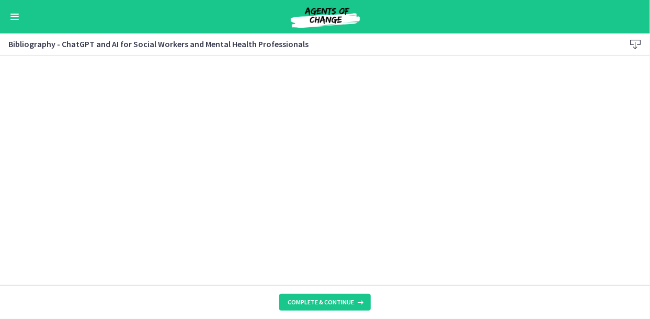
click at [304, 313] on footer "Complete & continue" at bounding box center [325, 302] width 650 height 34
click at [307, 301] on span "Complete & continue" at bounding box center [321, 302] width 66 height 8
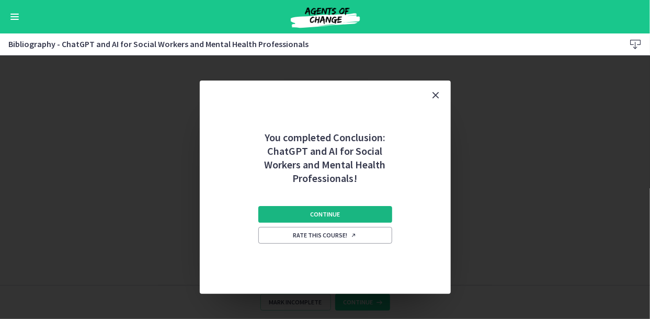
click at [345, 216] on button "Continue" at bounding box center [325, 214] width 134 height 17
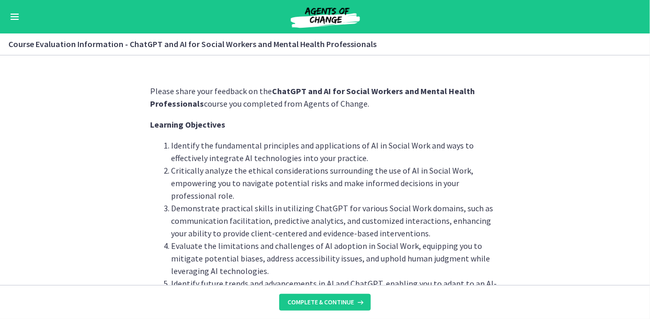
scroll to position [67, 0]
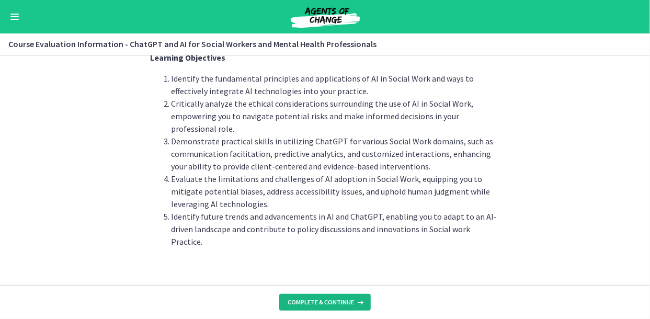
click at [301, 305] on span "Complete & continue" at bounding box center [321, 302] width 66 height 8
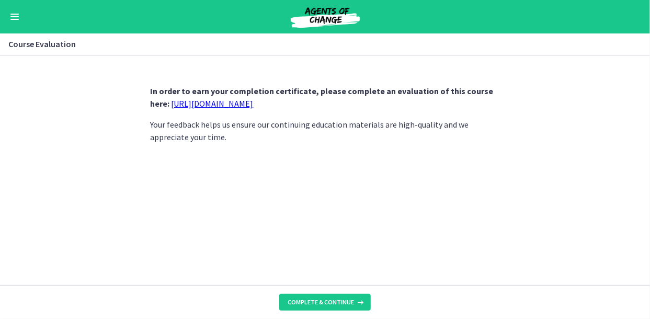
click at [254, 105] on link "[URL][DOMAIN_NAME]" at bounding box center [212, 103] width 82 height 10
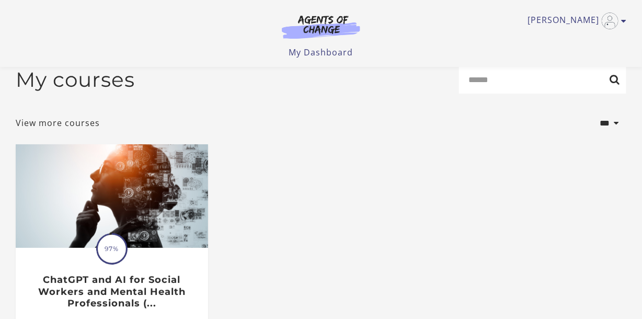
scroll to position [16, 0]
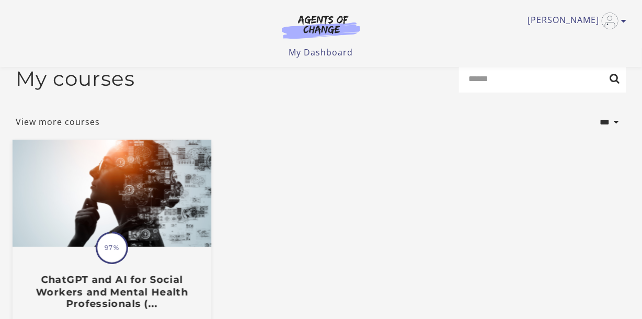
click at [118, 226] on img at bounding box center [112, 193] width 199 height 107
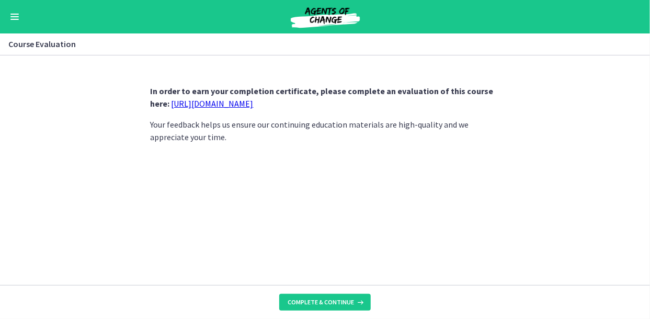
click at [302, 311] on footer "Complete & continue" at bounding box center [325, 302] width 650 height 34
click at [303, 304] on span "Complete & continue" at bounding box center [321, 302] width 66 height 8
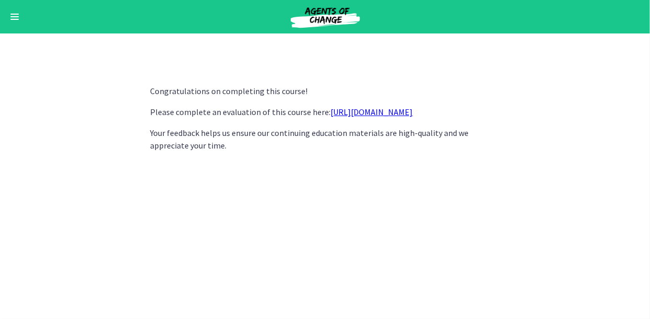
click at [358, 111] on link "[URL][DOMAIN_NAME]" at bounding box center [372, 112] width 82 height 10
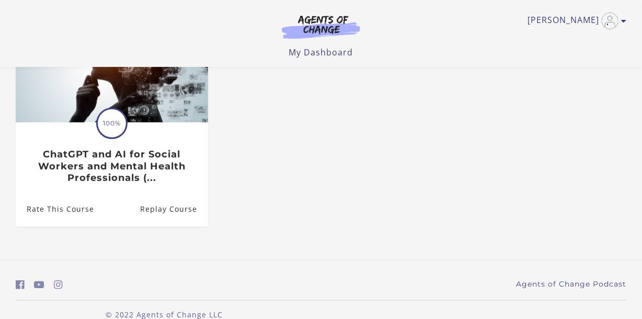
scroll to position [142, 0]
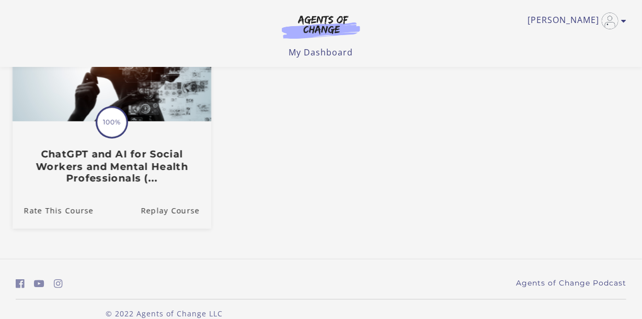
click at [161, 134] on div "Translation missing: en.liquid.partials.dashboard_course_card.progress_descript…" at bounding box center [112, 153] width 199 height 62
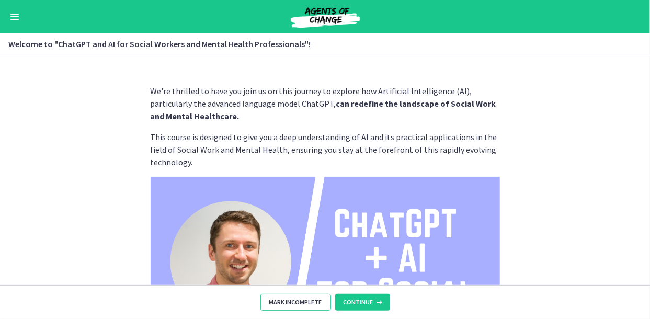
click at [301, 302] on span "Mark Incomplete" at bounding box center [295, 302] width 53 height 8
click at [301, 302] on span "Complete & continue" at bounding box center [321, 302] width 66 height 8
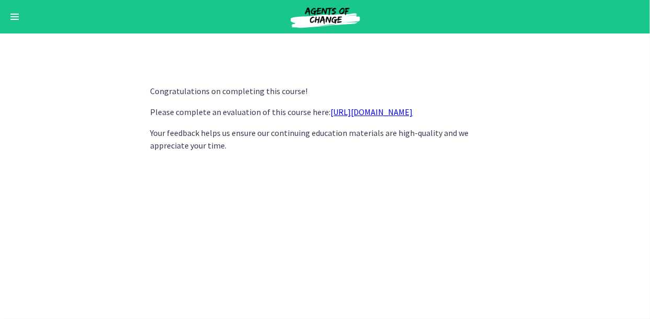
click at [371, 113] on link "[URL][DOMAIN_NAME]" at bounding box center [372, 112] width 82 height 10
